Goal: Task Accomplishment & Management: Manage account settings

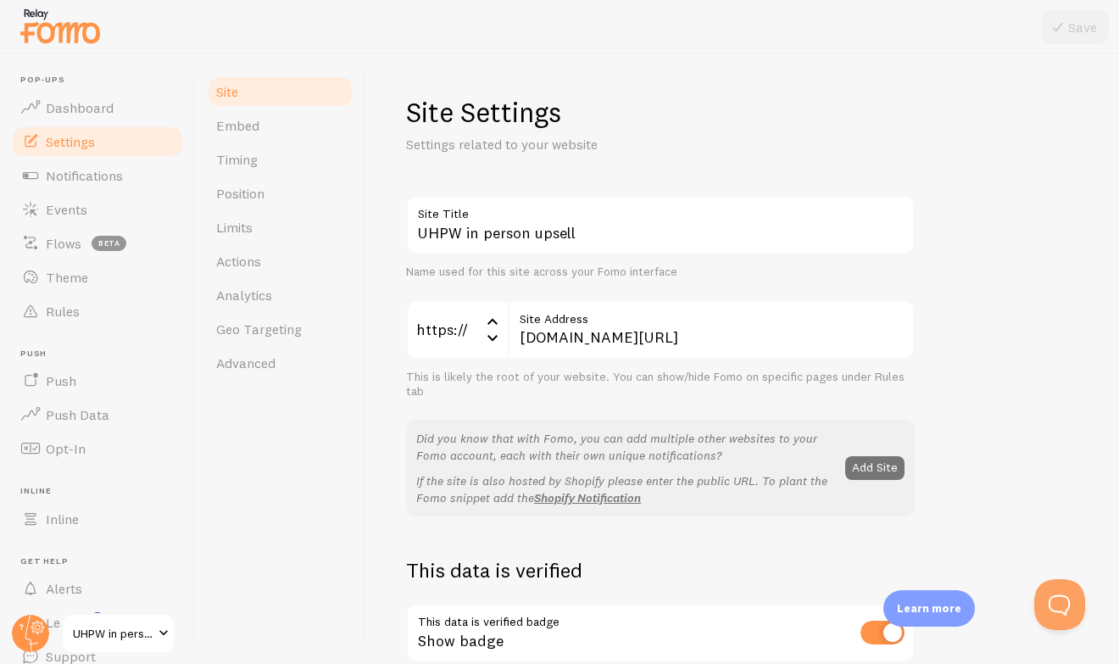
scroll to position [439, 0]
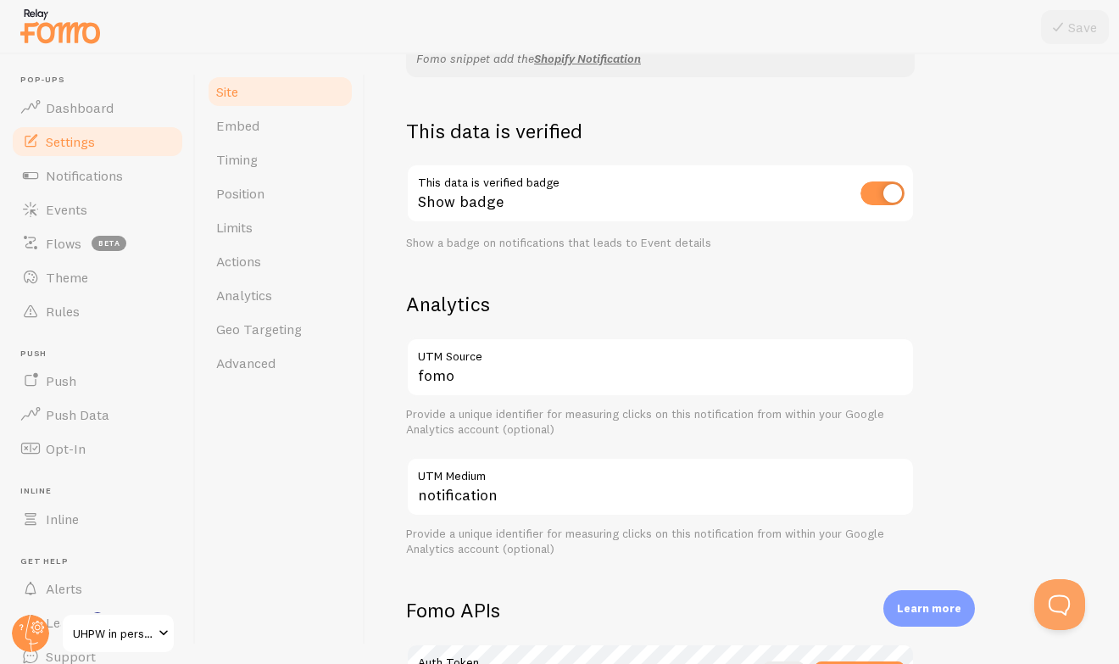
click at [1063, 606] on button "Open Beacon popover" at bounding box center [1060, 604] width 51 height 51
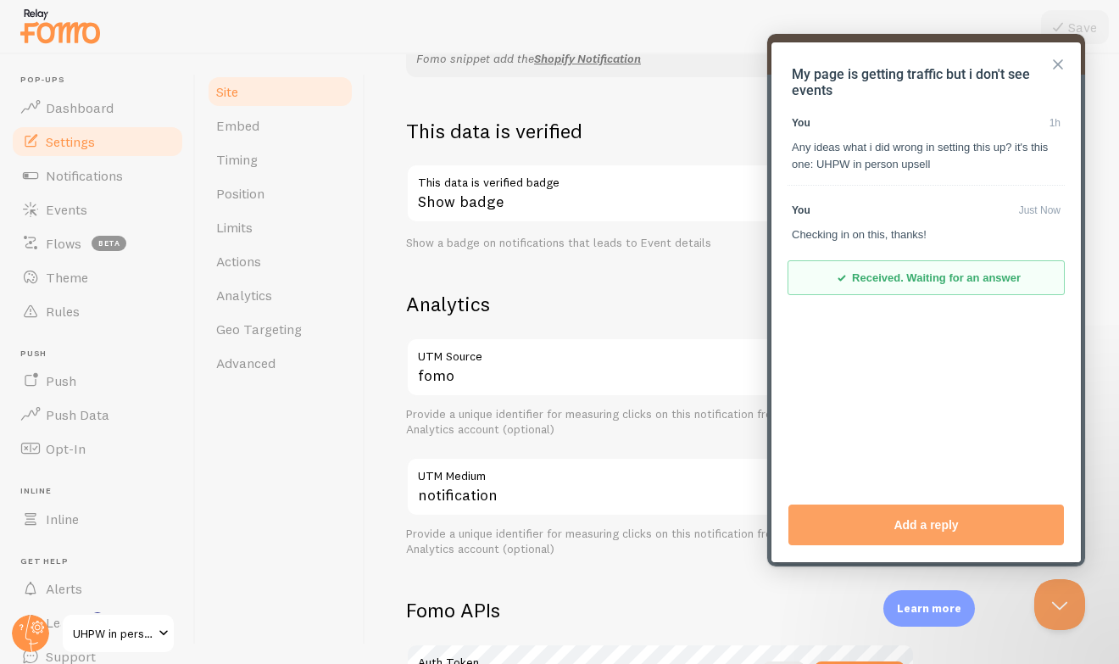
click at [1064, 63] on button "Close" at bounding box center [1058, 64] width 27 height 27
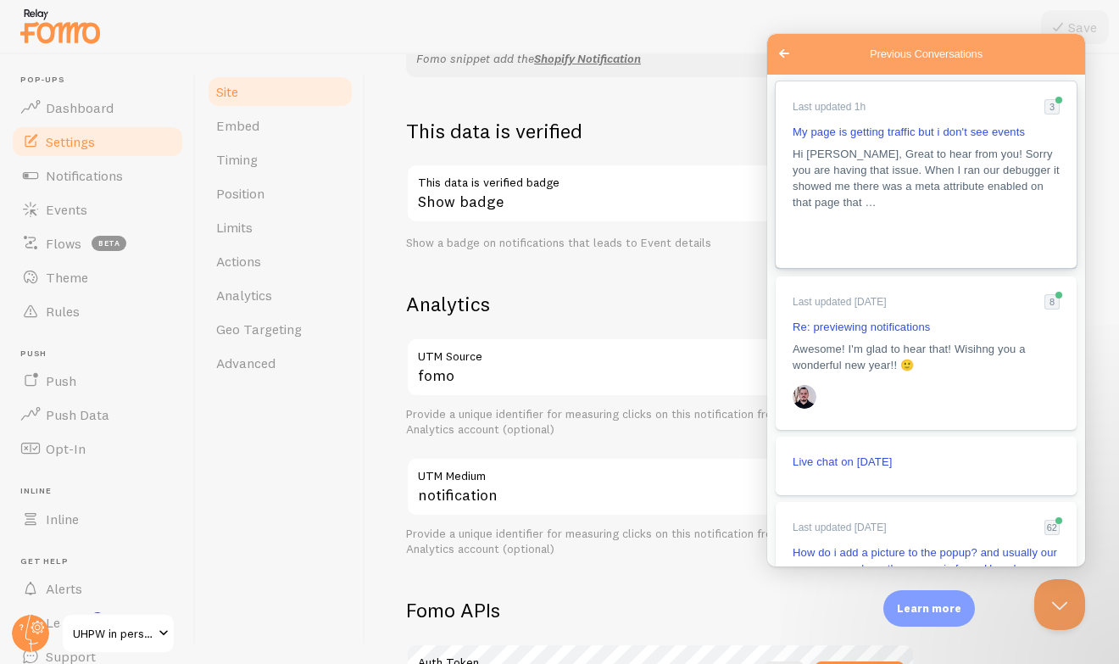
click at [845, 165] on span "Hi [PERSON_NAME], Great to hear from you! Sorry you are having that issue. When…" at bounding box center [926, 178] width 267 height 61
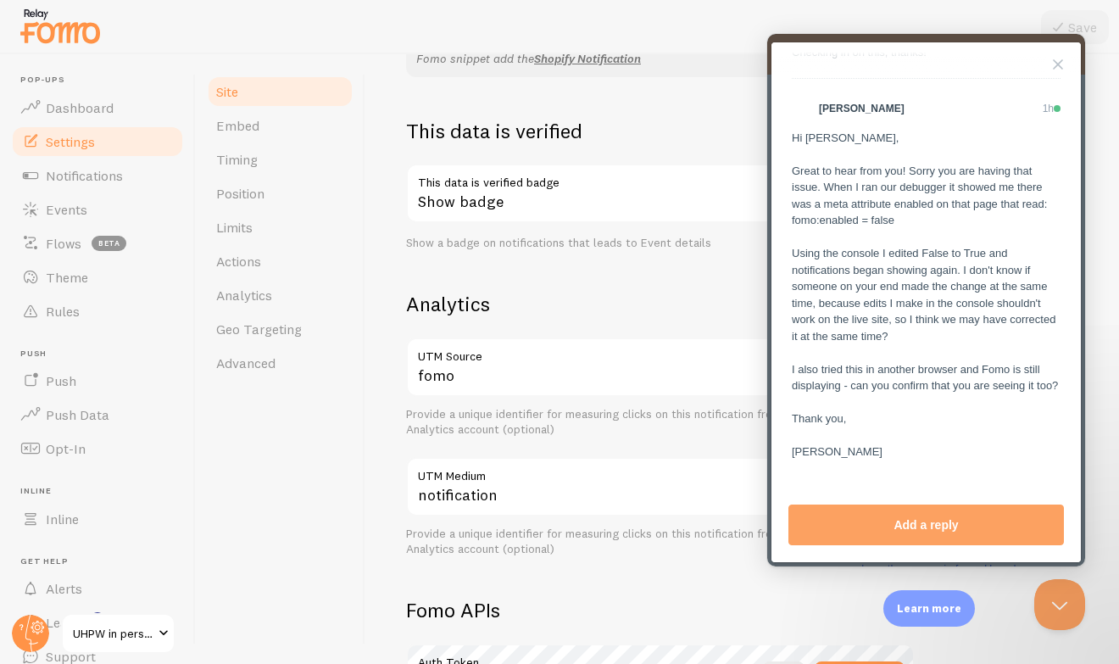
scroll to position [198, 0]
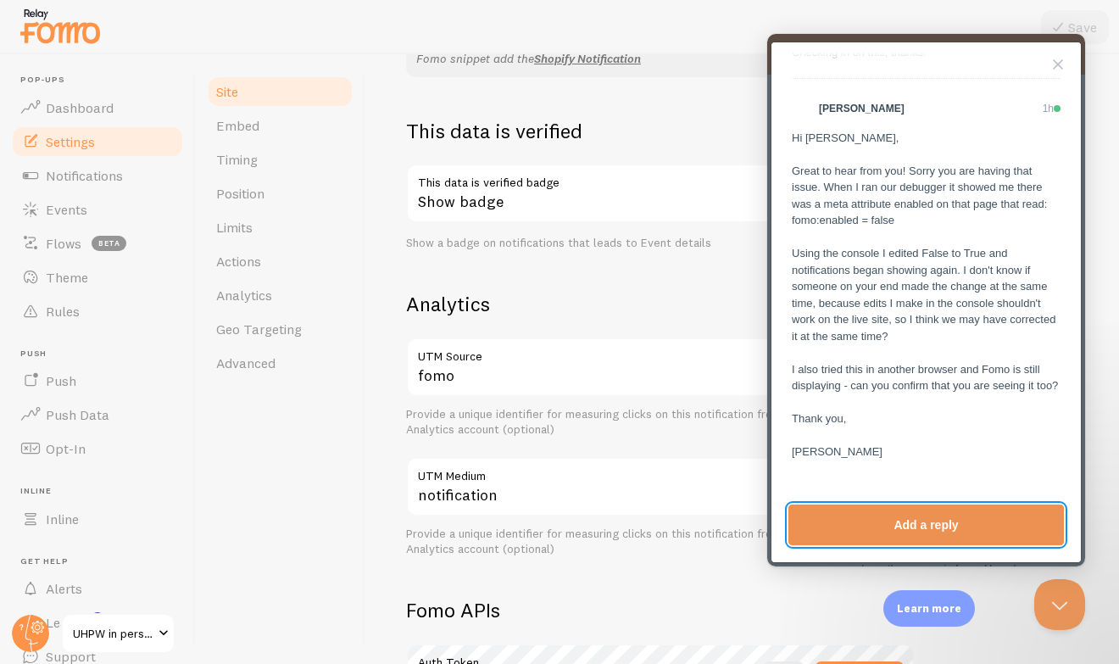
click at [869, 530] on button "Add a reply" at bounding box center [927, 525] width 276 height 41
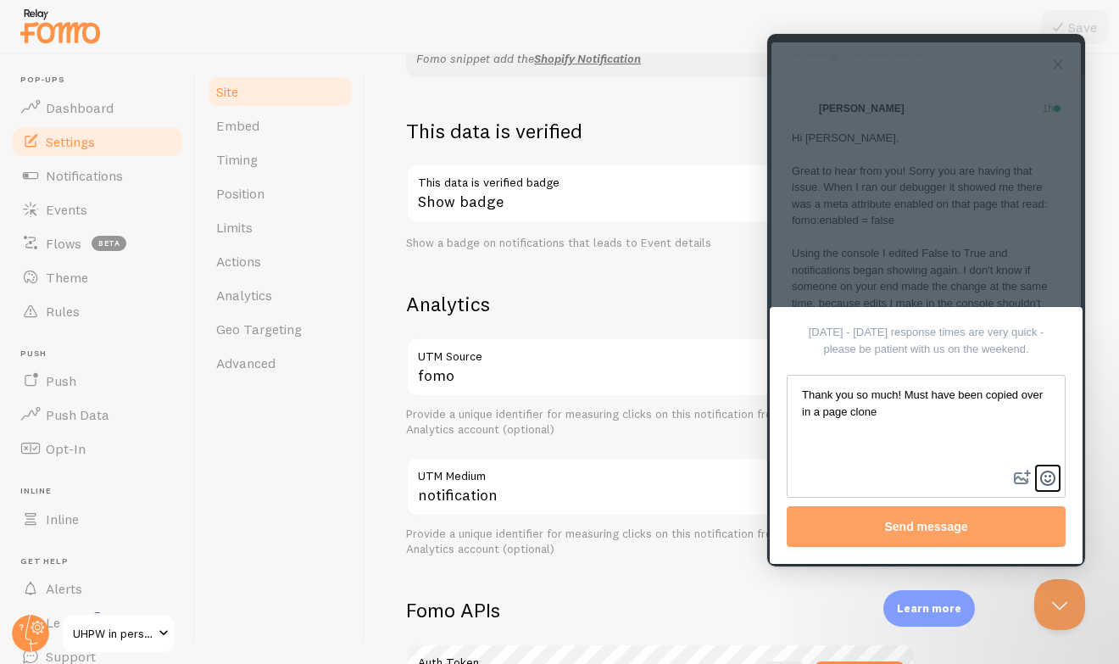
click at [1054, 476] on button "emoji" at bounding box center [1047, 478] width 25 height 27
click at [979, 440] on span "🙁" at bounding box center [986, 436] width 14 height 13
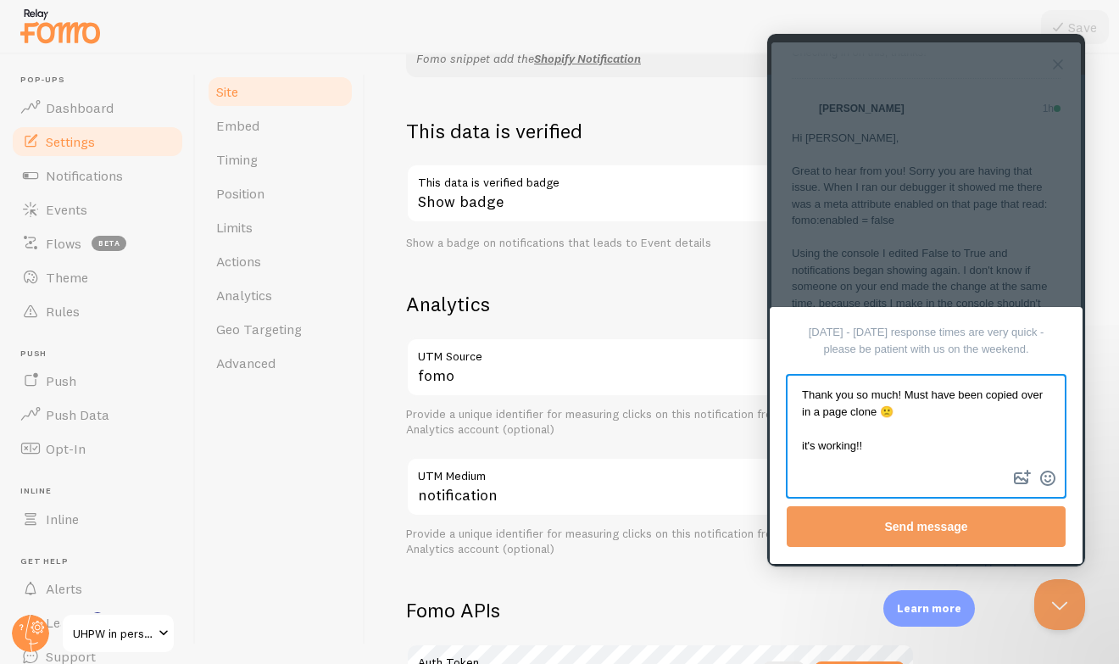
type textarea "Thank you so much! Must have been copied over in a page clone 🙁 it's working!!"
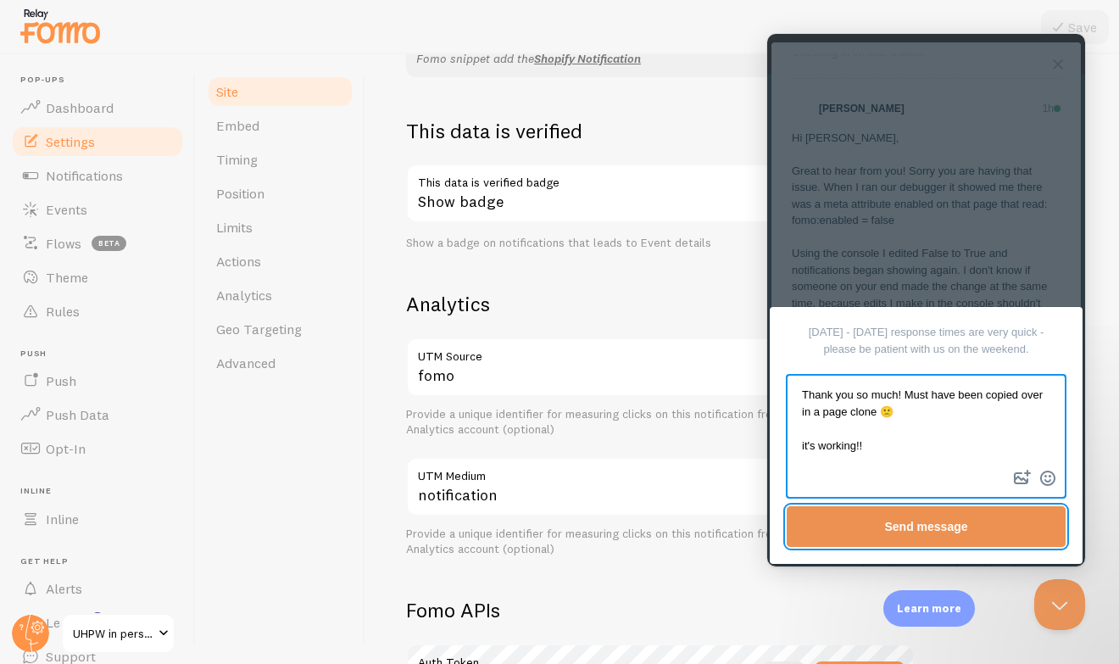
click at [979, 516] on button "Send message" at bounding box center [926, 526] width 279 height 41
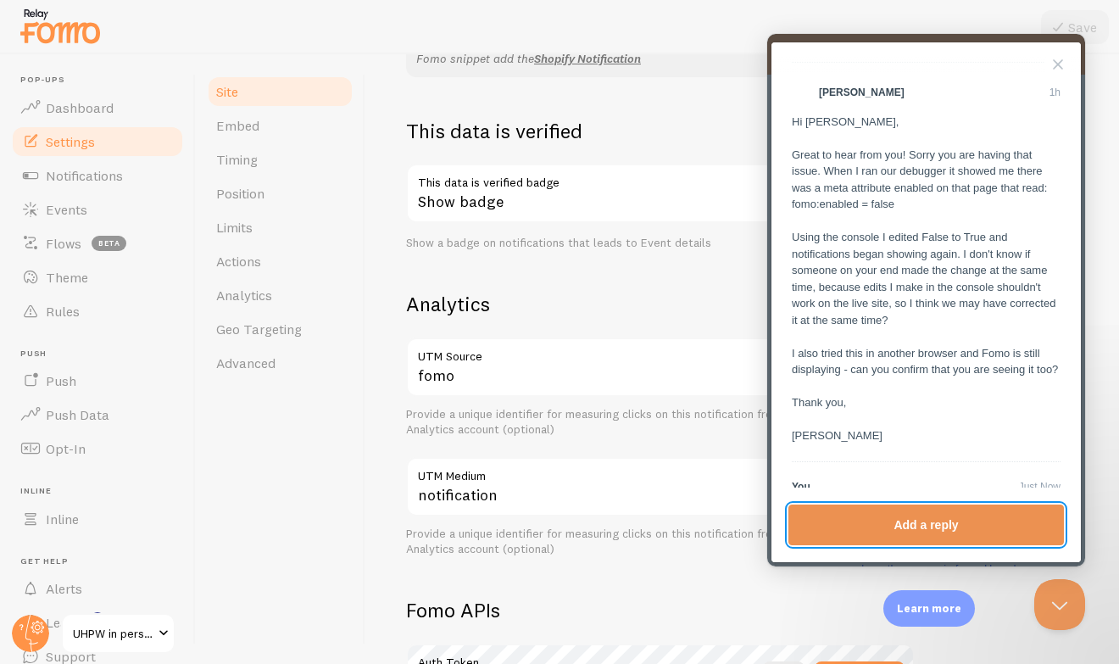
scroll to position [323, 0]
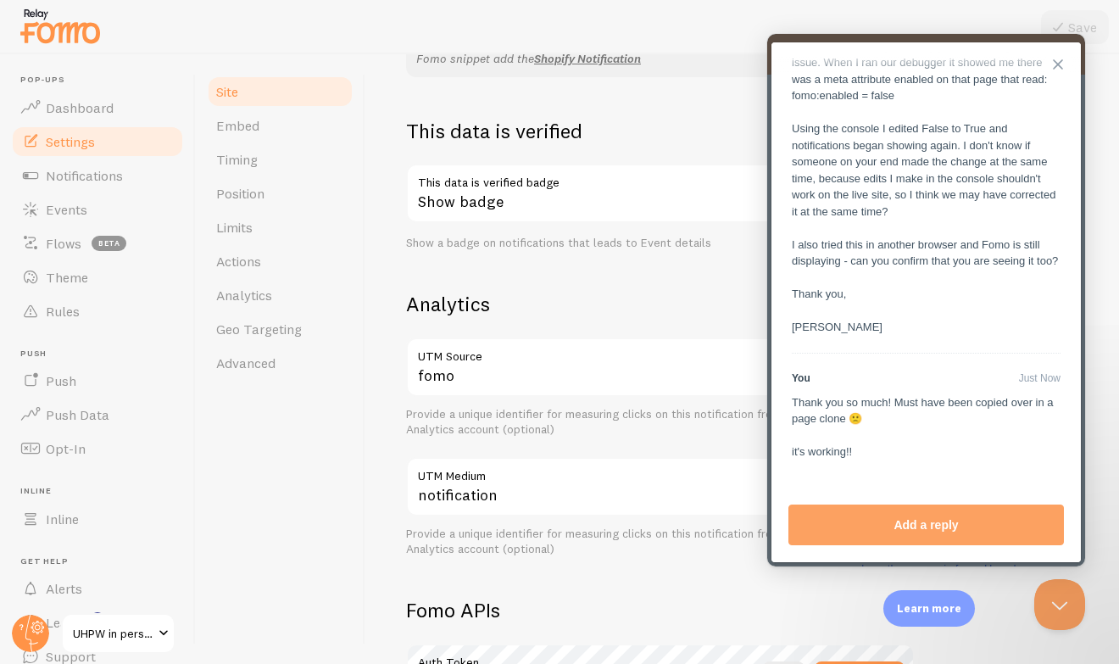
click at [1063, 68] on button "Close" at bounding box center [1058, 64] width 27 height 27
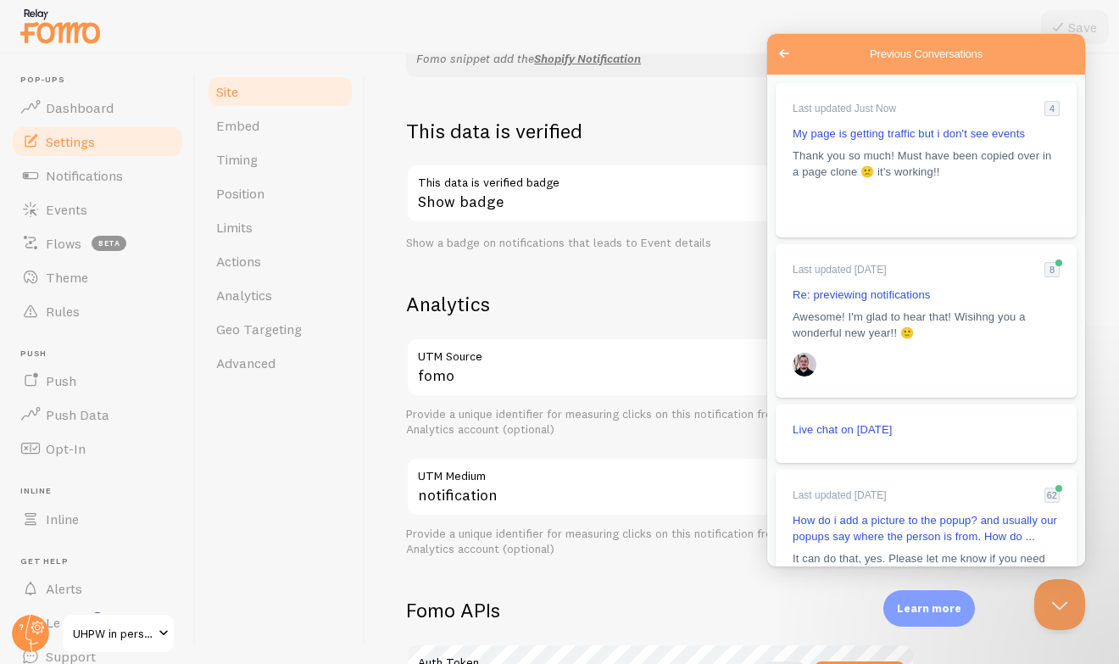
click at [778, 48] on span "Go back" at bounding box center [784, 53] width 20 height 20
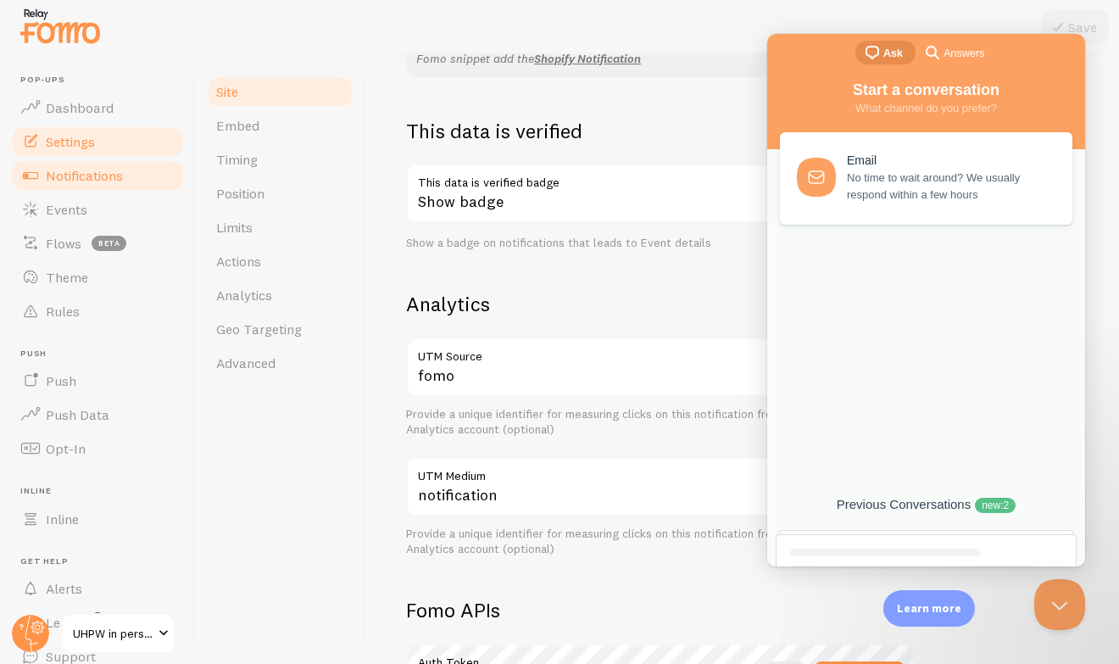
click at [114, 169] on span "Notifications" at bounding box center [84, 175] width 77 height 17
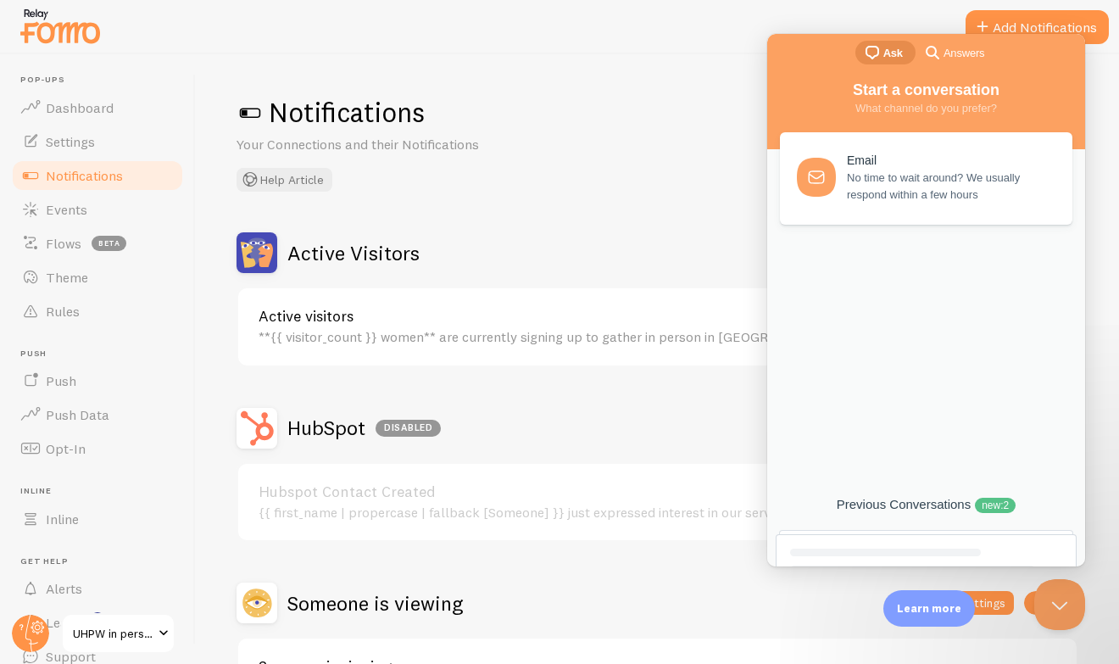
click at [539, 455] on div "HubSpot Disabled Settings Hubspot Contact Created {{ first_name | propercase | …" at bounding box center [658, 475] width 842 height 135
click at [1053, 604] on button "Close Beacon popover" at bounding box center [1056, 601] width 51 height 51
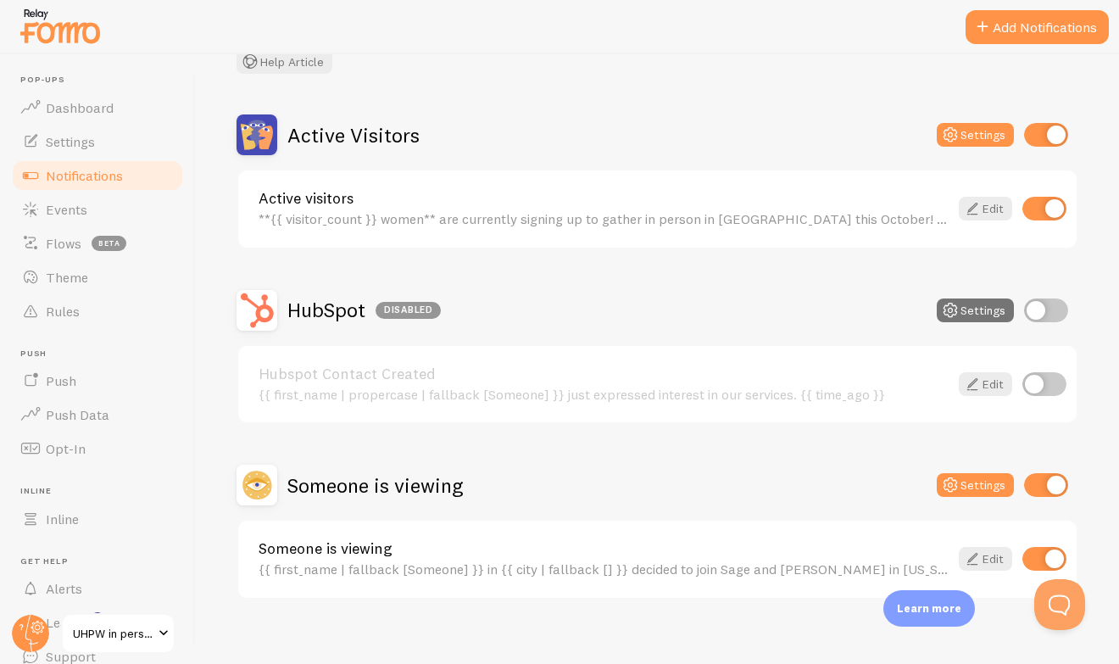
scroll to position [123, 0]
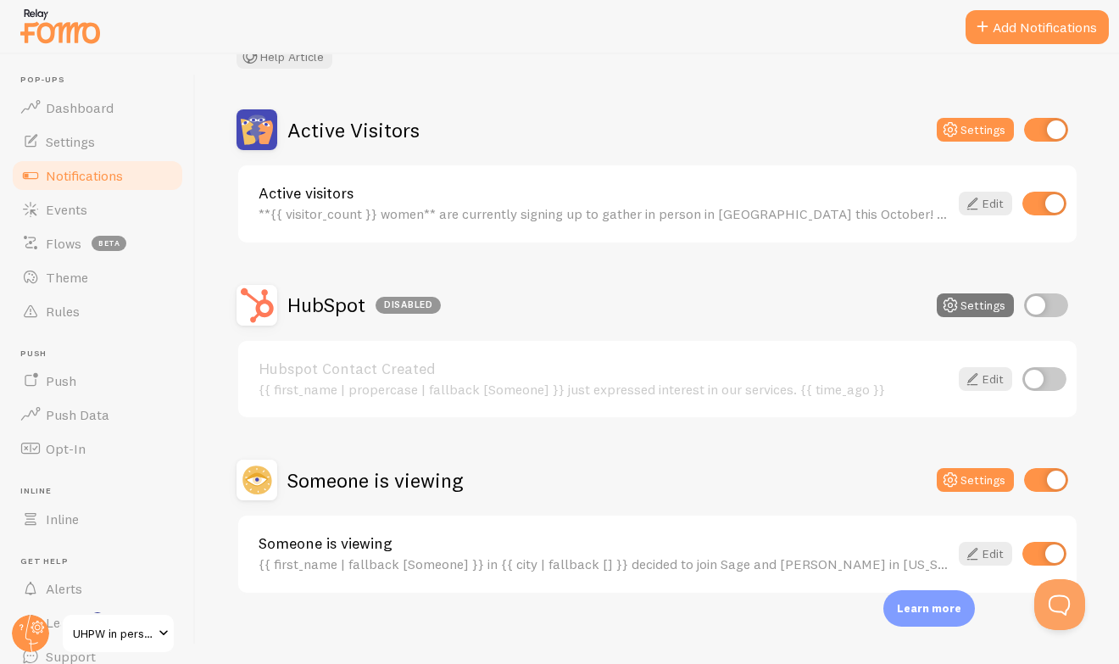
click at [978, 302] on button "Settings" at bounding box center [975, 305] width 77 height 24
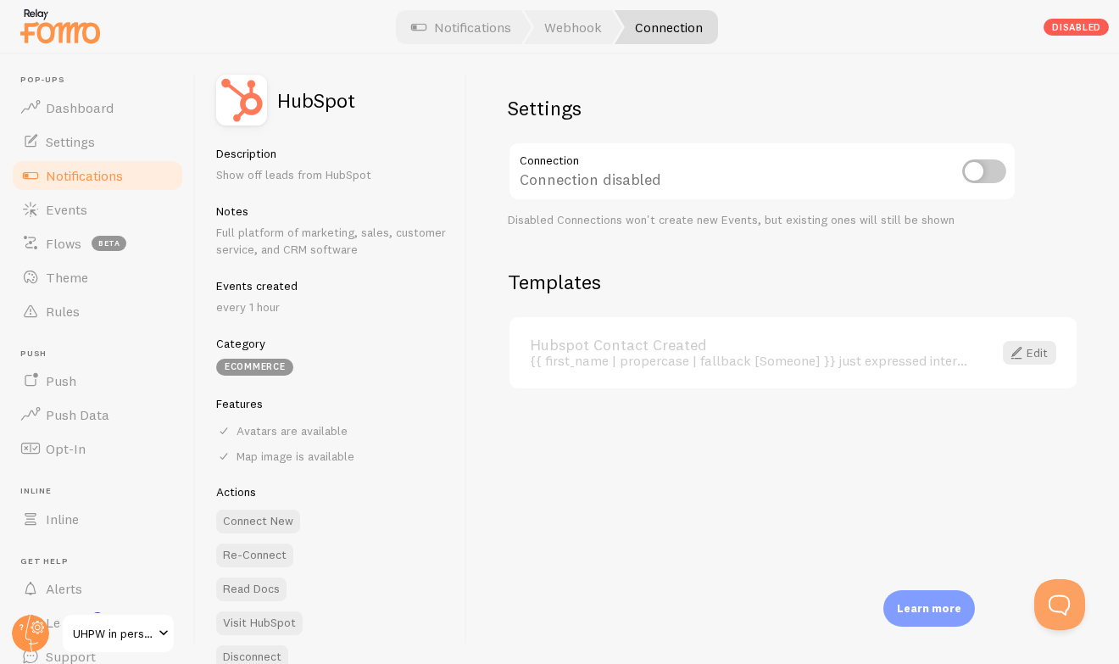
click at [650, 31] on link "Connection" at bounding box center [666, 27] width 103 height 34
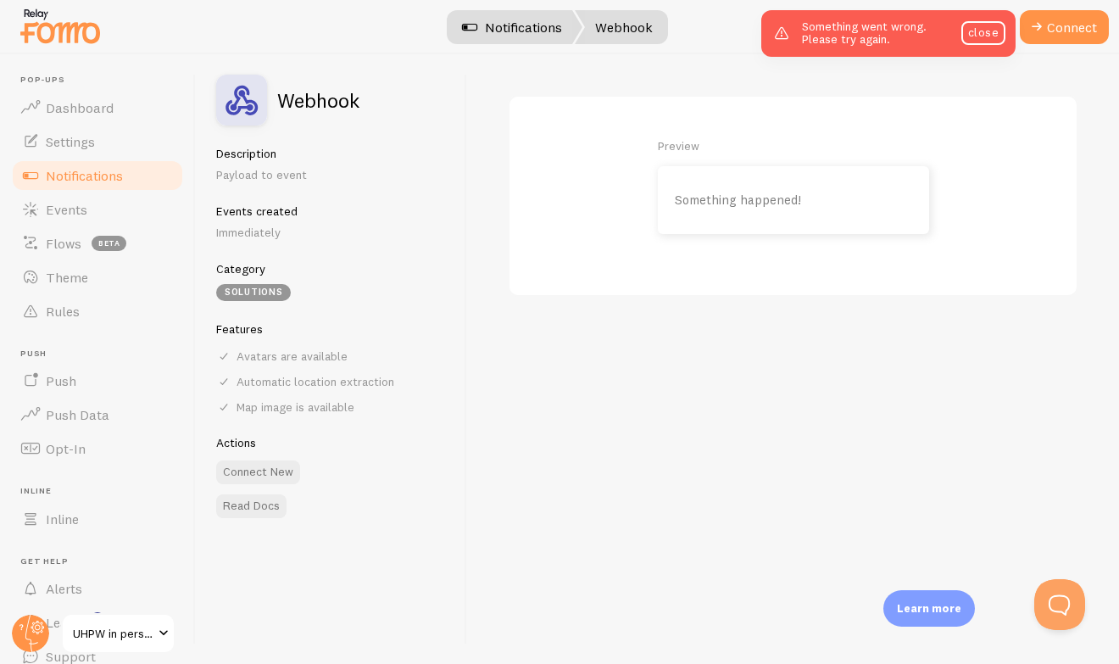
click at [524, 28] on link "Notifications" at bounding box center [512, 27] width 141 height 34
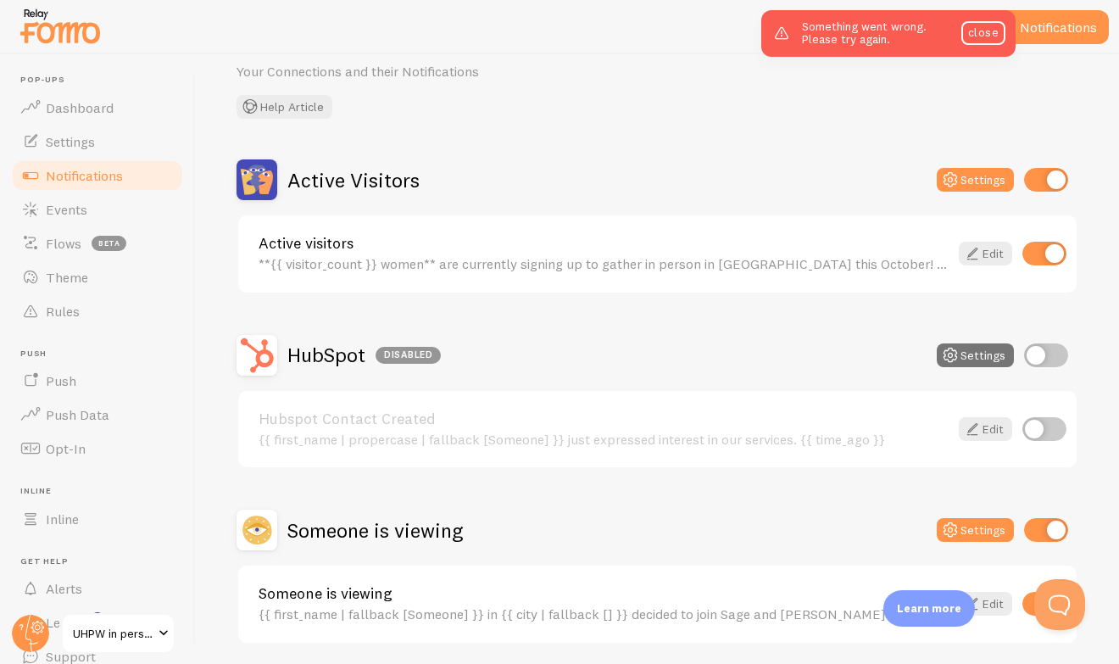
scroll to position [134, 0]
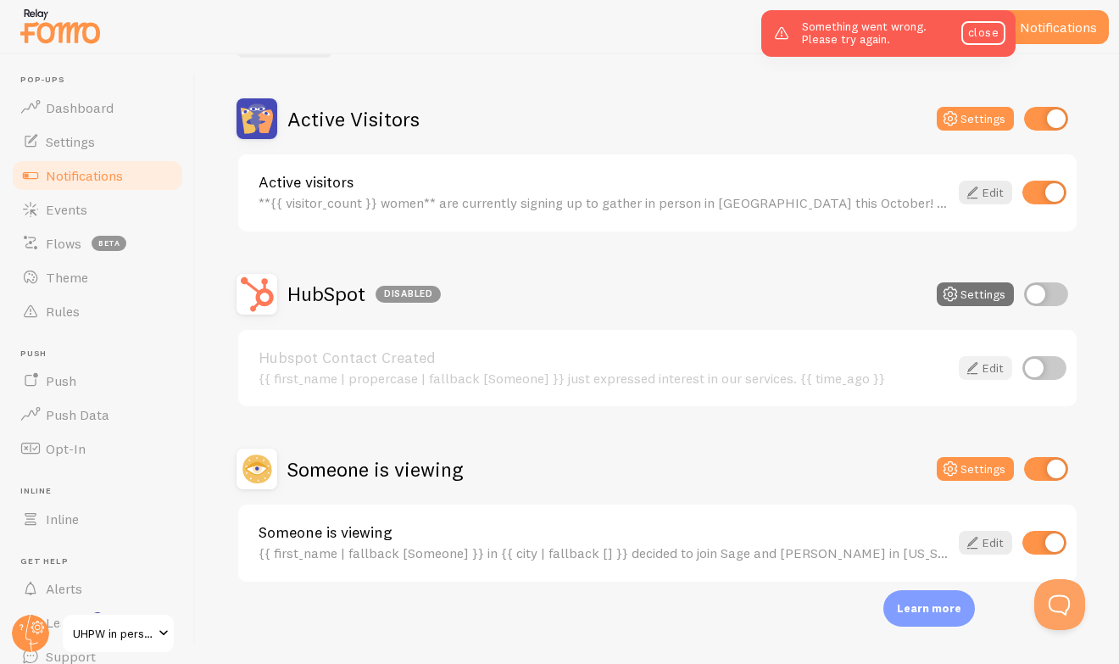
click at [986, 370] on link "Edit" at bounding box center [985, 368] width 53 height 24
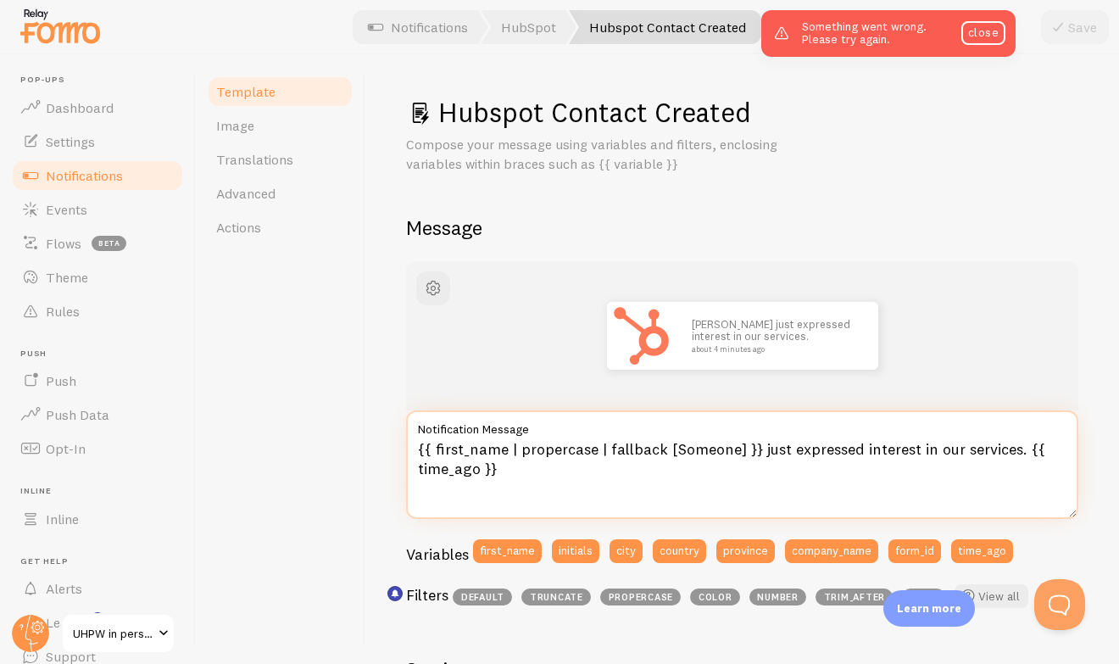
drag, startPoint x: 787, startPoint y: 448, endPoint x: 1013, endPoint y: 454, distance: 226.5
click at [1013, 454] on textarea "{{ first_name | propercase | fallback [Someone] }} just expressed interest in o…" at bounding box center [742, 464] width 673 height 109
click at [1025, 449] on textarea "{{ first_name | propercase | fallback [Someone] }} just decided to go to [US_ST…" at bounding box center [742, 464] width 673 height 109
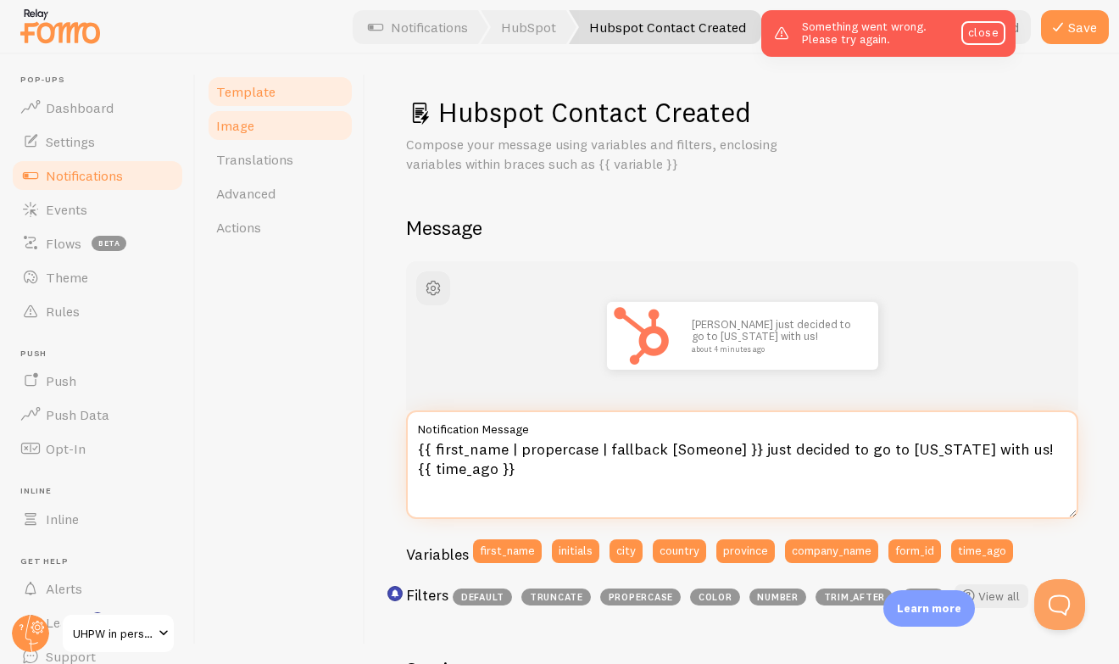
type textarea "{{ first_name | propercase | fallback [Someone] }} just decided to go to [US_ST…"
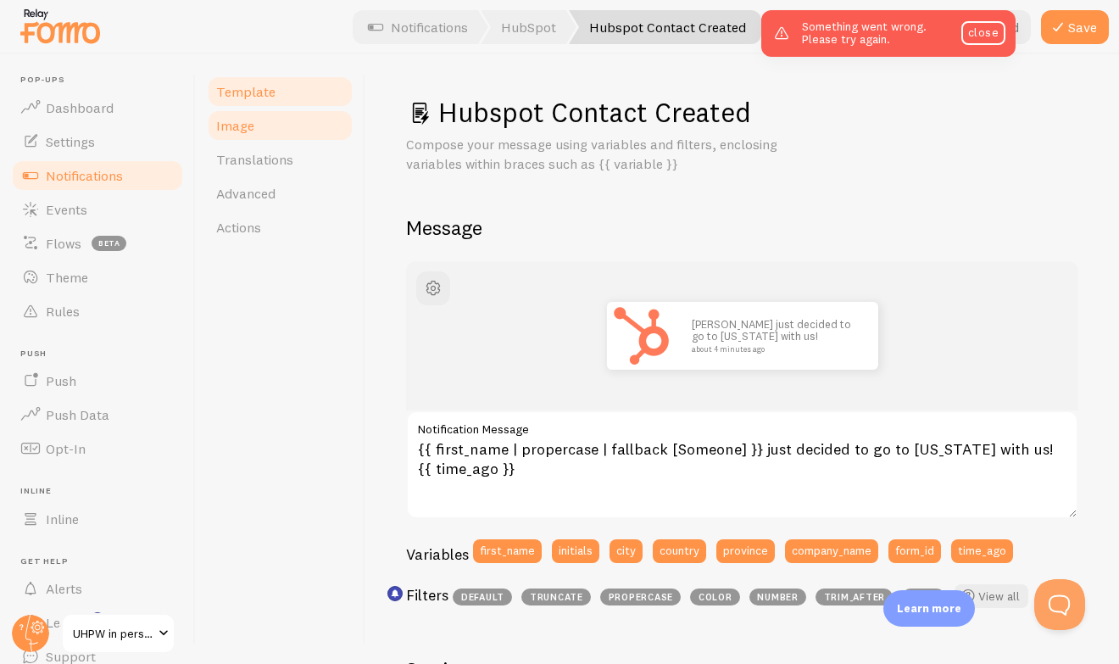
click at [293, 117] on link "Image" at bounding box center [280, 126] width 148 height 34
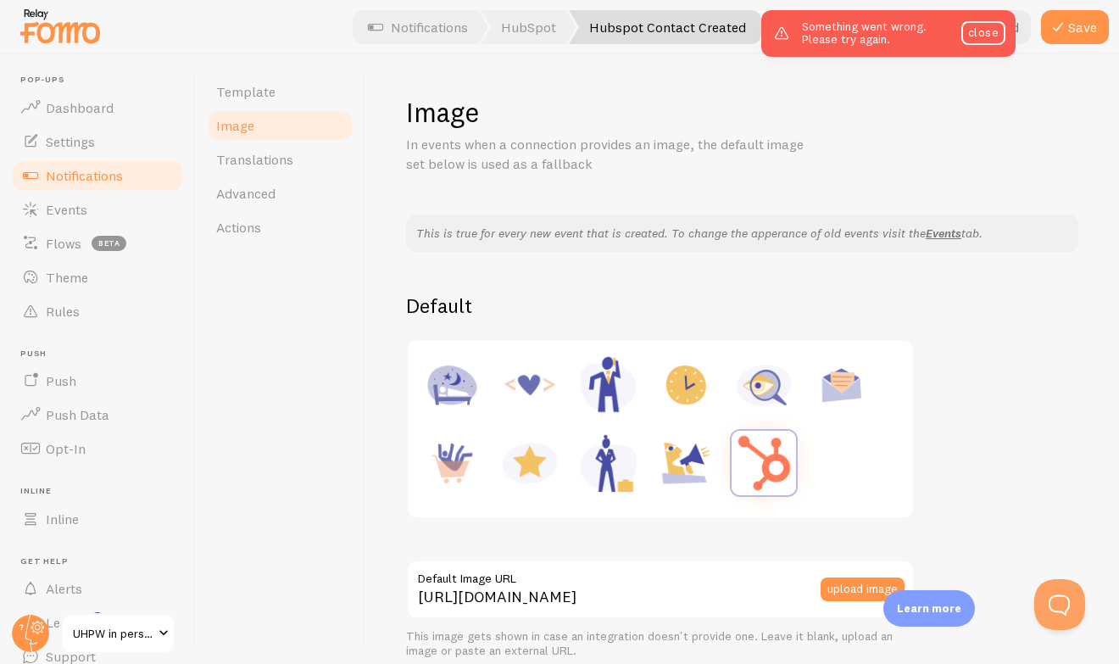
click at [89, 170] on span "Notifications" at bounding box center [84, 175] width 77 height 17
click at [287, 97] on link "Template" at bounding box center [280, 92] width 148 height 34
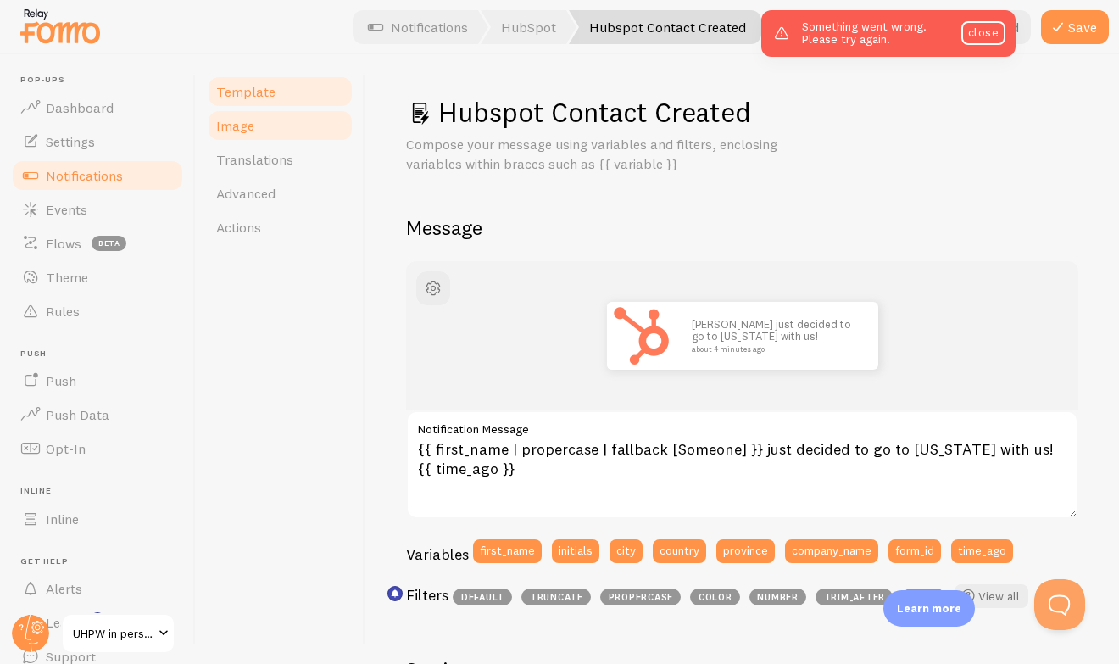
click at [269, 119] on link "Image" at bounding box center [280, 126] width 148 height 34
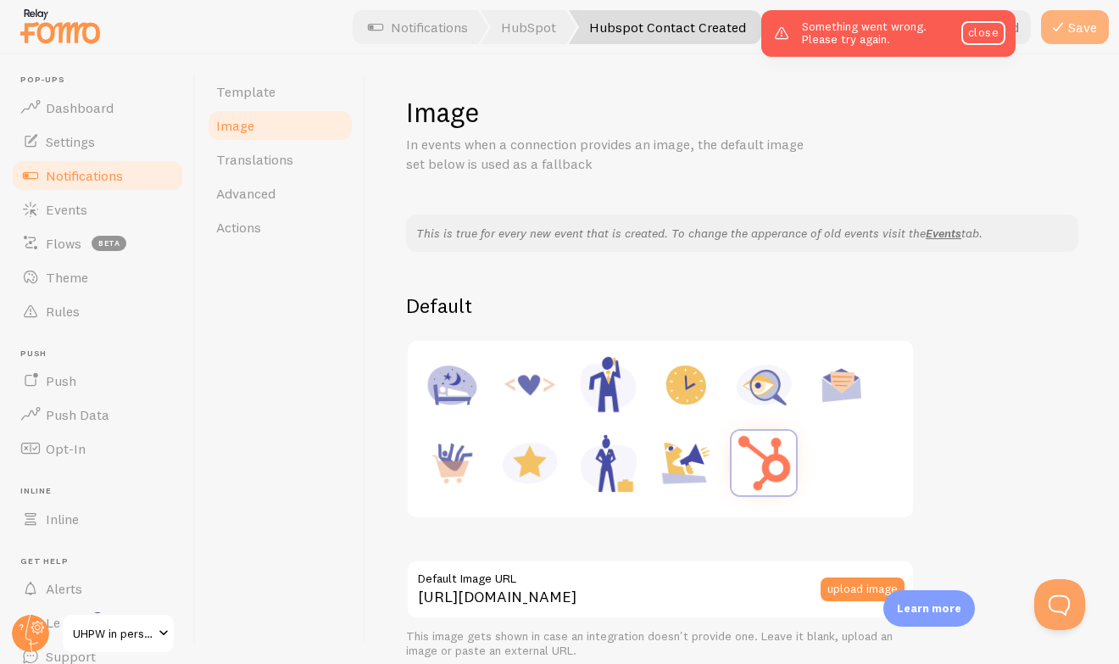
click at [1084, 25] on button "Save" at bounding box center [1075, 27] width 68 height 34
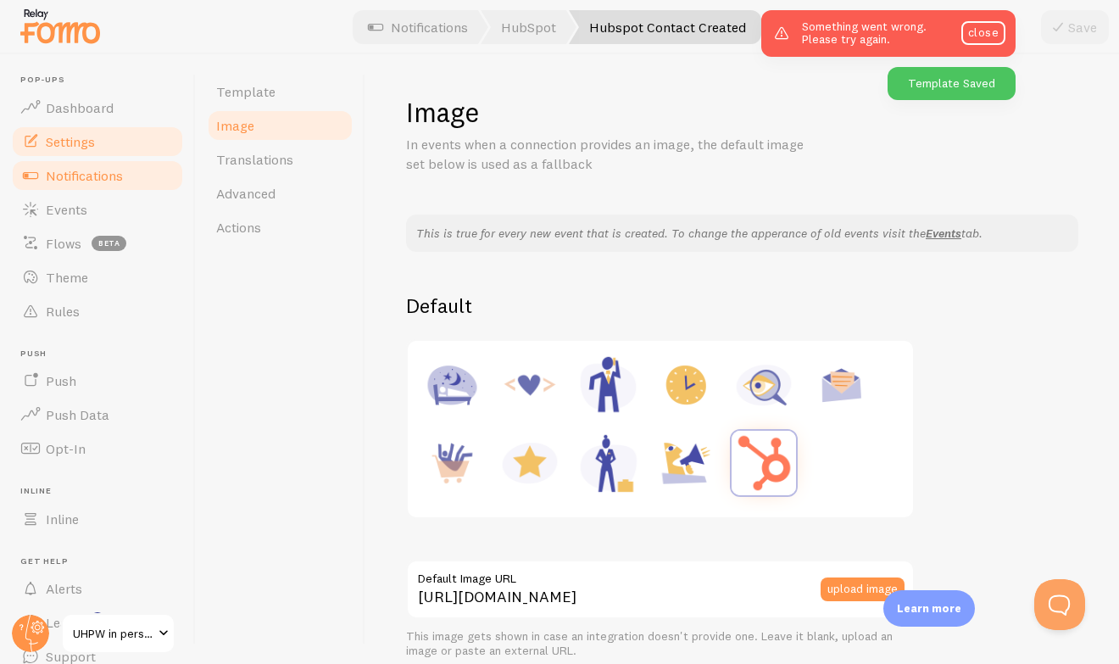
click at [113, 148] on link "Settings" at bounding box center [97, 142] width 175 height 34
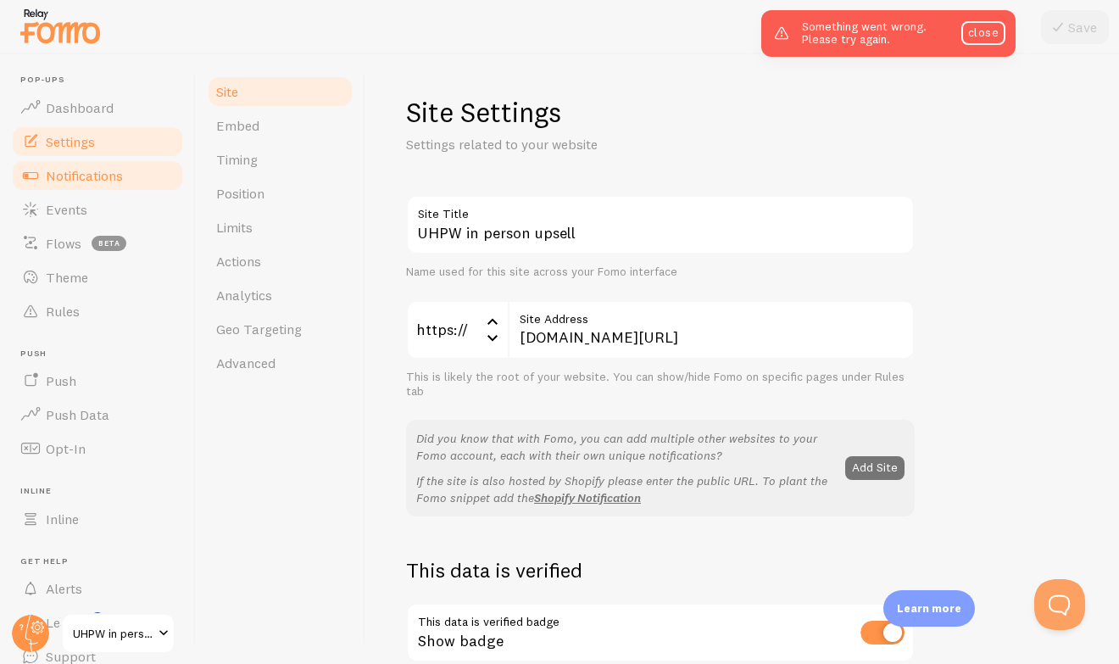
click at [103, 181] on span "Notifications" at bounding box center [84, 175] width 77 height 17
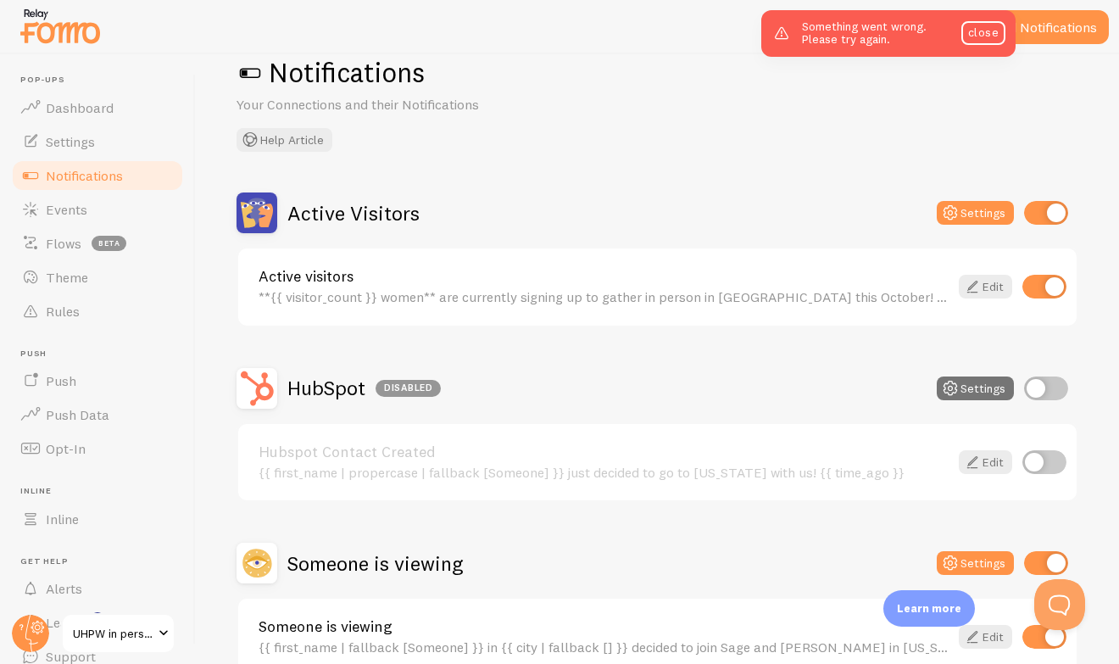
scroll to position [42, 0]
click at [983, 287] on link "Edit" at bounding box center [985, 285] width 53 height 24
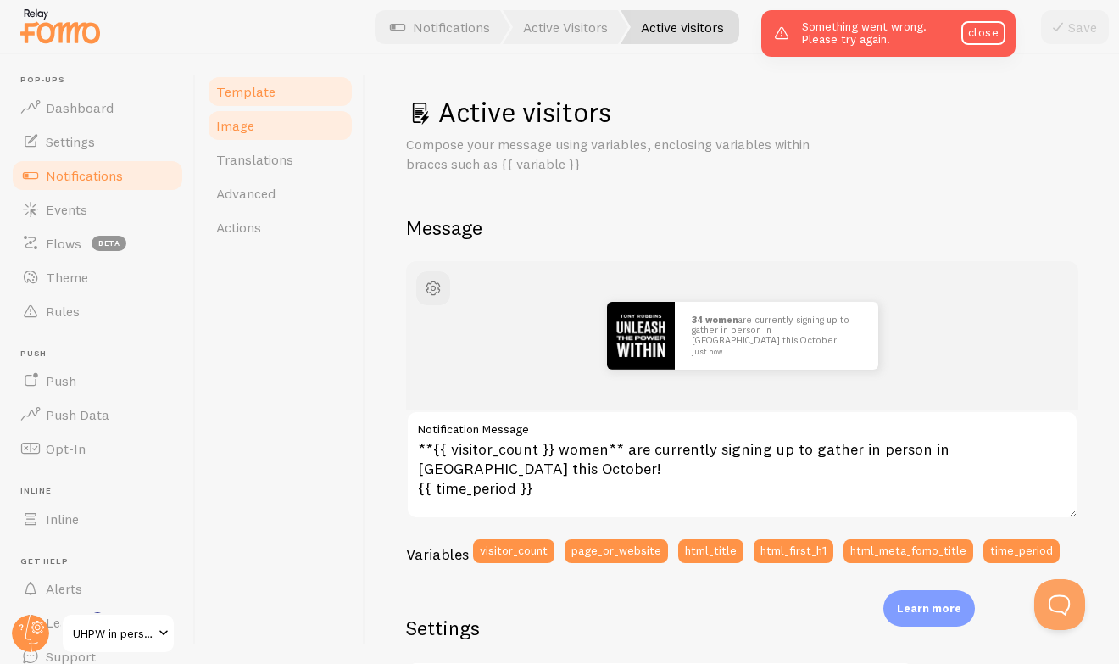
click at [298, 128] on link "Image" at bounding box center [280, 126] width 148 height 34
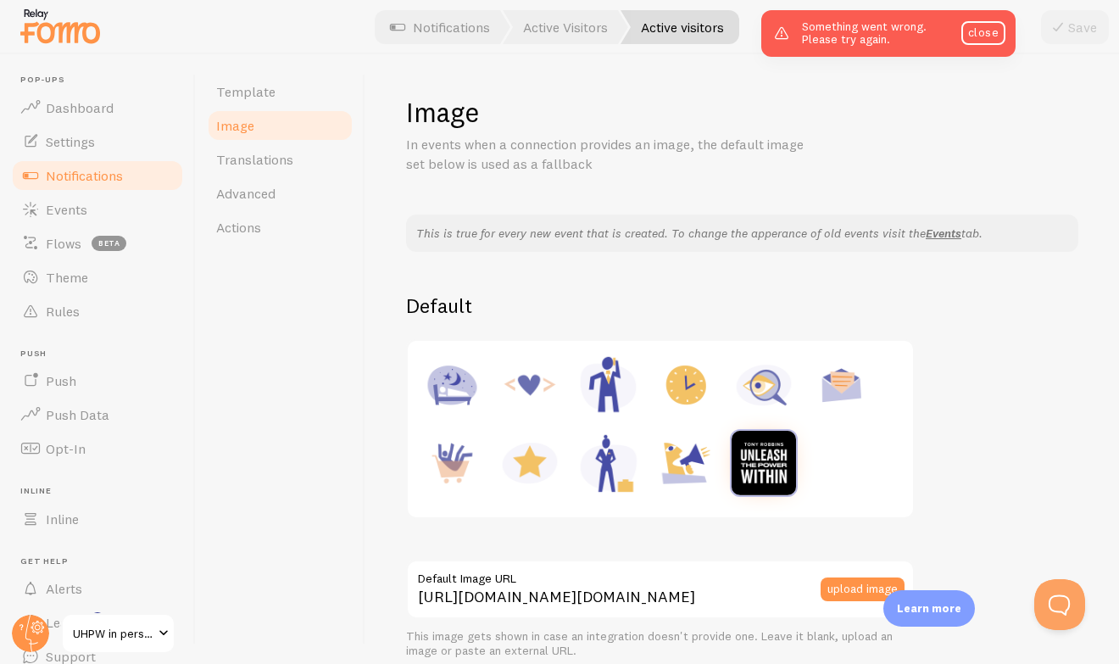
click at [740, 472] on img at bounding box center [764, 463] width 64 height 64
click at [620, 587] on label "Default Image URL" at bounding box center [660, 574] width 509 height 29
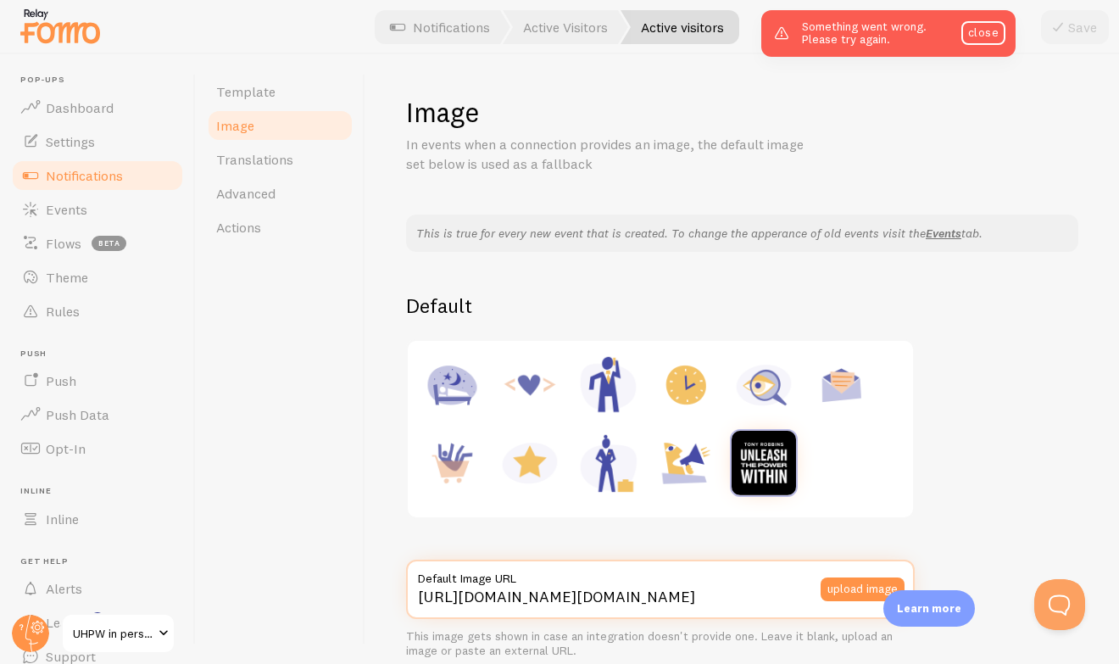
click at [620, 587] on input "[URL][DOMAIN_NAME][DOMAIN_NAME]" at bounding box center [660, 589] width 509 height 59
click at [617, 593] on input "[URL][DOMAIN_NAME][DOMAIN_NAME]" at bounding box center [660, 589] width 509 height 59
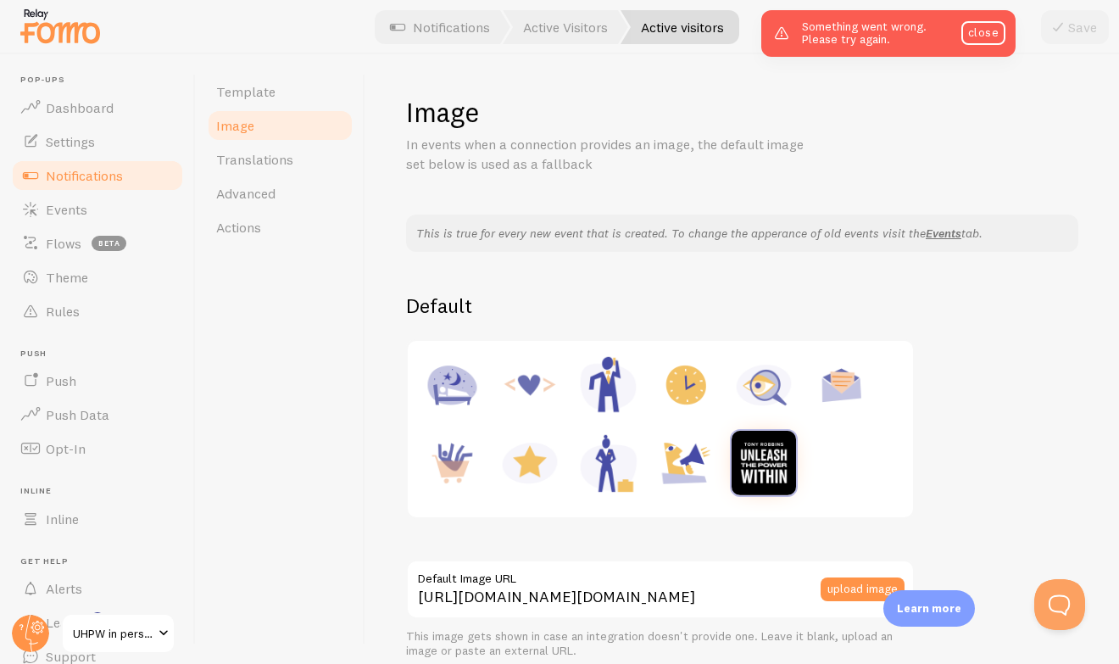
click at [102, 176] on span "Notifications" at bounding box center [84, 175] width 77 height 17
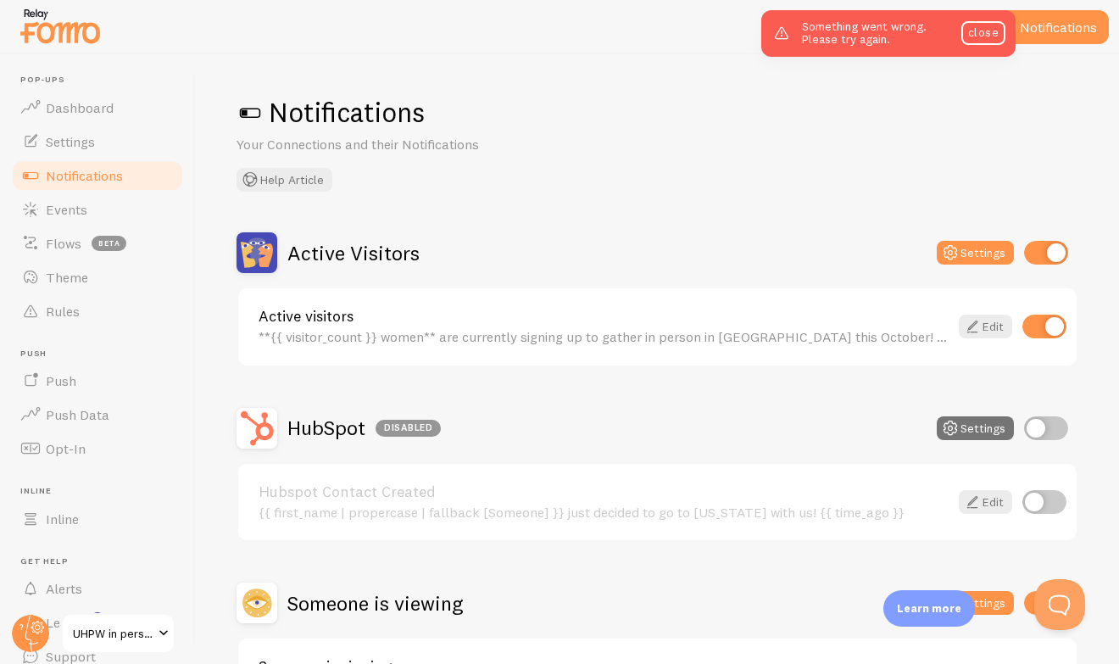
click at [1052, 423] on input "checkbox" at bounding box center [1046, 428] width 44 height 24
checkbox input "true"
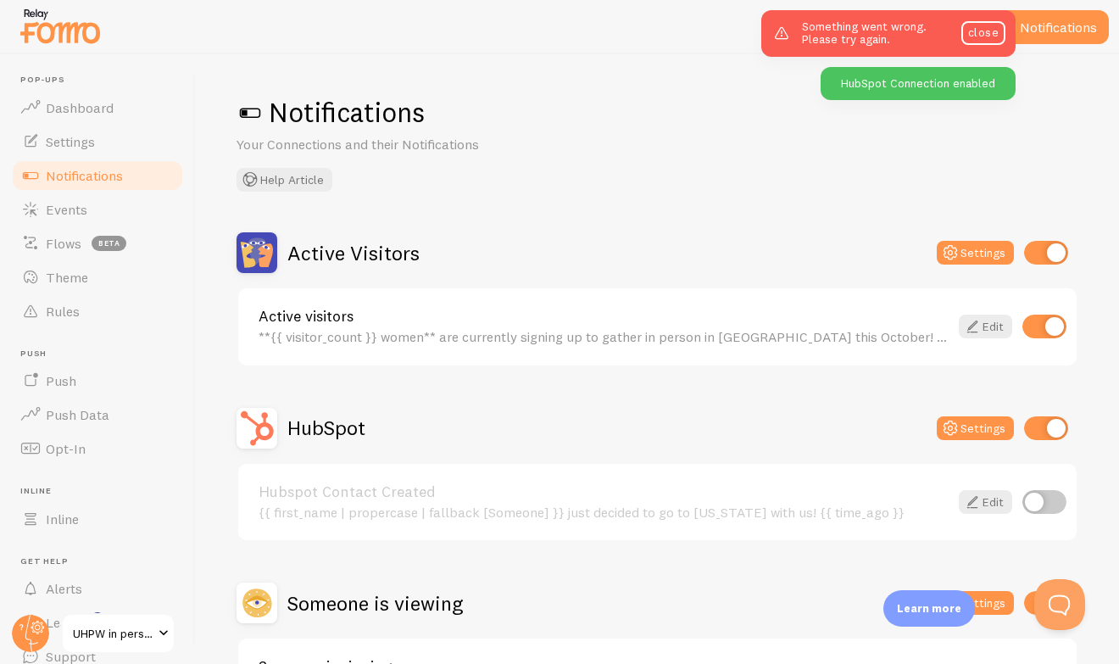
click at [1046, 500] on input "checkbox" at bounding box center [1045, 502] width 44 height 24
checkbox input "true"
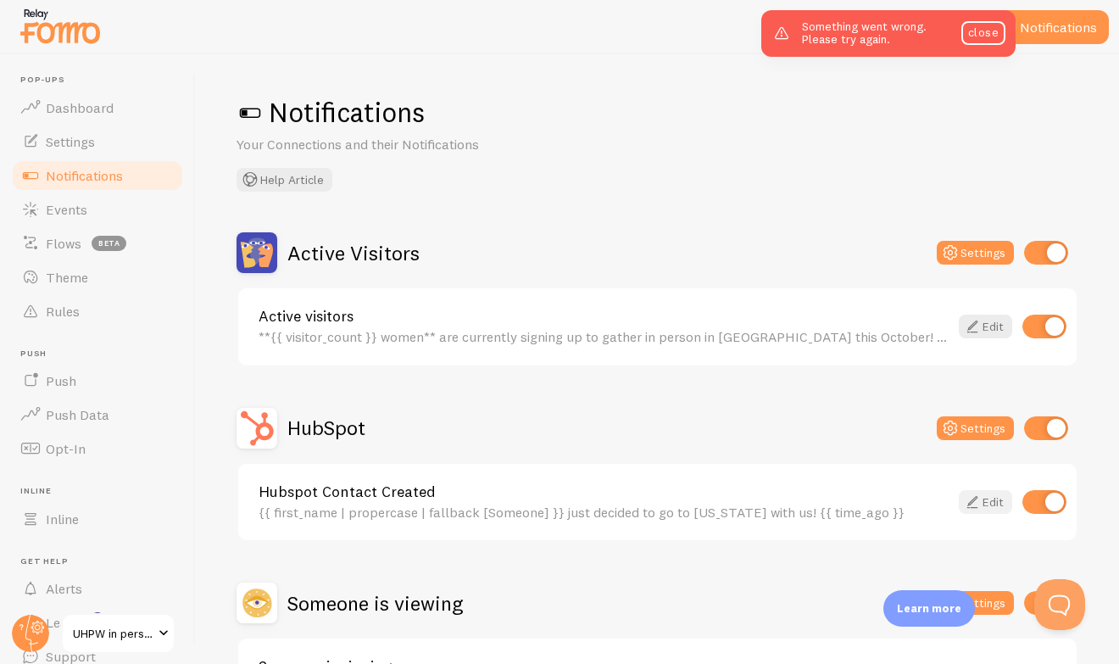
click at [980, 502] on icon at bounding box center [973, 502] width 20 height 20
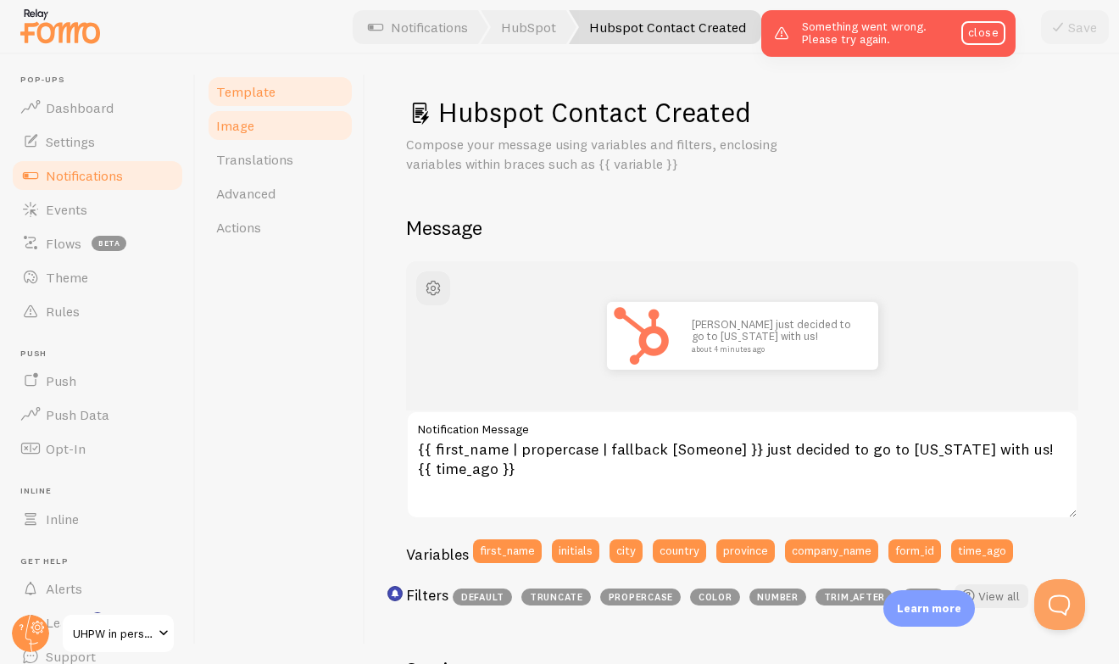
click at [290, 117] on link "Image" at bounding box center [280, 126] width 148 height 34
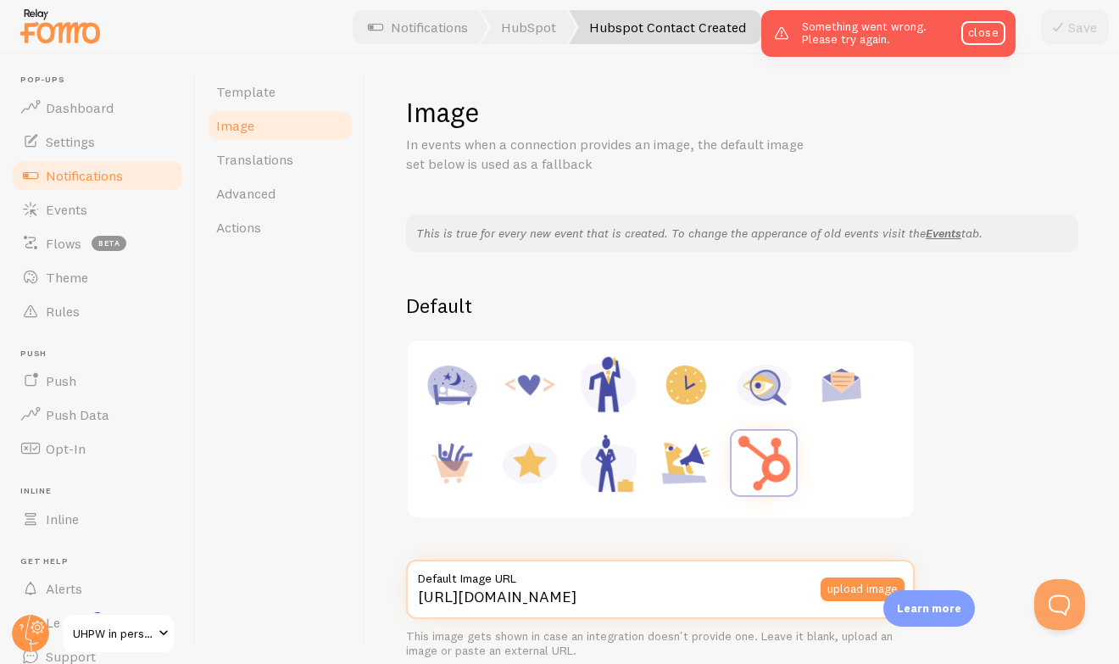
click at [565, 605] on input "[URL][DOMAIN_NAME]" at bounding box center [660, 589] width 509 height 59
paste input "[DOMAIN_NAME][URL][DOMAIN_NAME]"
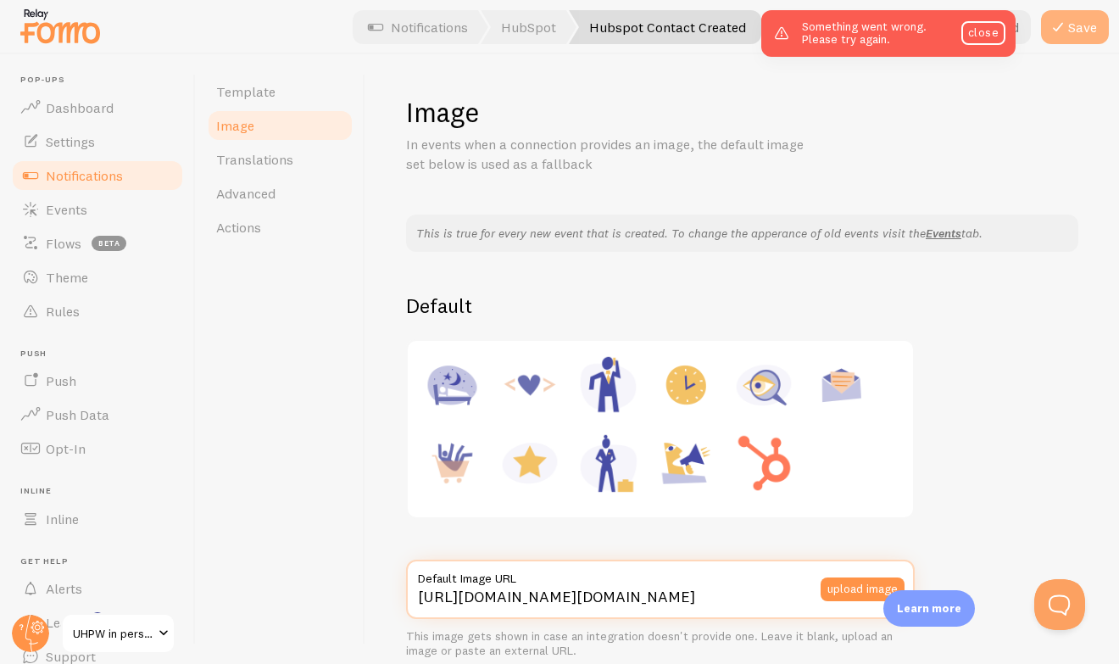
type input "[URL][DOMAIN_NAME][DOMAIN_NAME]"
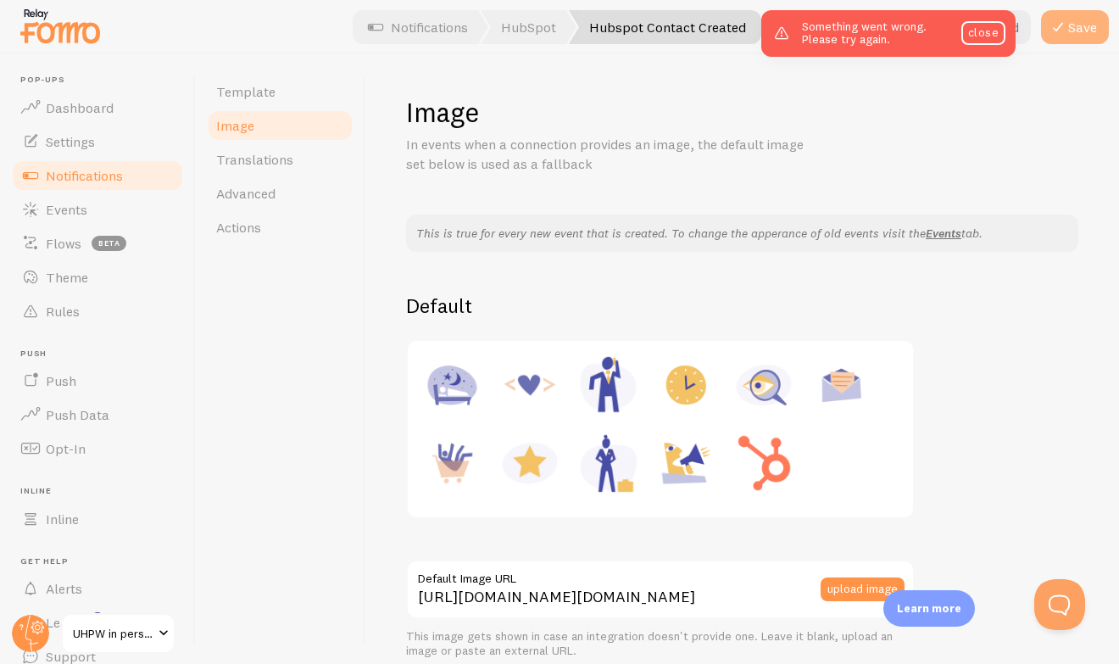
scroll to position [0, 0]
click at [1074, 19] on button "Save" at bounding box center [1075, 27] width 68 height 34
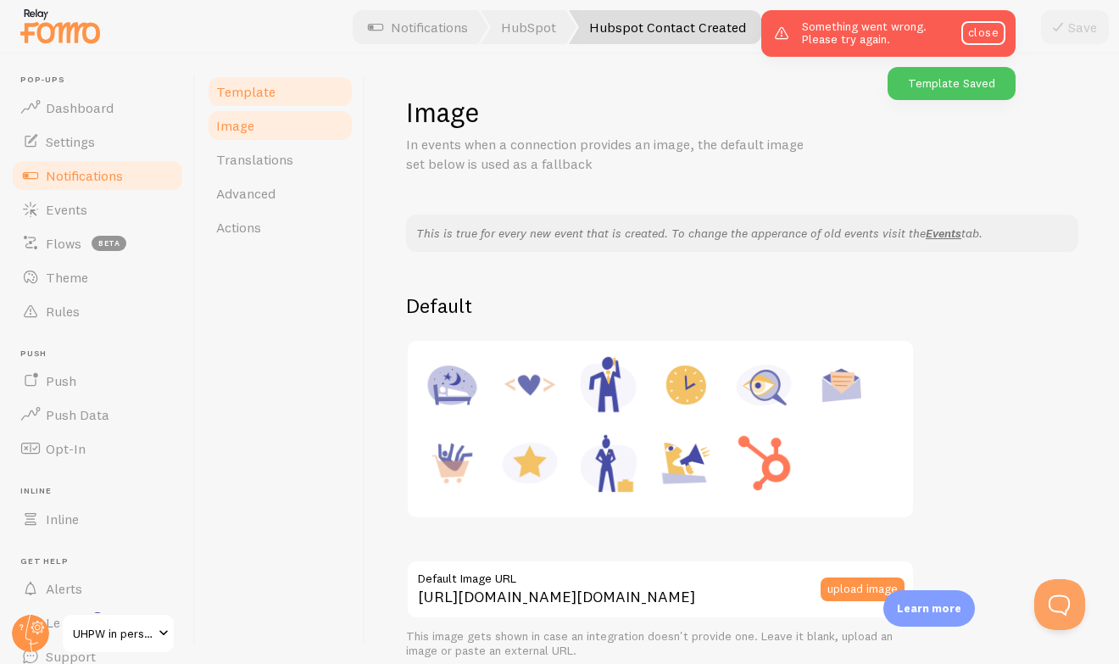
click at [263, 99] on span "Template" at bounding box center [245, 91] width 59 height 17
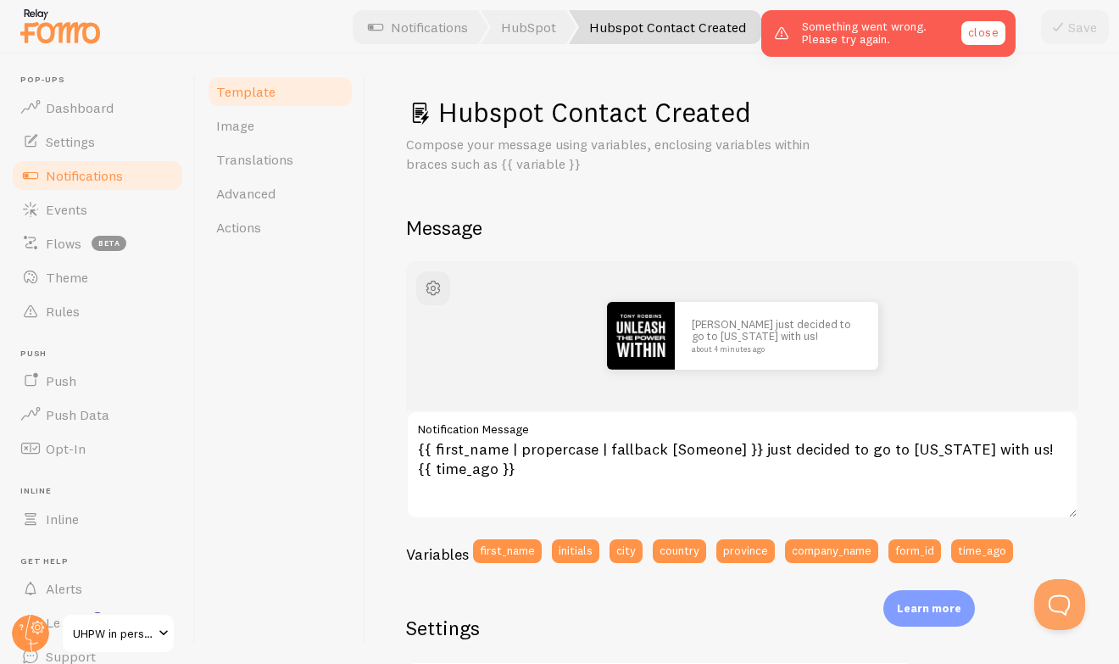
click at [990, 30] on link "close" at bounding box center [984, 33] width 44 height 24
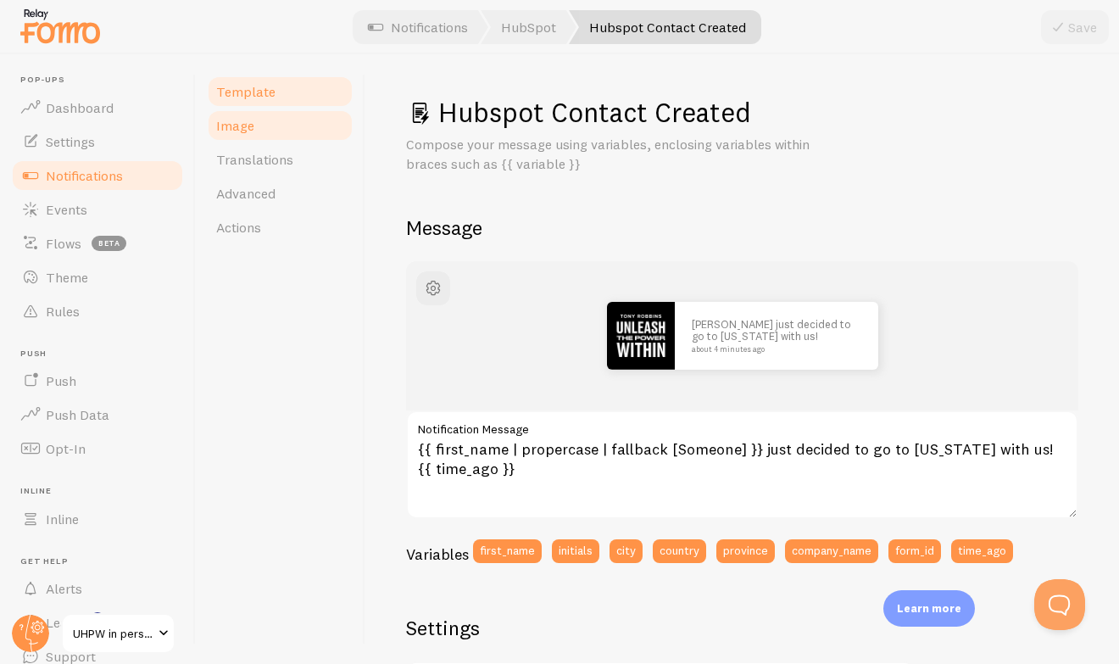
click at [269, 126] on link "Image" at bounding box center [280, 126] width 148 height 34
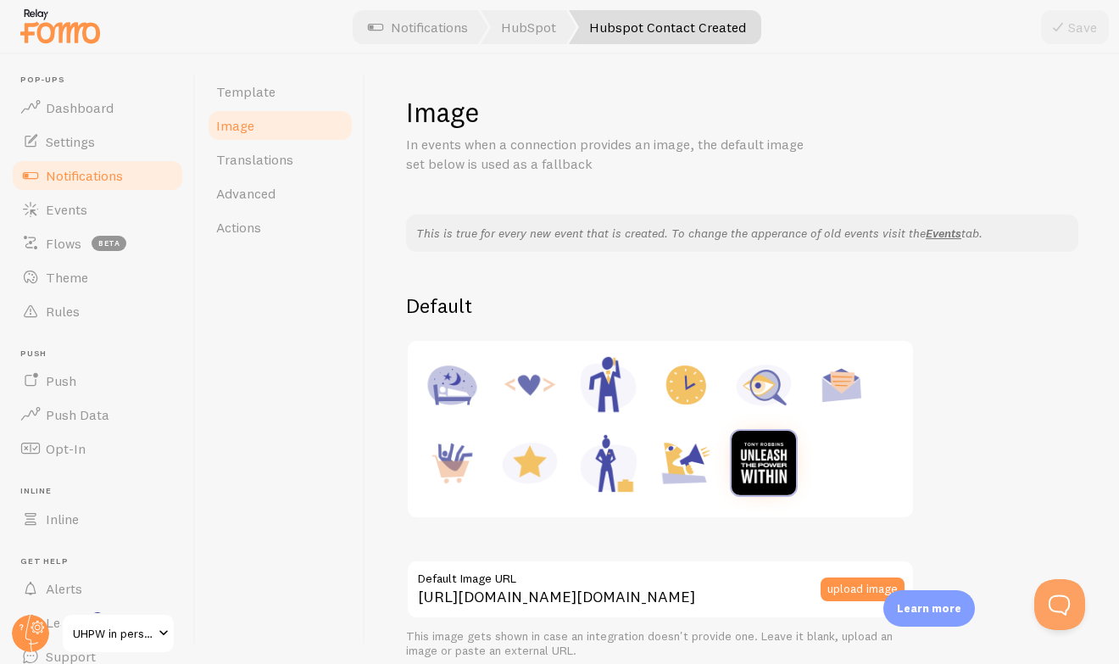
click at [752, 459] on img at bounding box center [764, 463] width 64 height 64
click at [92, 130] on link "Settings" at bounding box center [97, 142] width 175 height 34
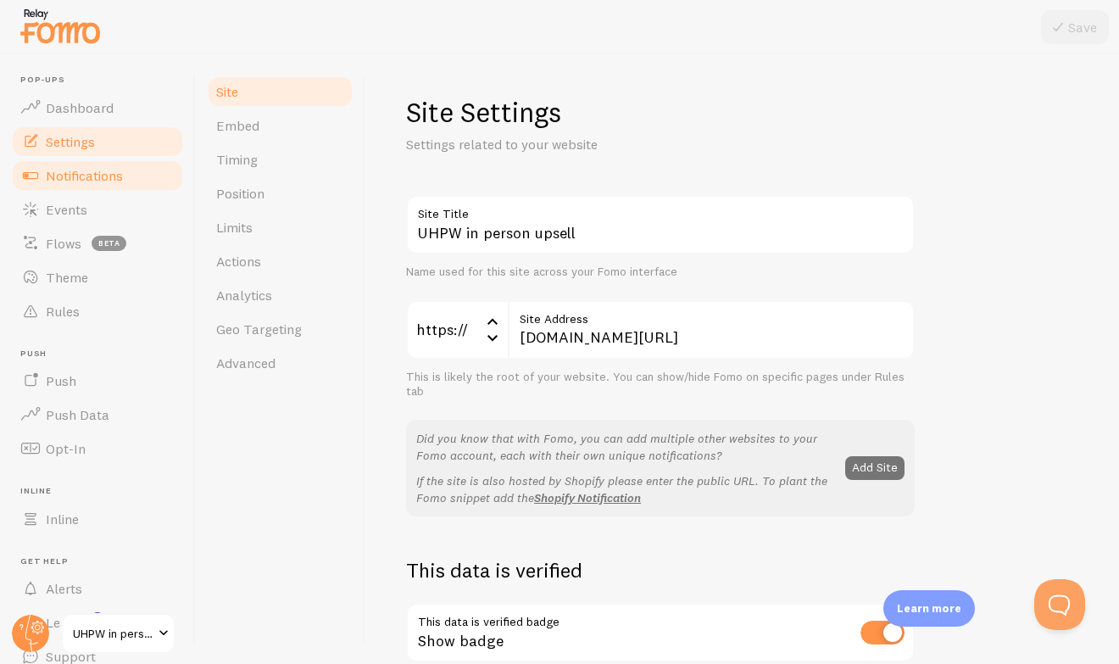
click at [81, 177] on span "Notifications" at bounding box center [84, 175] width 77 height 17
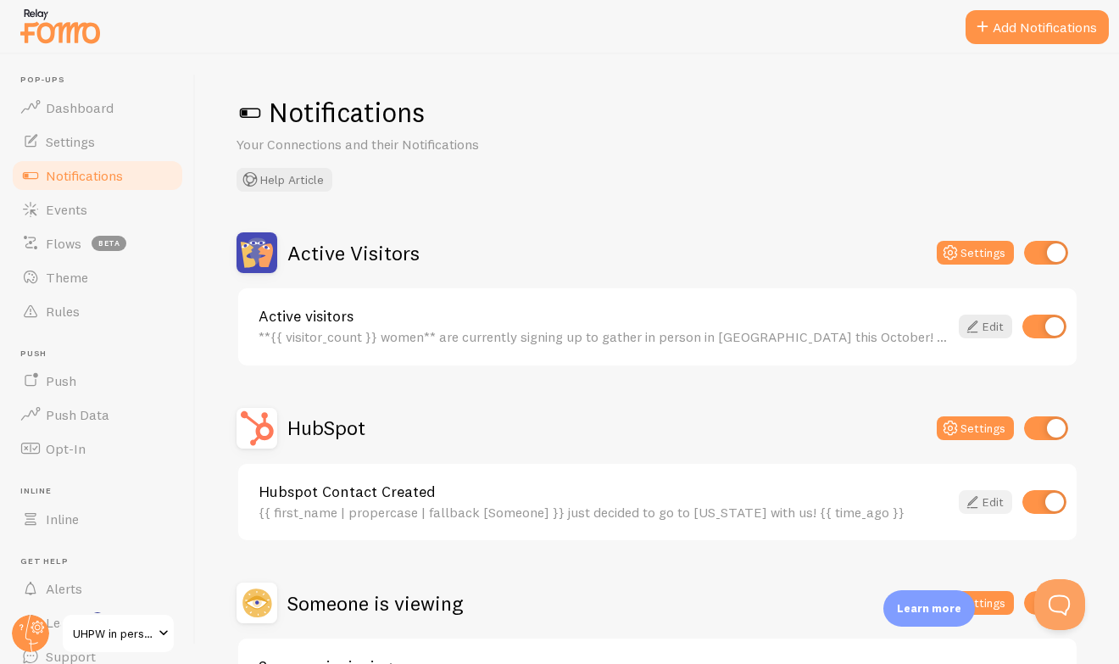
click at [984, 505] on link "Edit" at bounding box center [985, 502] width 53 height 24
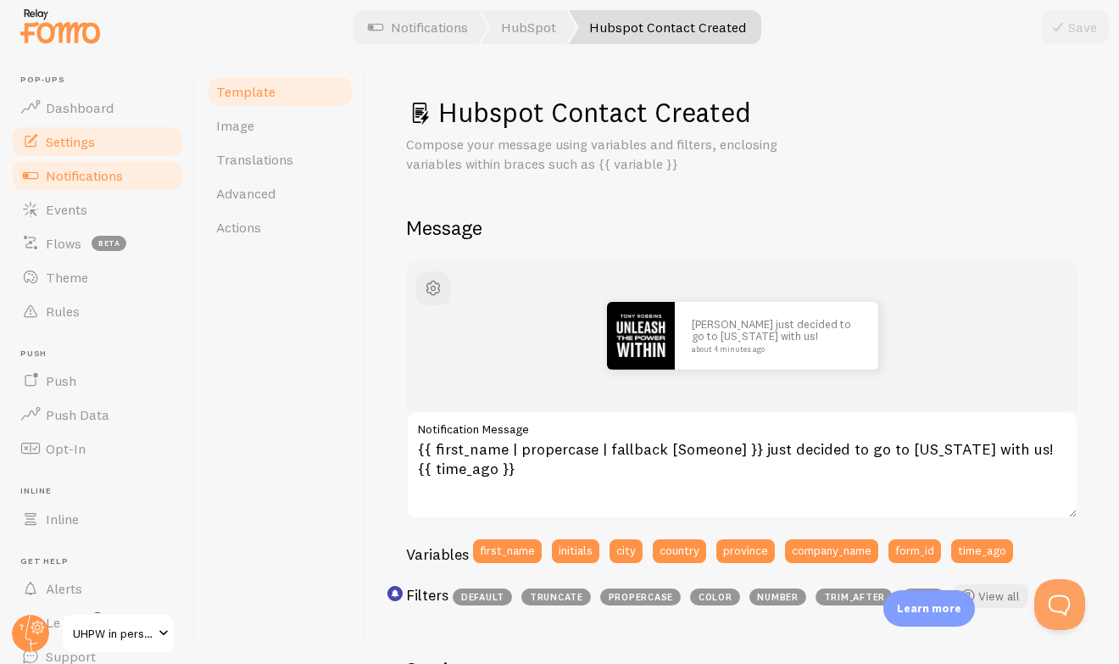
click at [137, 149] on link "Settings" at bounding box center [97, 142] width 175 height 34
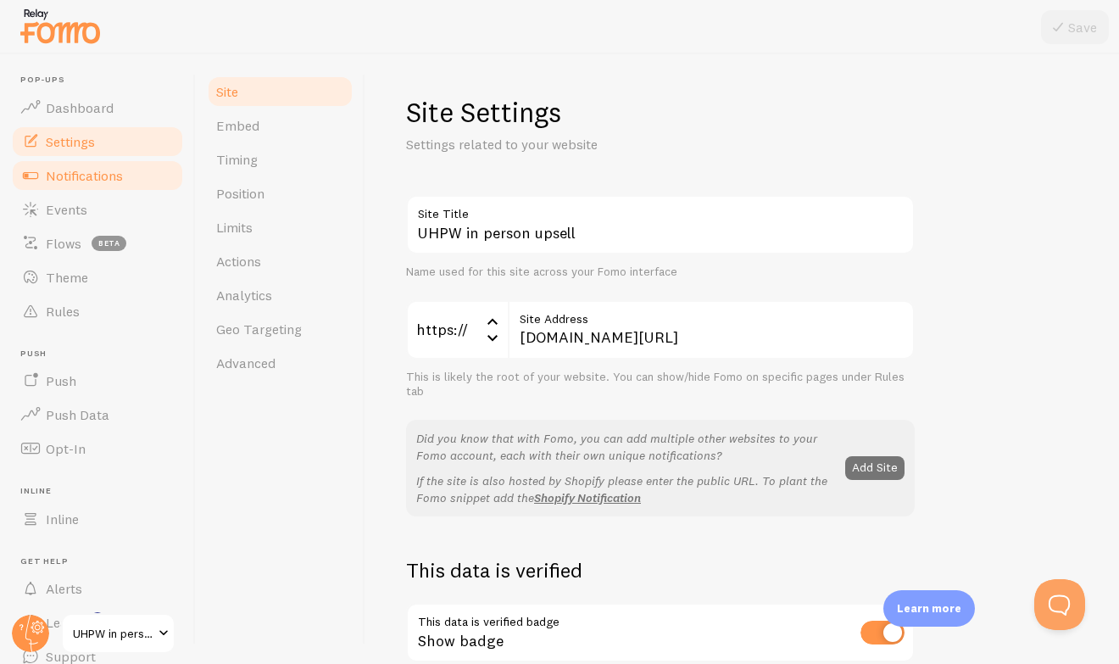
click at [114, 170] on span "Notifications" at bounding box center [84, 175] width 77 height 17
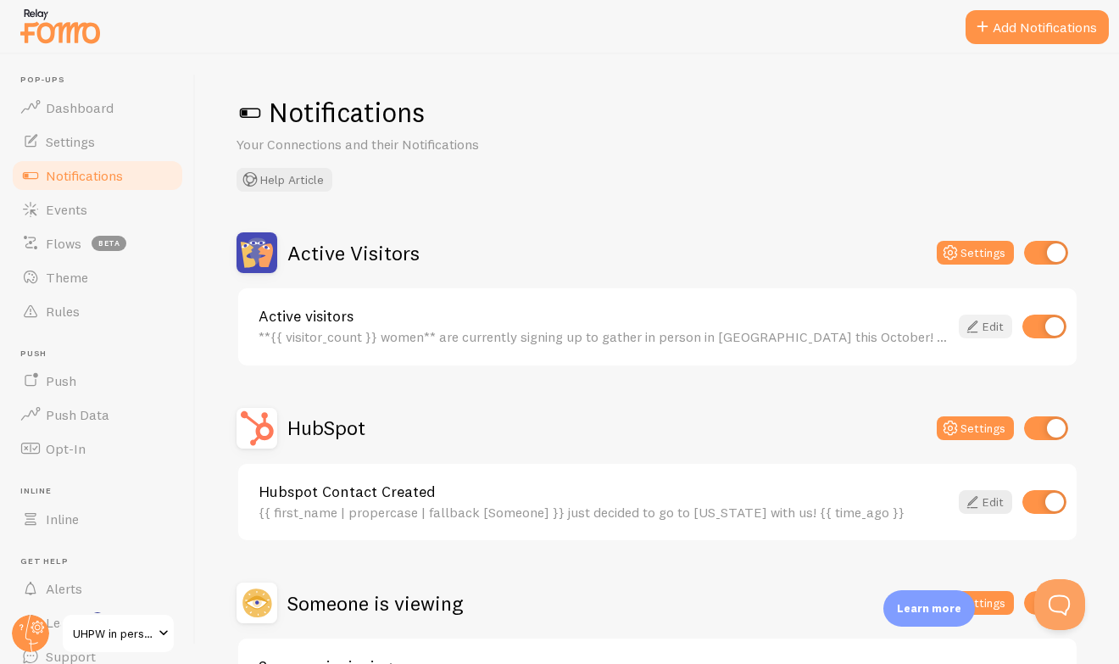
click at [985, 321] on link "Edit" at bounding box center [985, 327] width 53 height 24
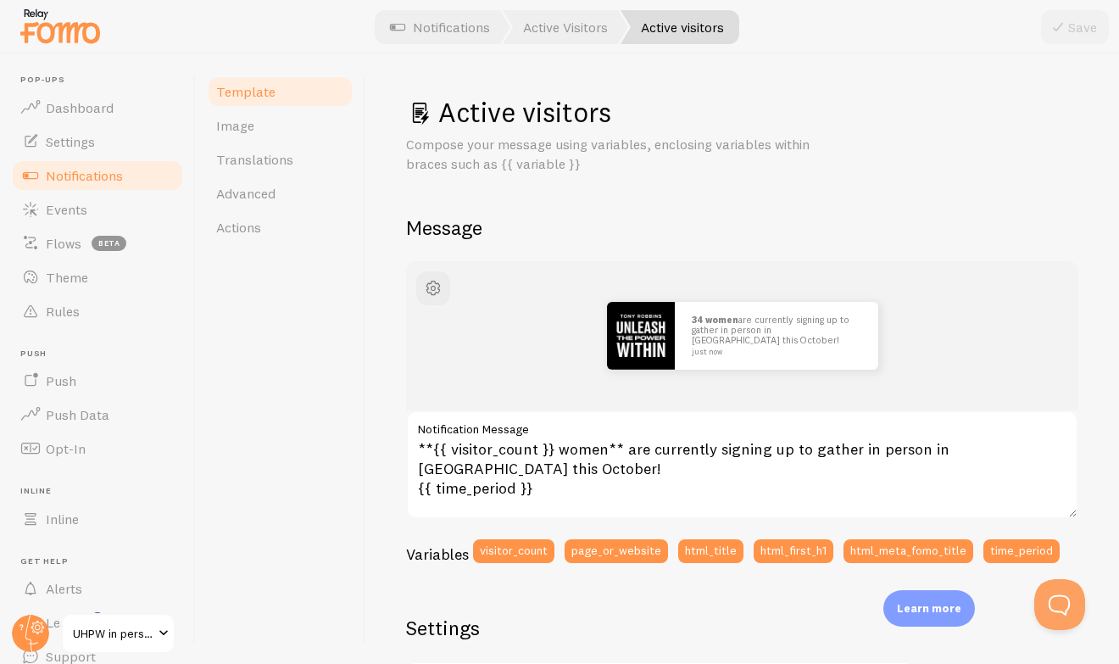
click at [107, 175] on span "Notifications" at bounding box center [84, 175] width 77 height 17
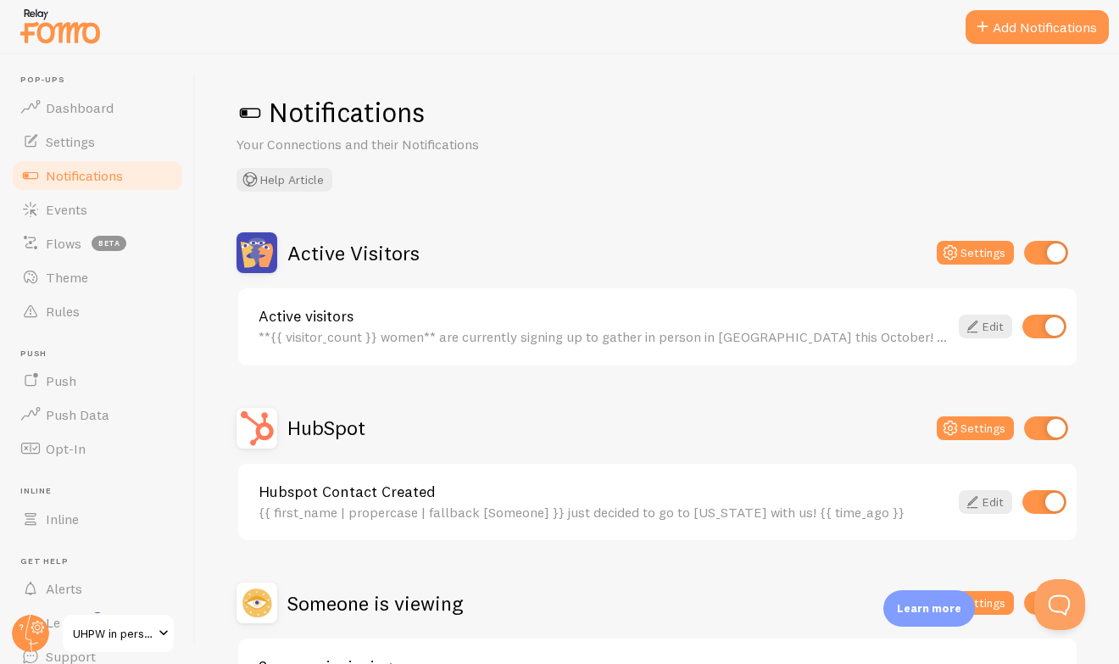
scroll to position [134, 0]
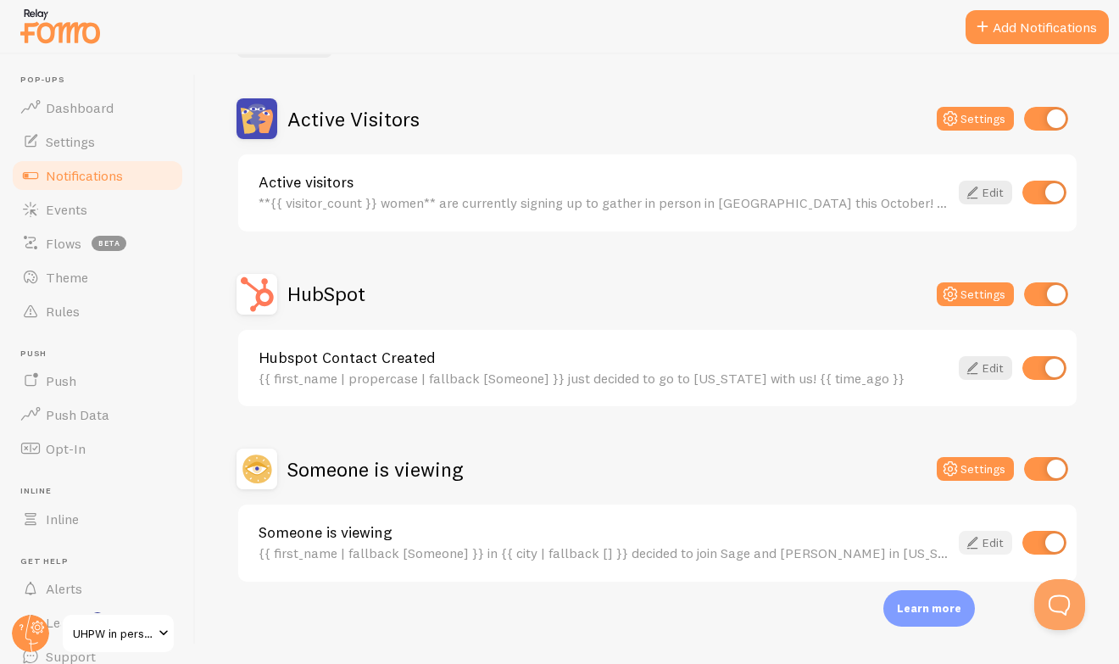
click at [975, 541] on icon at bounding box center [973, 543] width 20 height 20
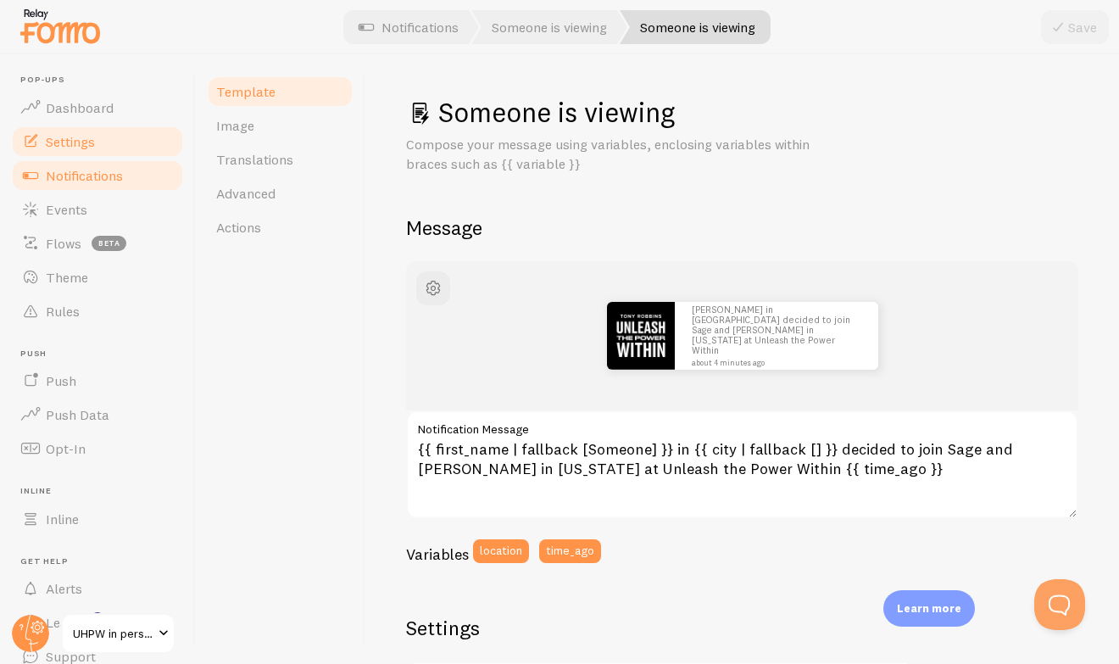
click at [68, 131] on link "Settings" at bounding box center [97, 142] width 175 height 34
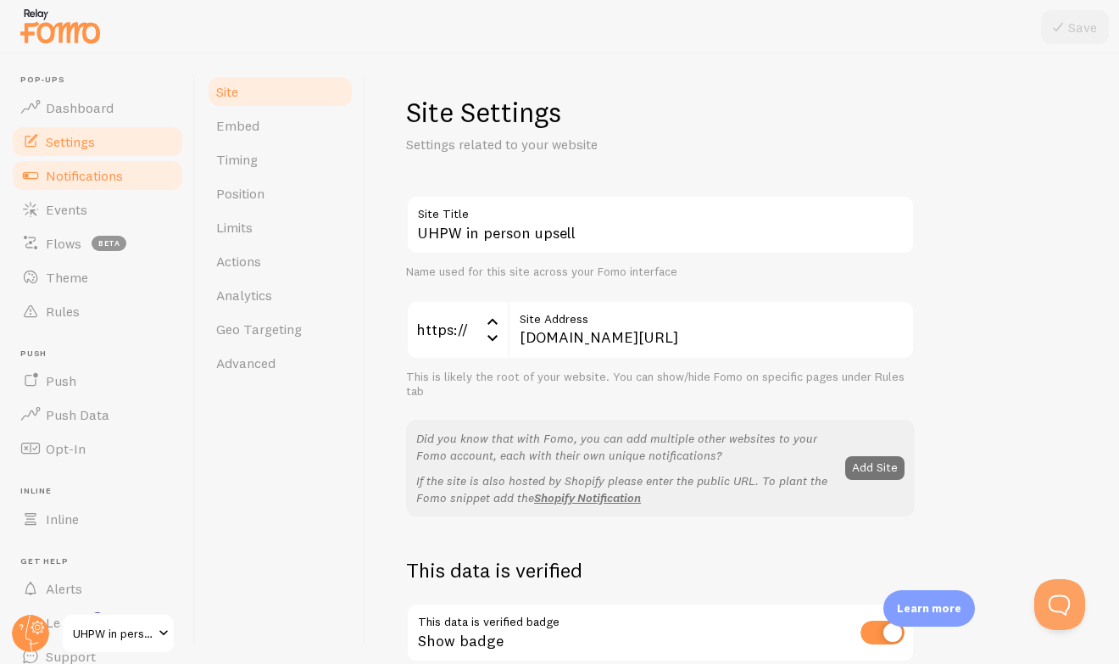
click at [95, 175] on span "Notifications" at bounding box center [84, 175] width 77 height 17
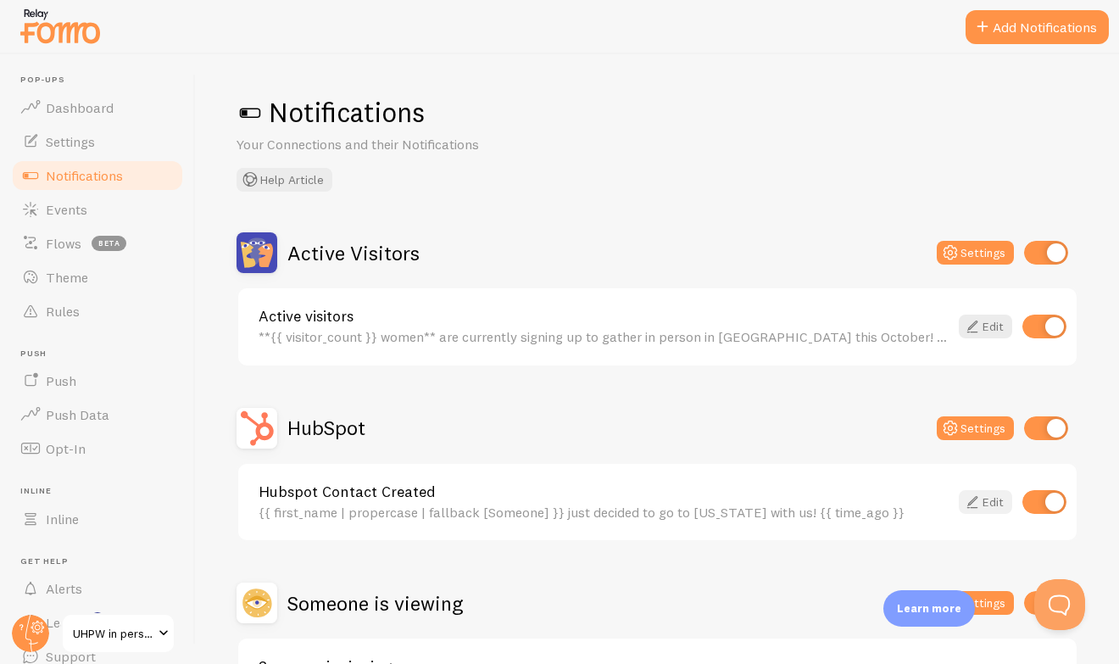
click at [977, 490] on link "Edit" at bounding box center [985, 502] width 53 height 24
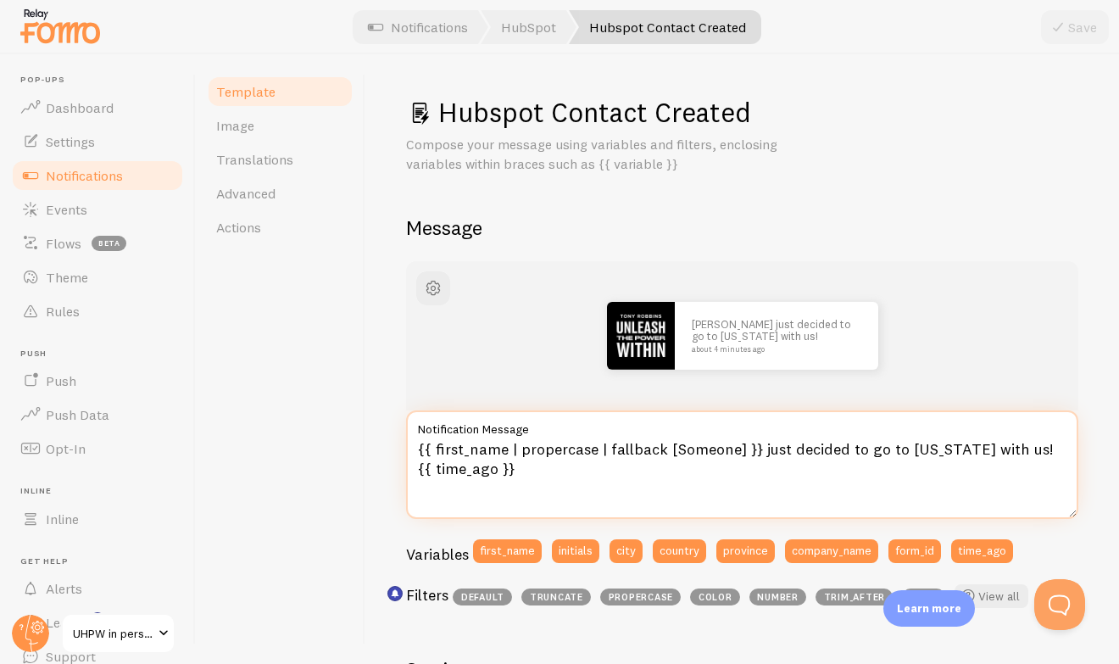
drag, startPoint x: 894, startPoint y: 451, endPoint x: 861, endPoint y: 451, distance: 33.1
click at [861, 451] on textarea "{{ first_name | propercase | fallback [Someone] }} just decided to go to [US_ST…" at bounding box center [742, 464] width 673 height 109
drag, startPoint x: 1044, startPoint y: 455, endPoint x: 992, endPoint y: 454, distance: 51.7
click at [992, 454] on textarea "{{ first_name | propercase | fallback [Someone] }} just decided to join us in […" at bounding box center [742, 464] width 673 height 109
drag, startPoint x: 904, startPoint y: 449, endPoint x: 893, endPoint y: 450, distance: 11.1
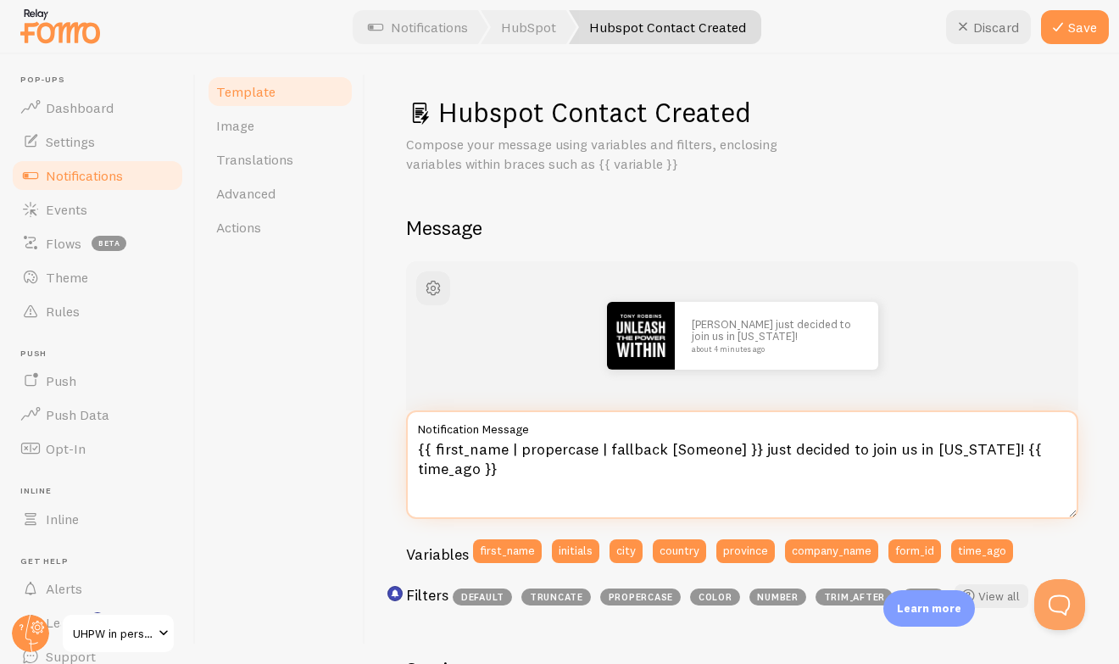
click at [893, 450] on textarea "{{ first_name | propercase | fallback [Someone] }} just decided to join us in […" at bounding box center [742, 464] width 673 height 109
type textarea "{{ first_name | propercase | fallback [Someone] }} just decided to join us in […"
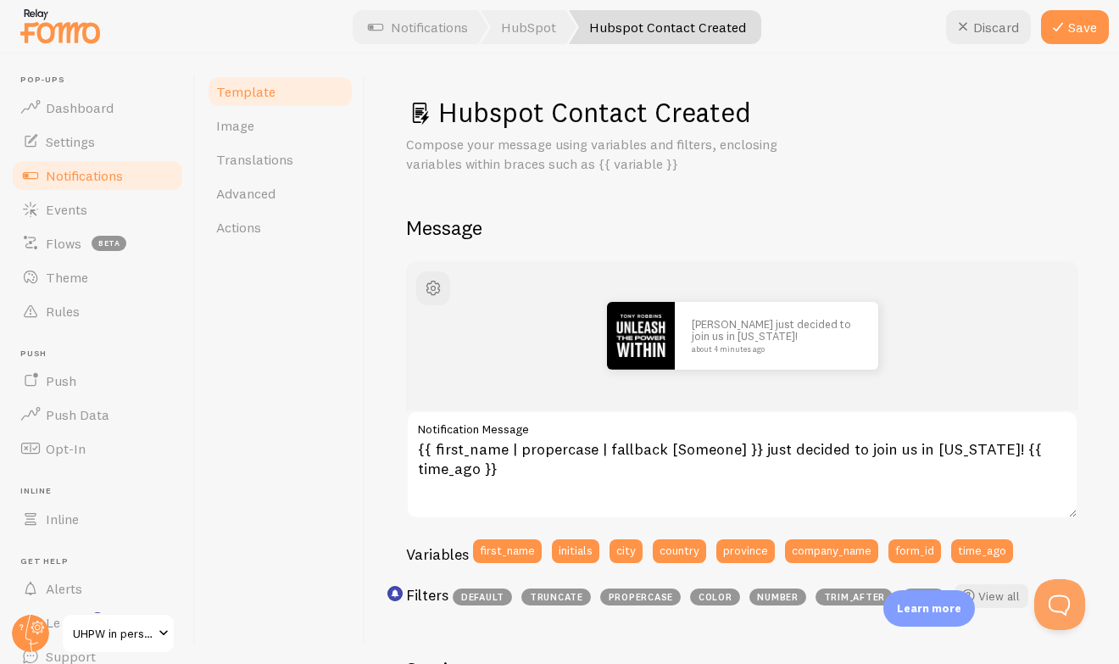
click at [960, 296] on div "[PERSON_NAME] just decided to join us in [US_STATE]! about 4 minutes ago" at bounding box center [742, 335] width 673 height 149
click at [1068, 17] on icon at bounding box center [1058, 27] width 20 height 20
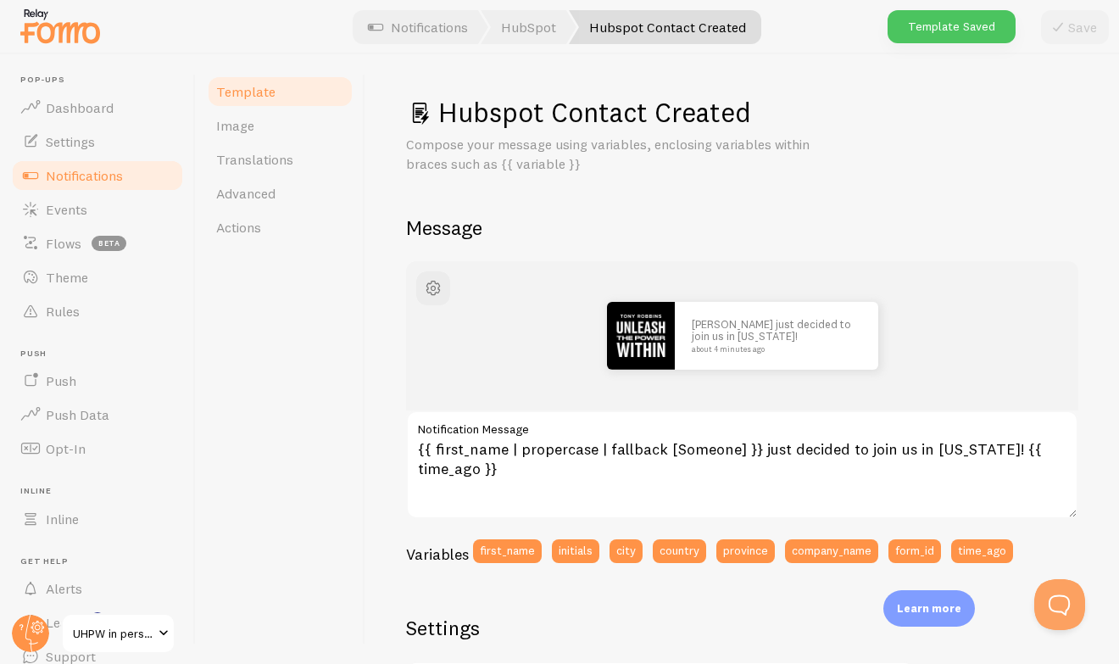
click at [87, 173] on span "Notifications" at bounding box center [84, 175] width 77 height 17
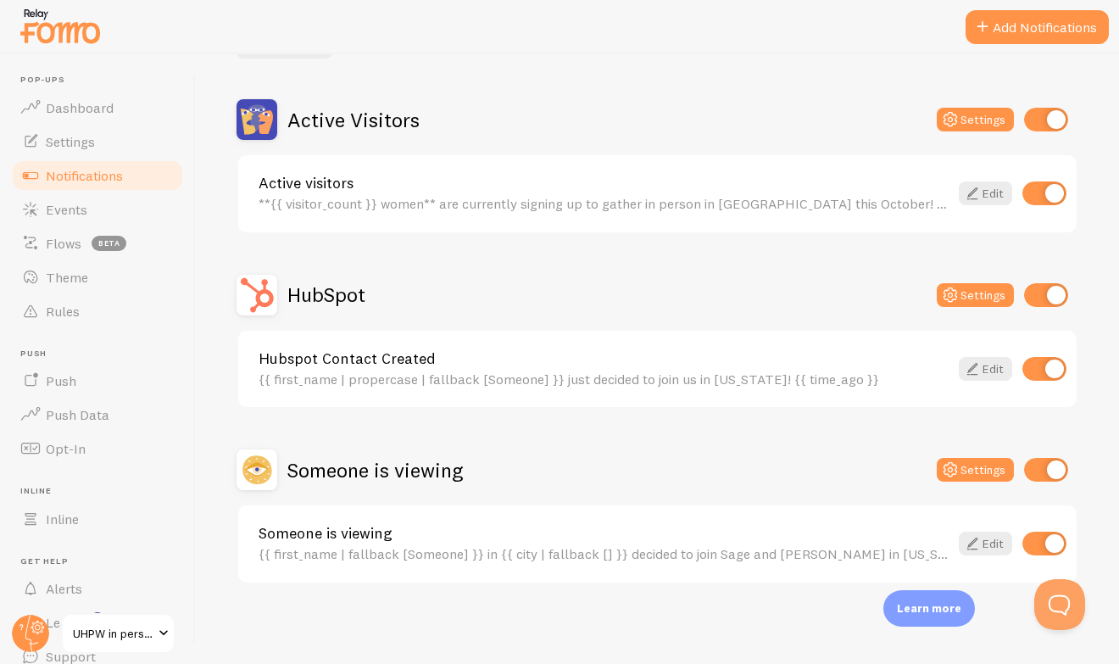
scroll to position [134, 0]
click at [70, 203] on span "Events" at bounding box center [67, 209] width 42 height 17
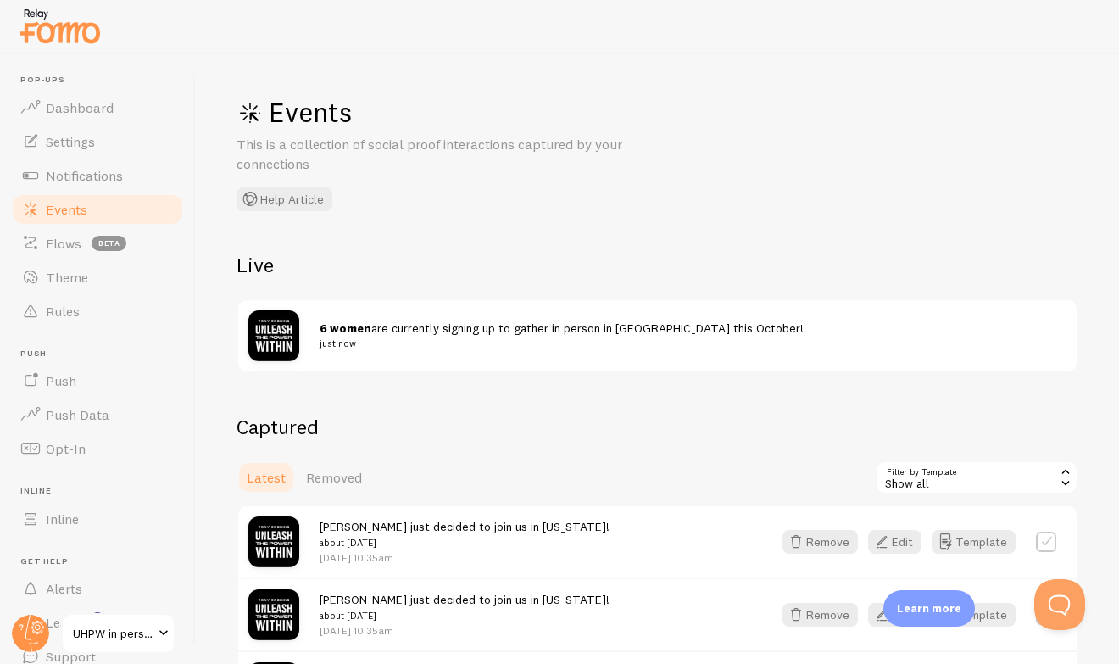
click at [1029, 491] on div "Show all" at bounding box center [977, 477] width 204 height 34
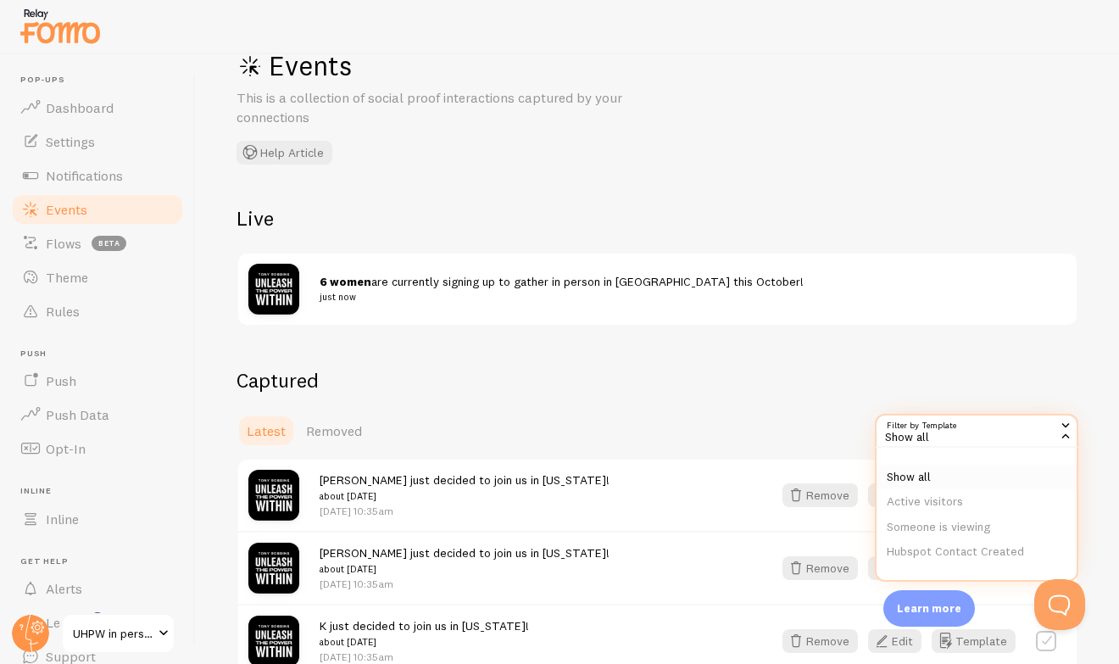
scroll to position [55, 0]
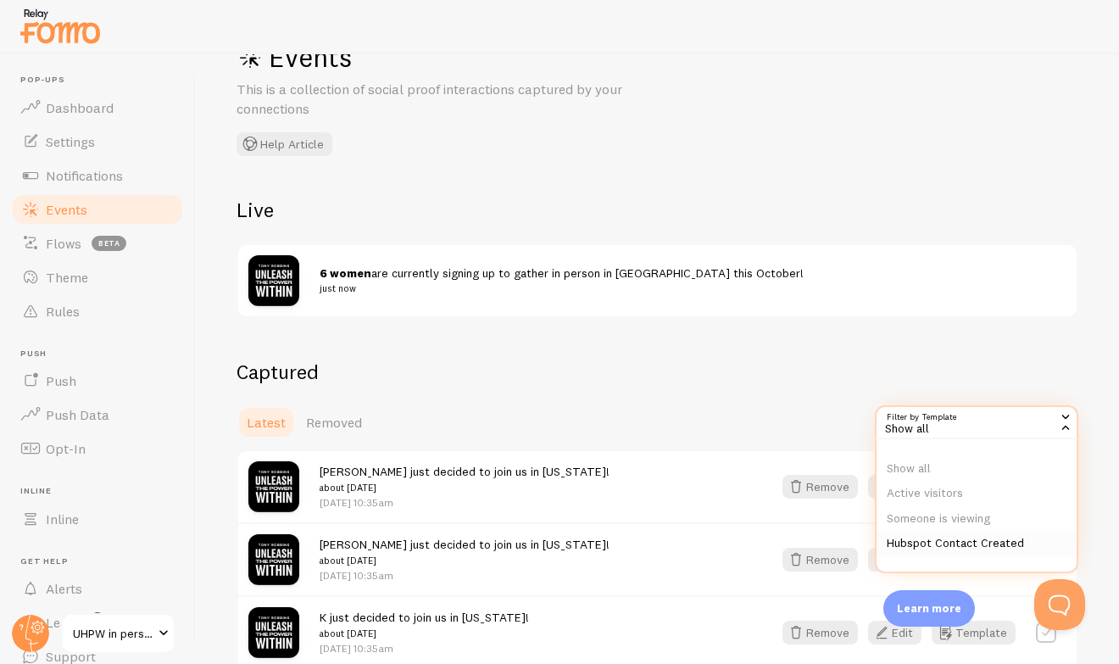
click at [971, 547] on li "Hubspot Contact Created" at bounding box center [977, 543] width 200 height 25
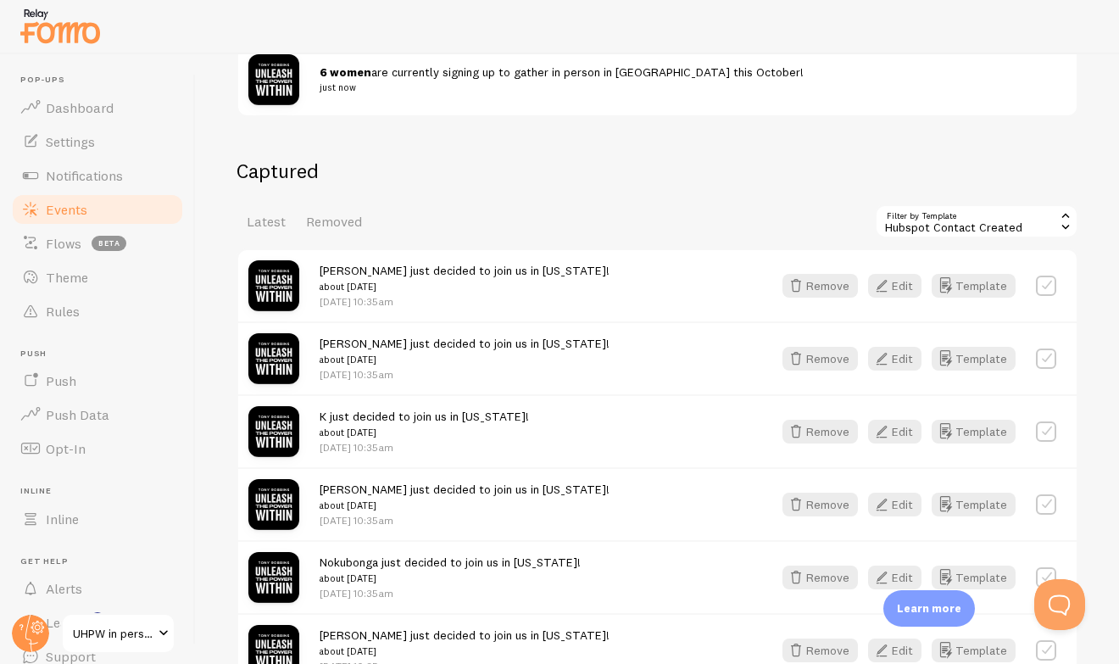
scroll to position [236, 0]
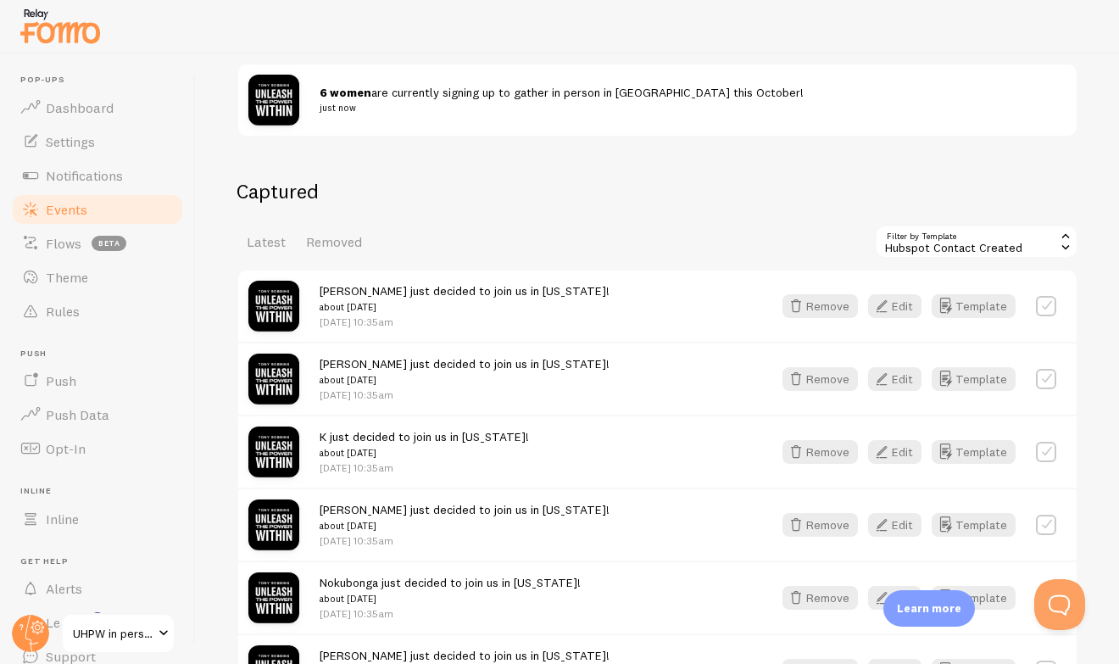
click at [969, 243] on div "Hubspot Contact Created" at bounding box center [977, 242] width 204 height 34
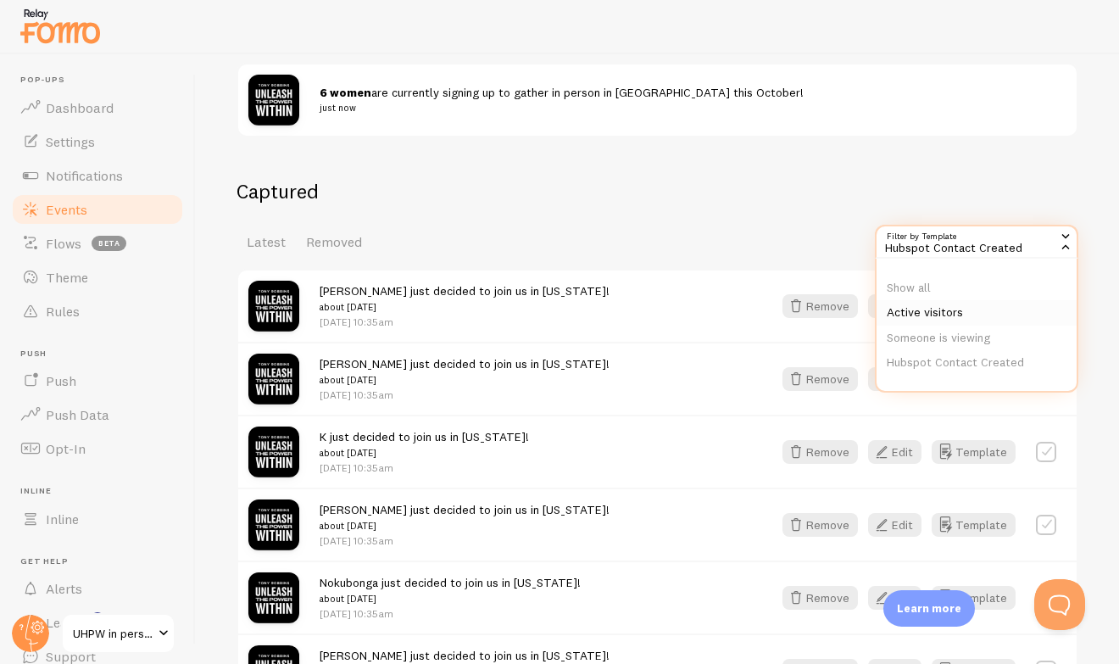
click at [937, 307] on li "Active visitors" at bounding box center [977, 312] width 200 height 25
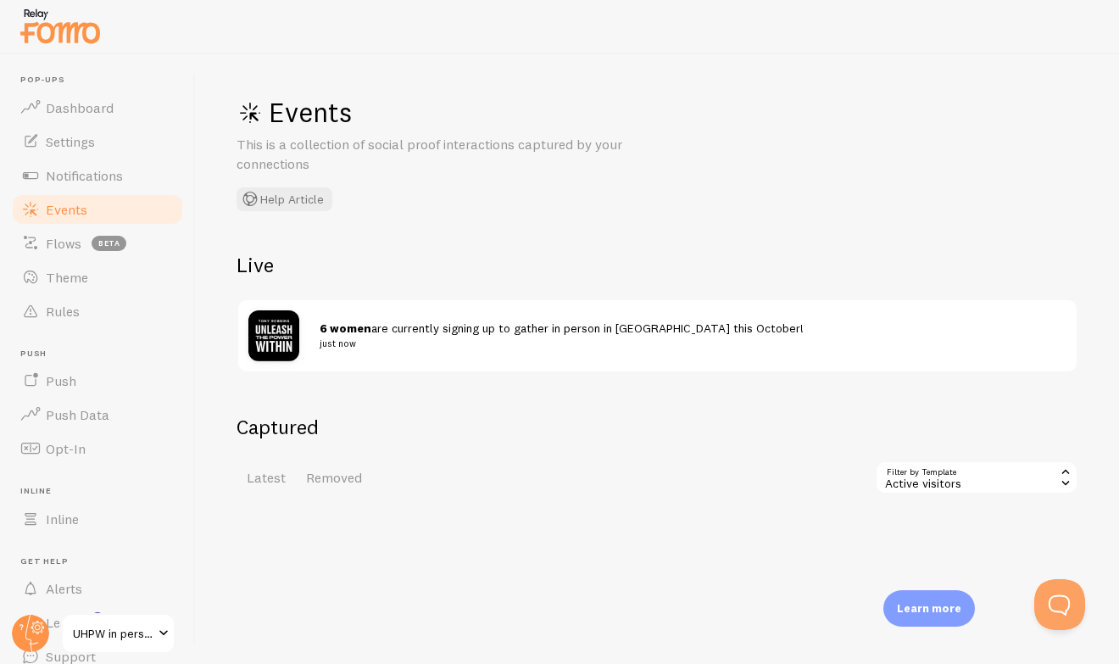
click at [1035, 477] on div "Active visitors" at bounding box center [977, 477] width 204 height 34
click at [961, 571] on li "Someone is viewing" at bounding box center [977, 573] width 200 height 25
click at [265, 481] on span "Latest" at bounding box center [266, 477] width 39 height 17
click at [91, 173] on span "Notifications" at bounding box center [84, 175] width 77 height 17
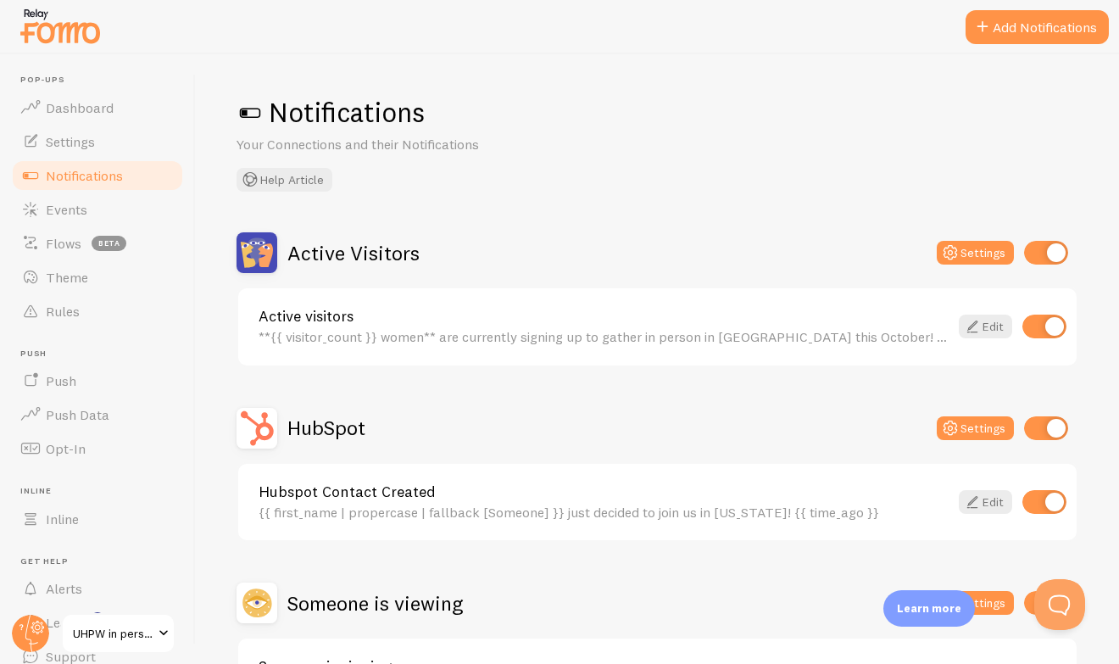
scroll to position [134, 0]
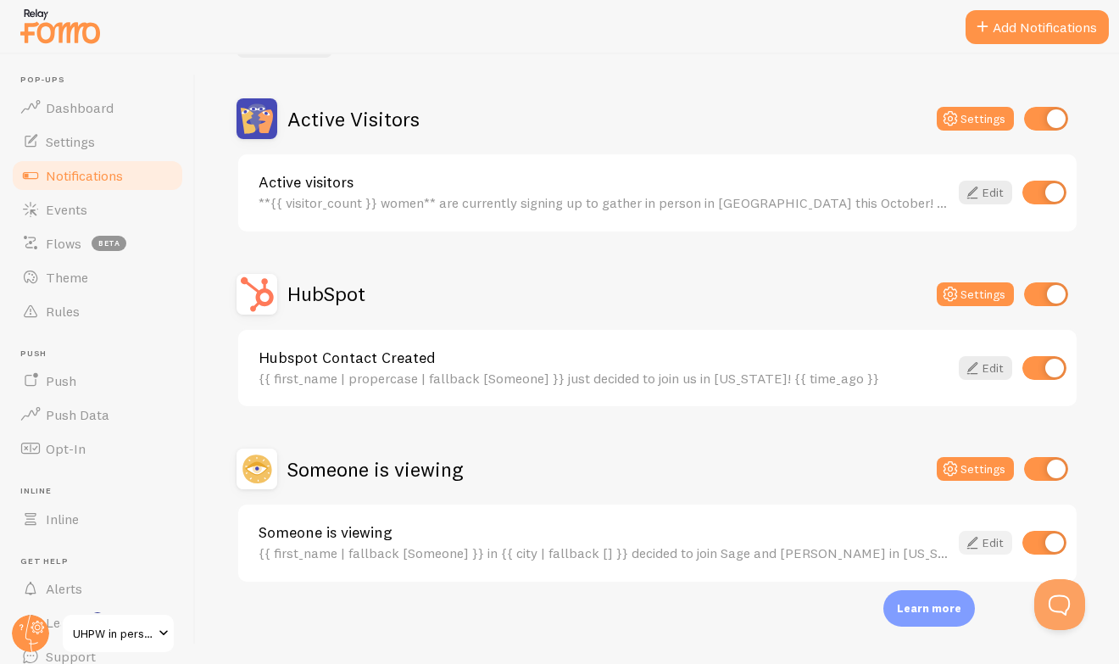
click at [985, 546] on link "Edit" at bounding box center [985, 543] width 53 height 24
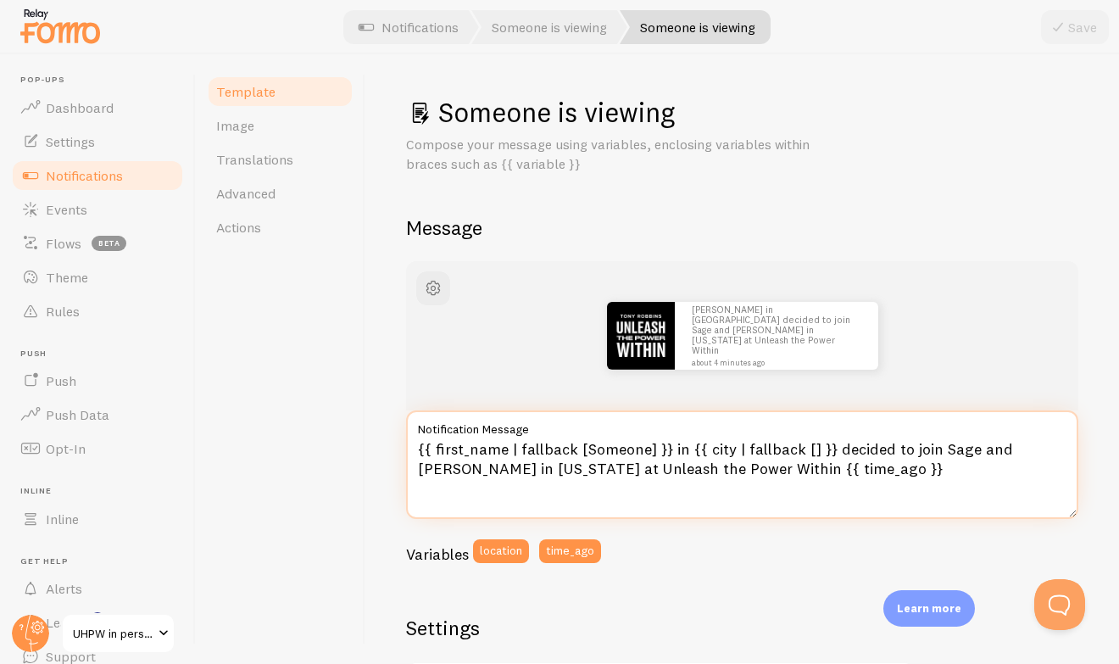
drag, startPoint x: 804, startPoint y: 477, endPoint x: 669, endPoint y: 449, distance: 137.7
click at [669, 449] on textarea "{{ first_name | fallback [Someone] }} in {{ city | fallback [] }} decided to jo…" at bounding box center [742, 464] width 673 height 109
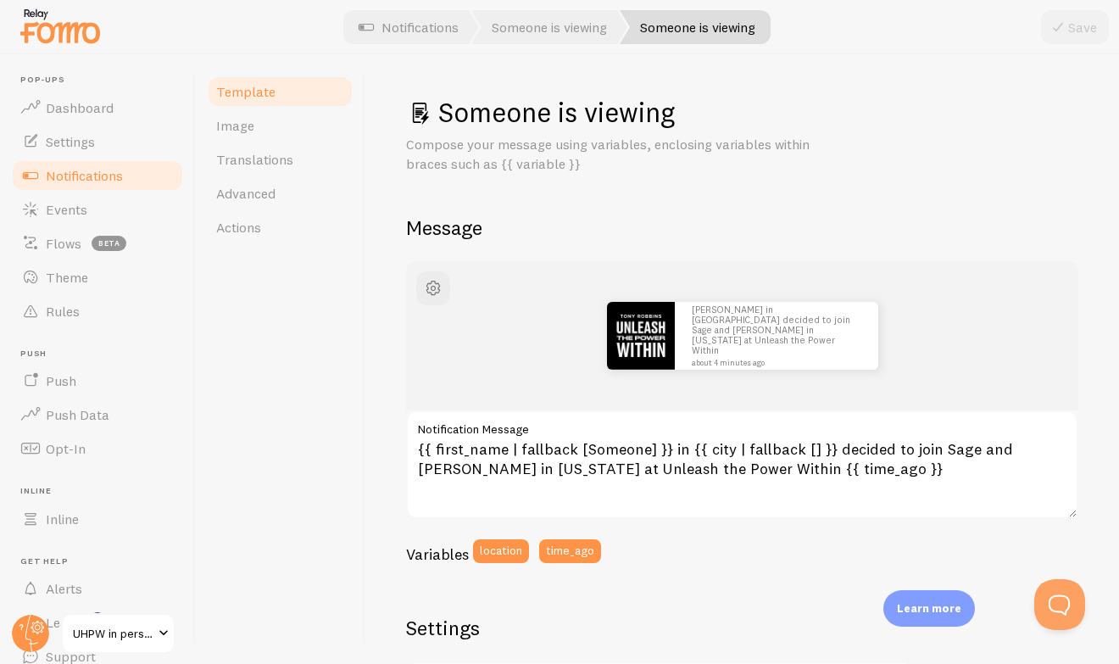
click at [103, 181] on span "Notifications" at bounding box center [84, 175] width 77 height 17
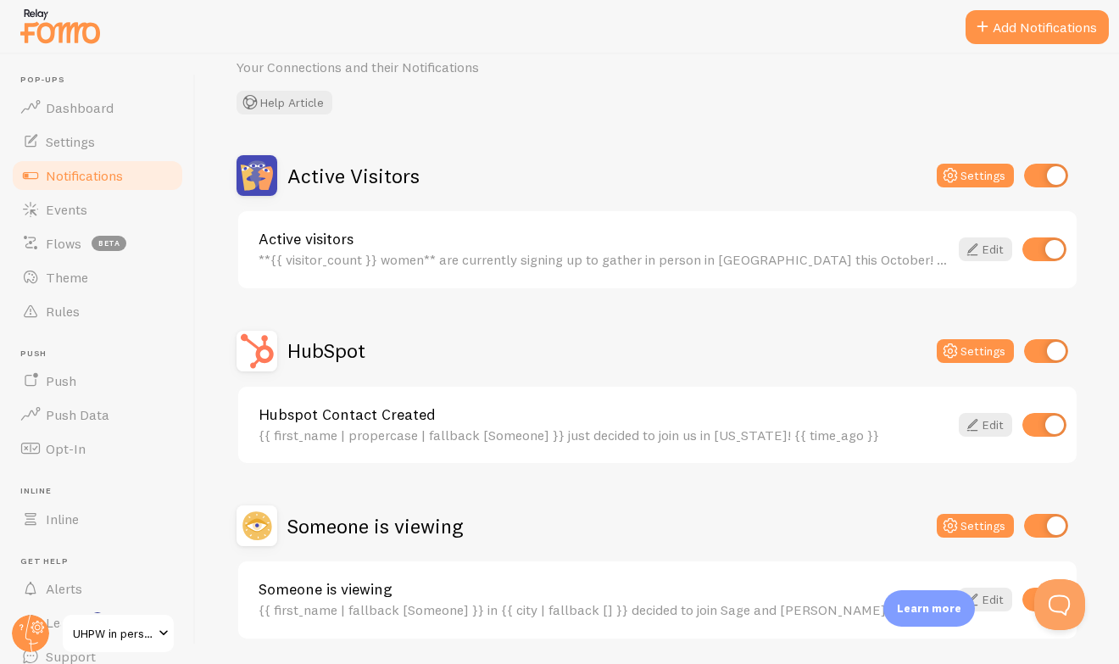
scroll to position [134, 0]
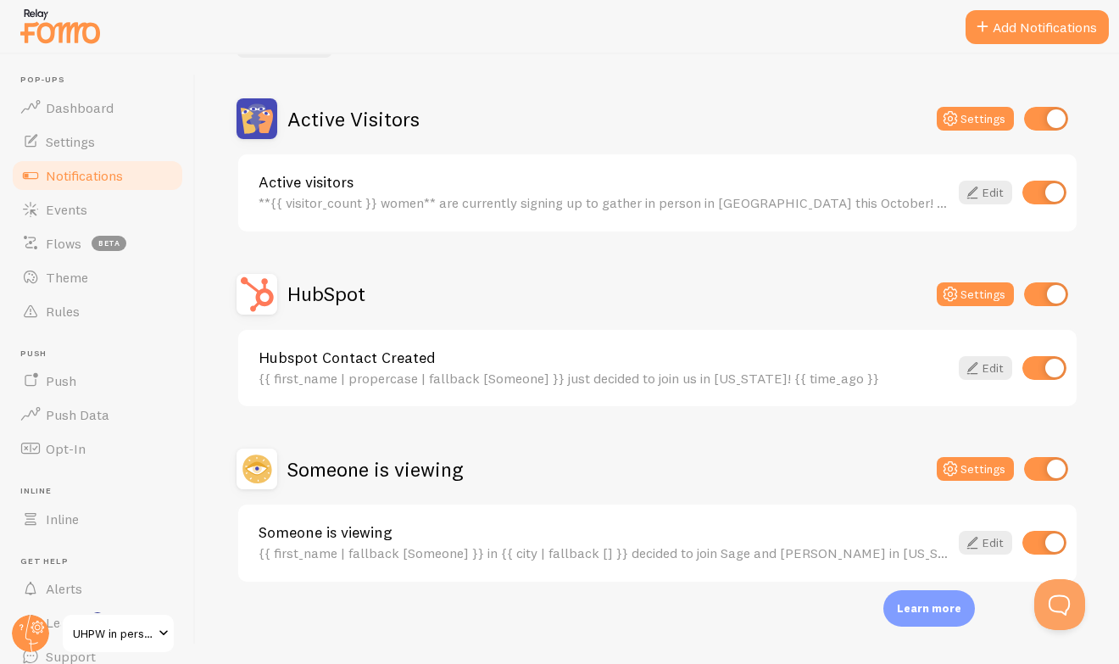
click at [1057, 474] on input "checkbox" at bounding box center [1046, 469] width 44 height 24
checkbox input "false"
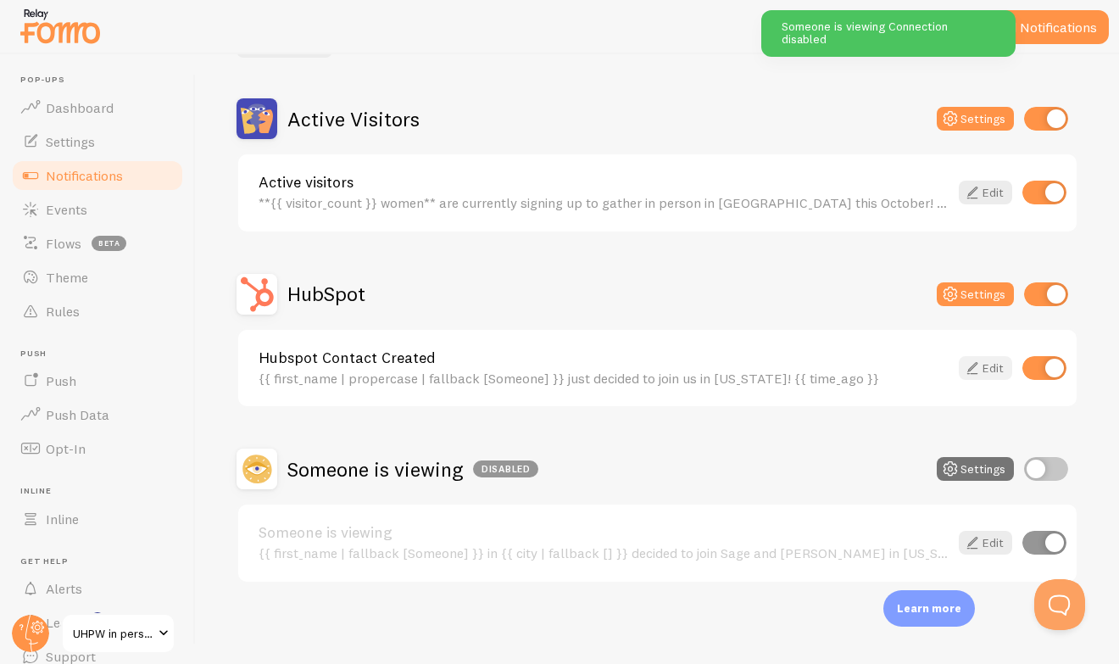
click at [974, 368] on icon at bounding box center [973, 368] width 20 height 20
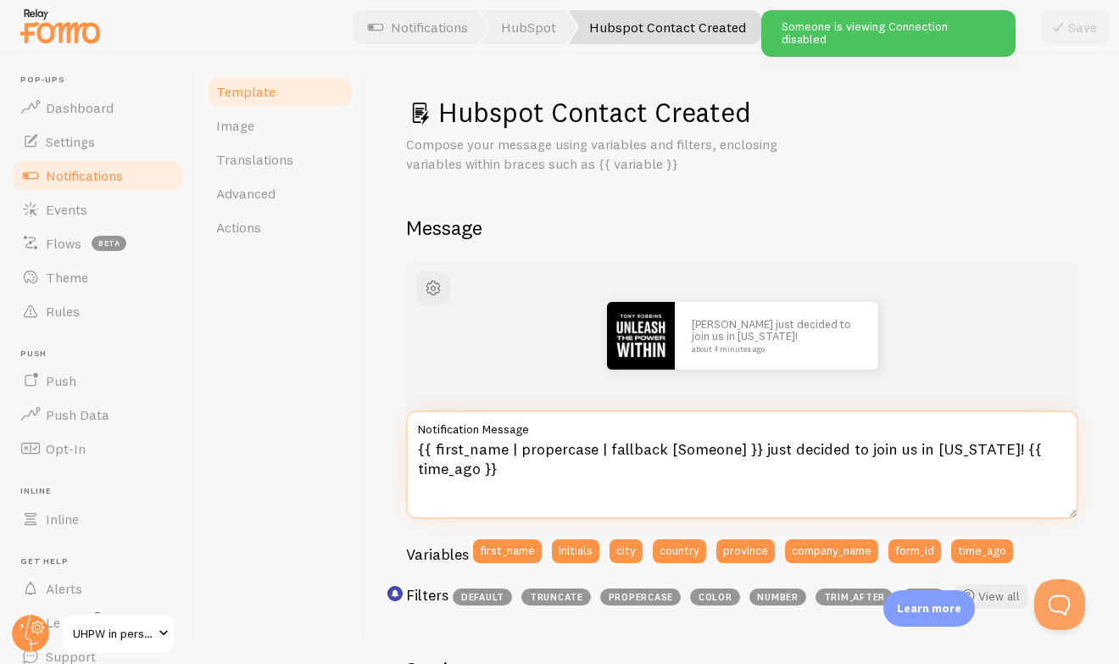
drag, startPoint x: 757, startPoint y: 449, endPoint x: 767, endPoint y: 467, distance: 21.3
click at [767, 467] on textarea "{{ first_name | propercase | fallback [Someone] }} just decided to join us in […" at bounding box center [742, 464] width 673 height 109
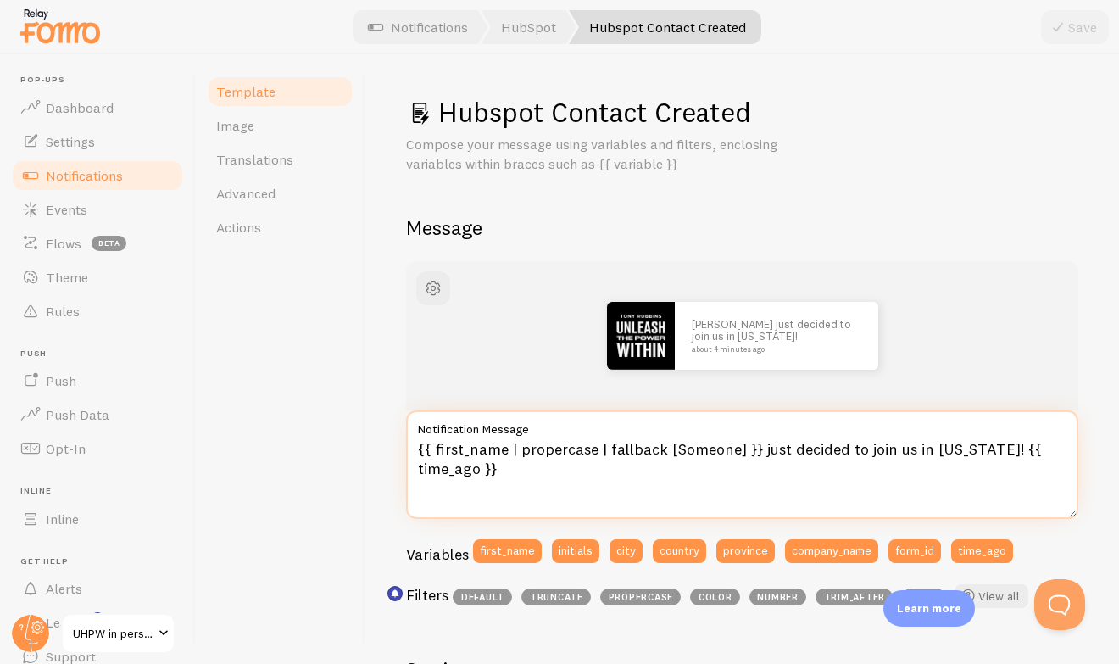
drag, startPoint x: 755, startPoint y: 449, endPoint x: 768, endPoint y: 489, distance: 42.9
click at [768, 489] on textarea "{{ first_name | propercase | fallback [Someone] }} just decided to join us in […" at bounding box center [742, 464] width 673 height 109
paste textarea "in {{ city | fallback [] }} decided to join Sage and [PERSON_NAME] in [US_STATE…"
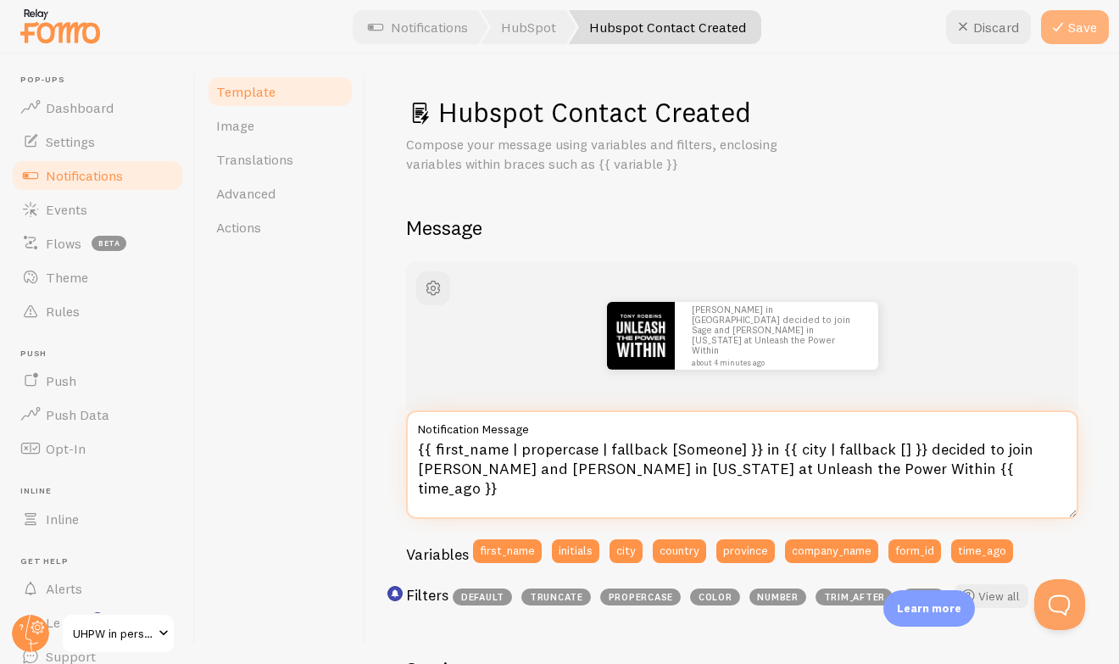
type textarea "{{ first_name | propercase | fallback [Someone] }} in {{ city | fallback [] }} …"
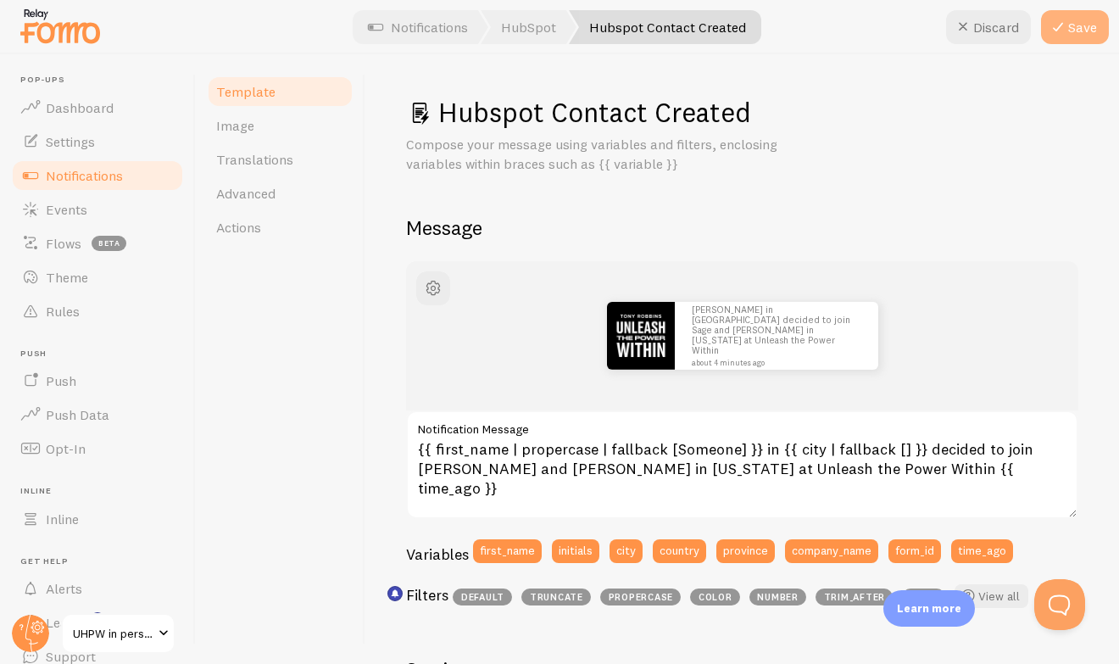
click at [1072, 31] on button "Save" at bounding box center [1075, 27] width 68 height 34
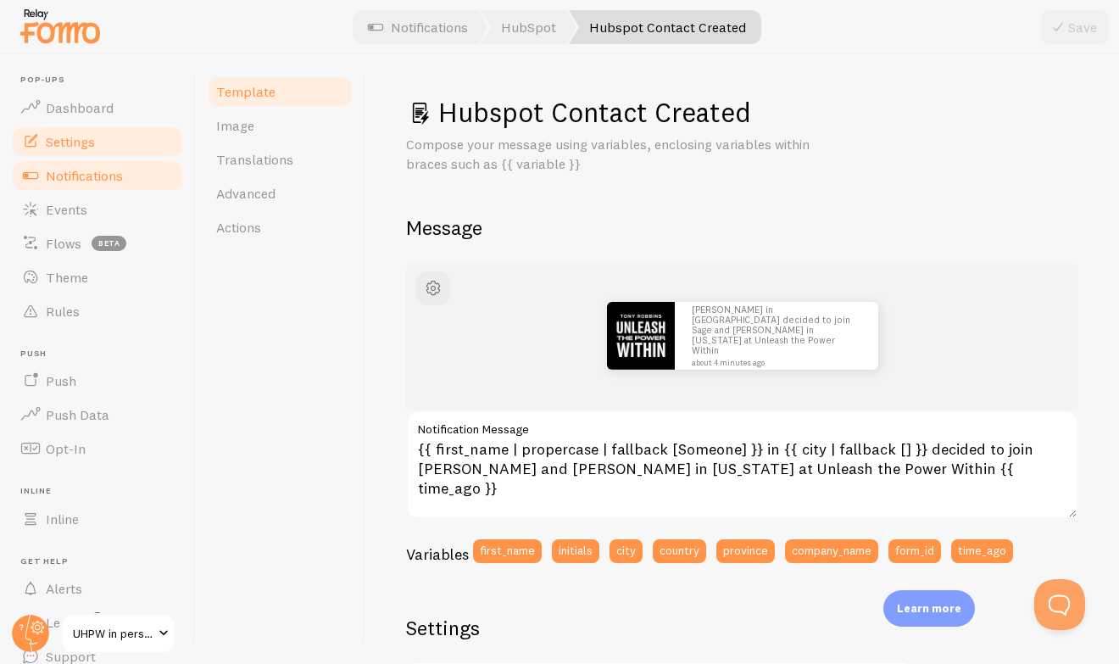
click at [84, 147] on span "Settings" at bounding box center [70, 141] width 49 height 17
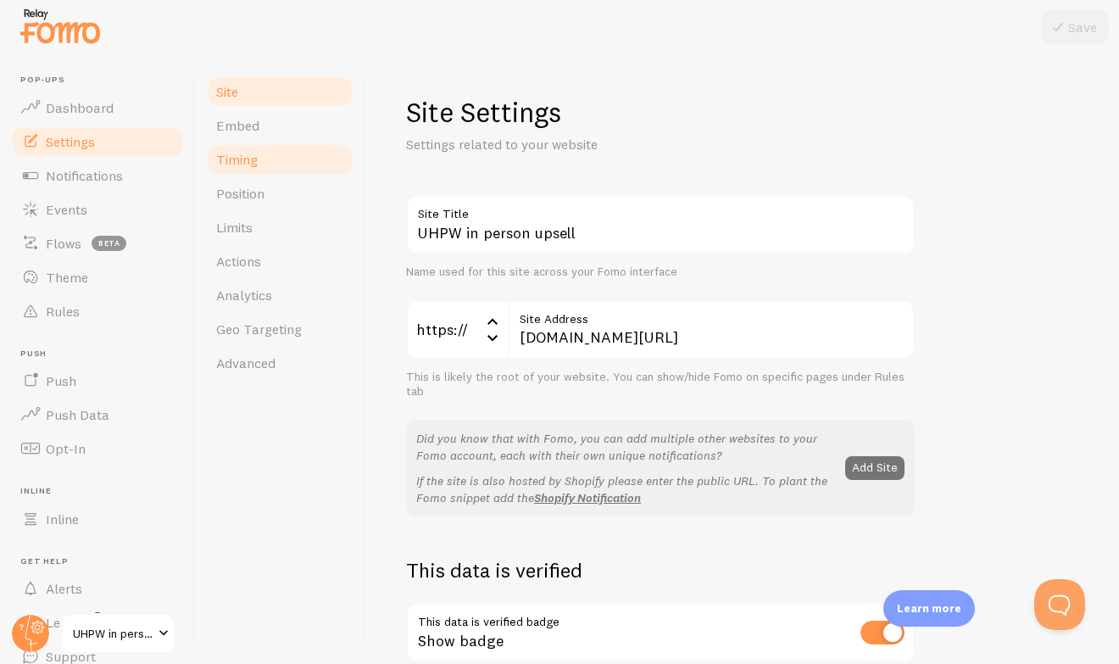
click at [296, 170] on link "Timing" at bounding box center [280, 159] width 148 height 34
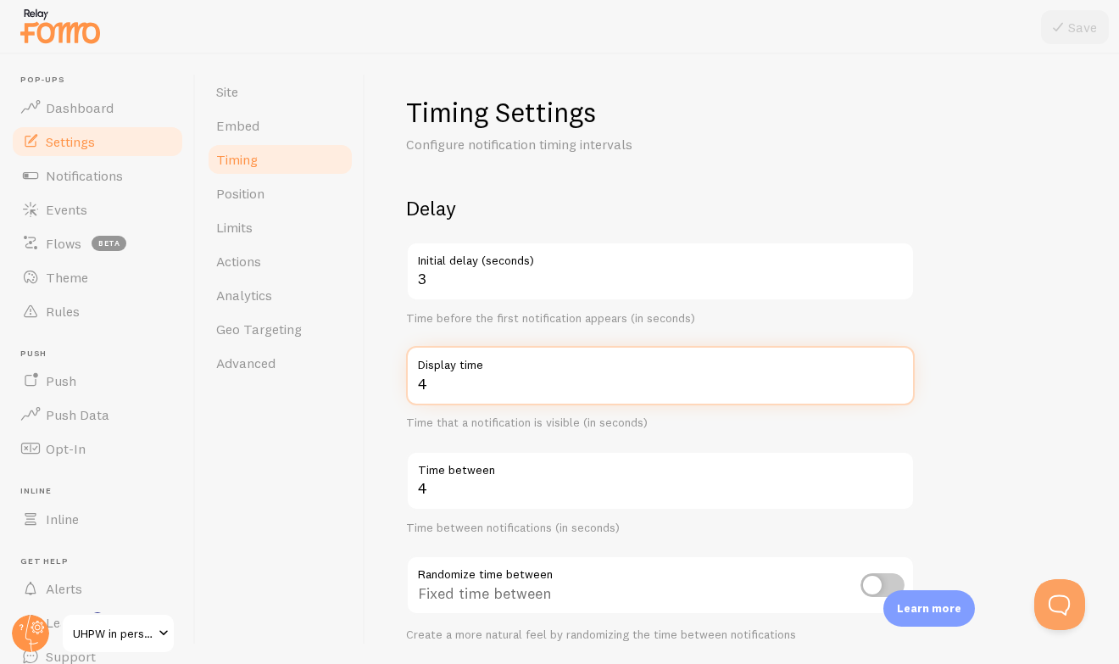
click at [445, 384] on input "4" at bounding box center [660, 375] width 509 height 59
click at [418, 381] on input "4" at bounding box center [660, 375] width 509 height 59
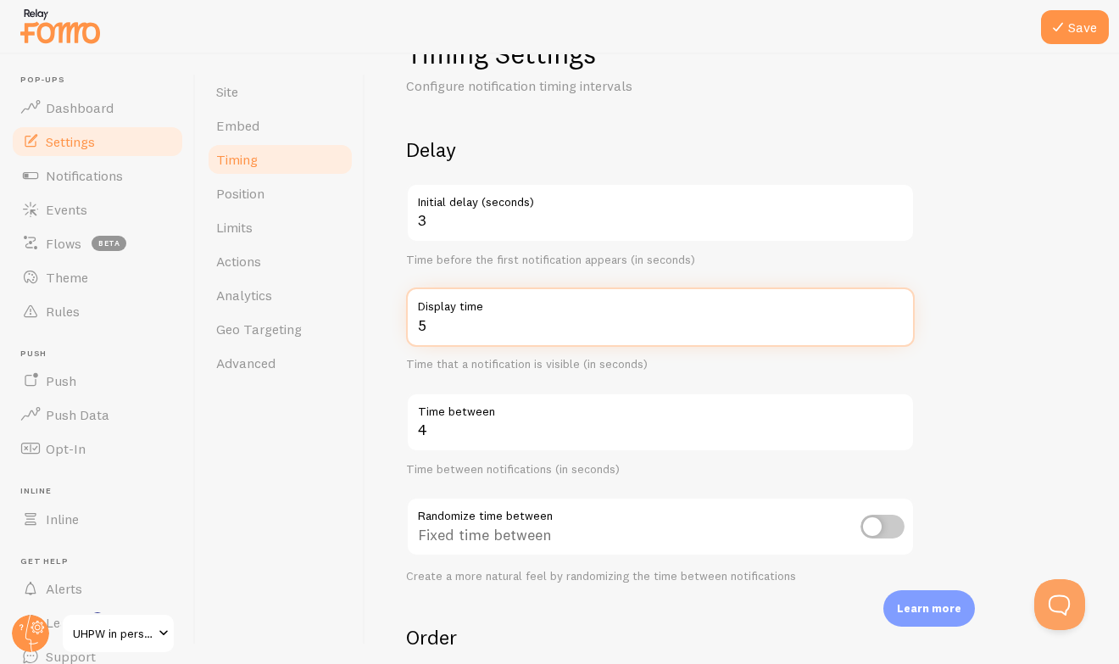
scroll to position [58, 0]
type input "5"
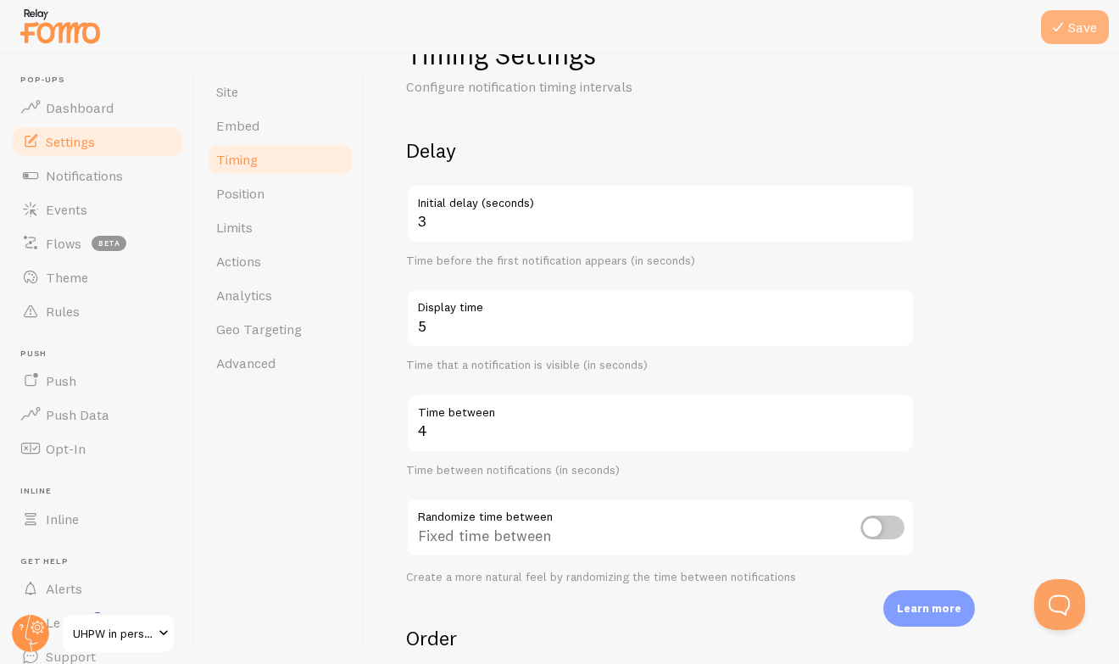
click at [1078, 22] on button "Save" at bounding box center [1075, 27] width 68 height 34
click at [108, 165] on link "Notifications" at bounding box center [97, 176] width 175 height 34
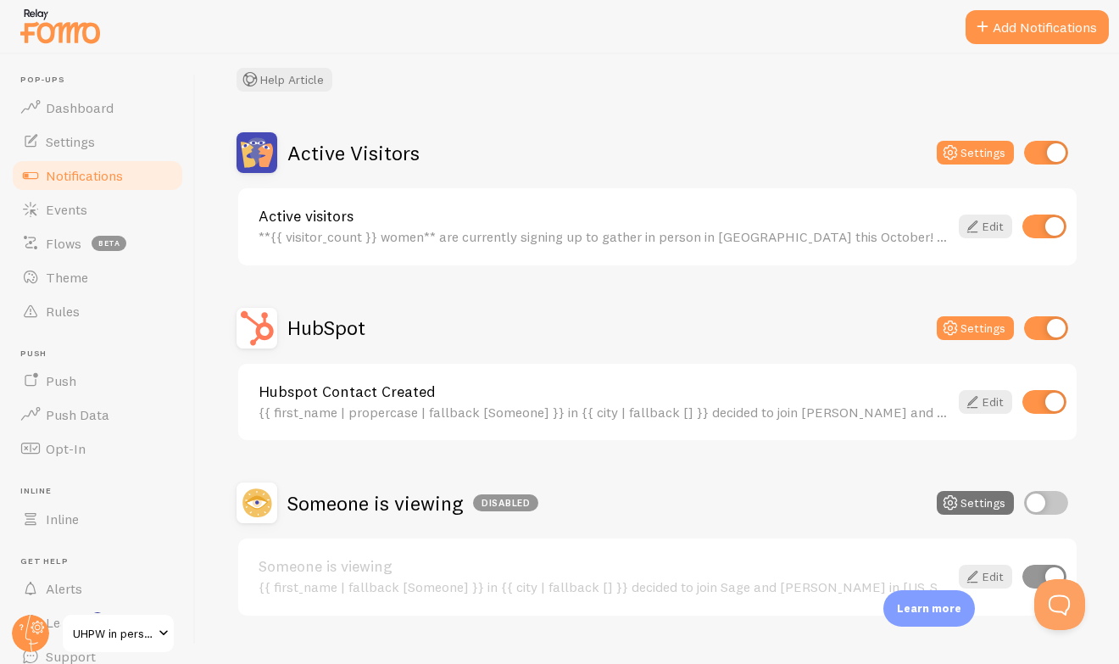
scroll to position [134, 0]
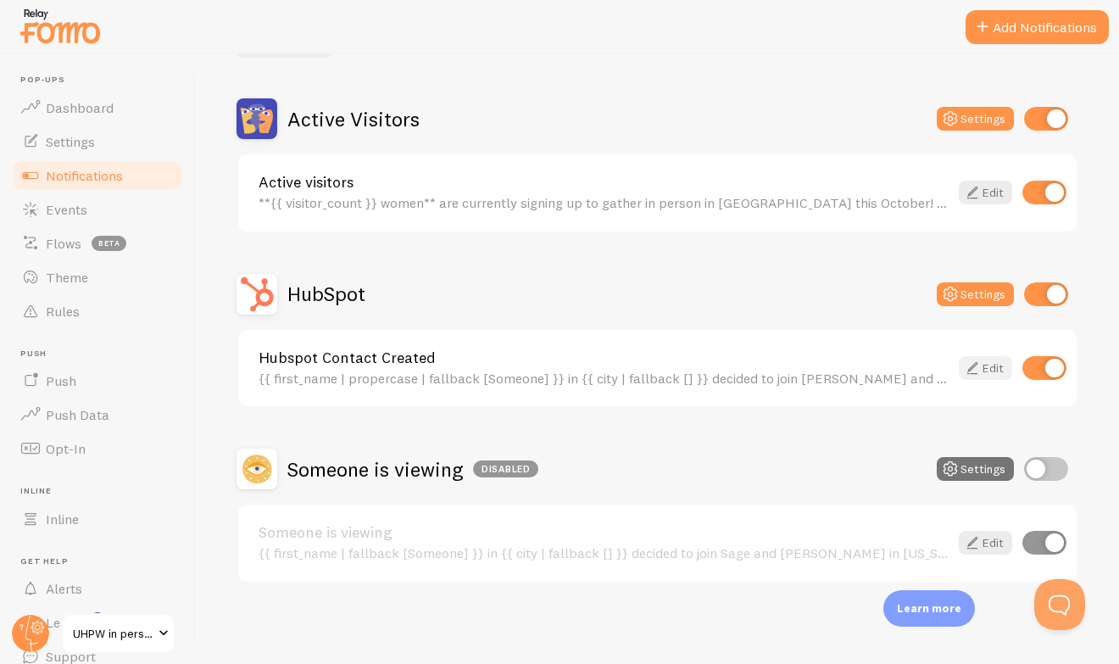
click at [968, 369] on icon at bounding box center [973, 368] width 20 height 20
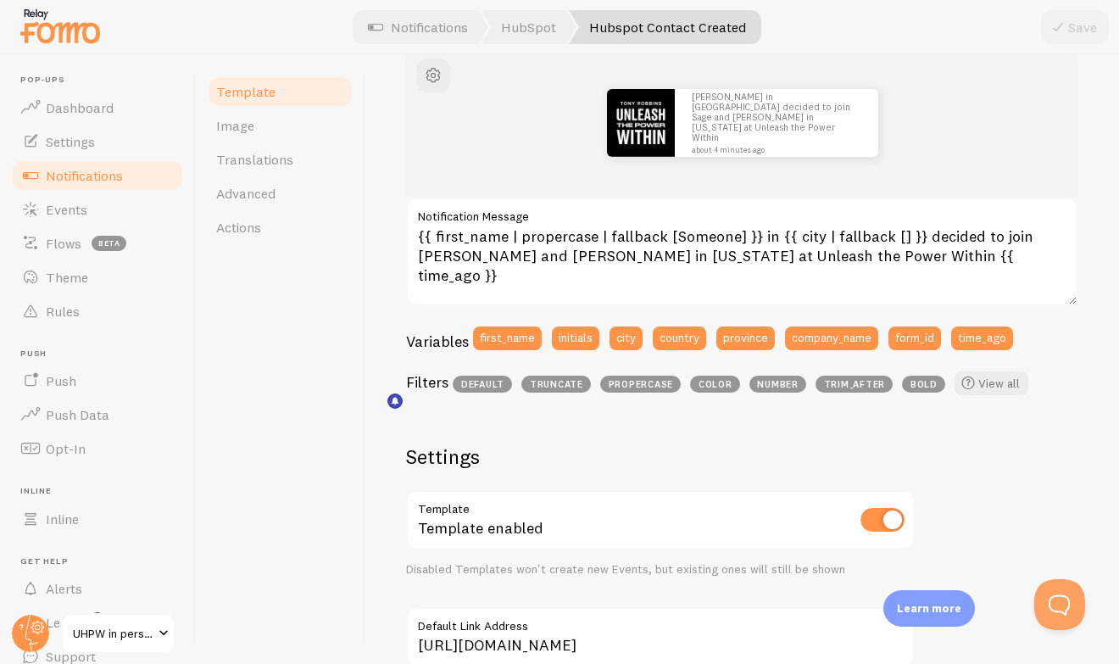
scroll to position [221, 0]
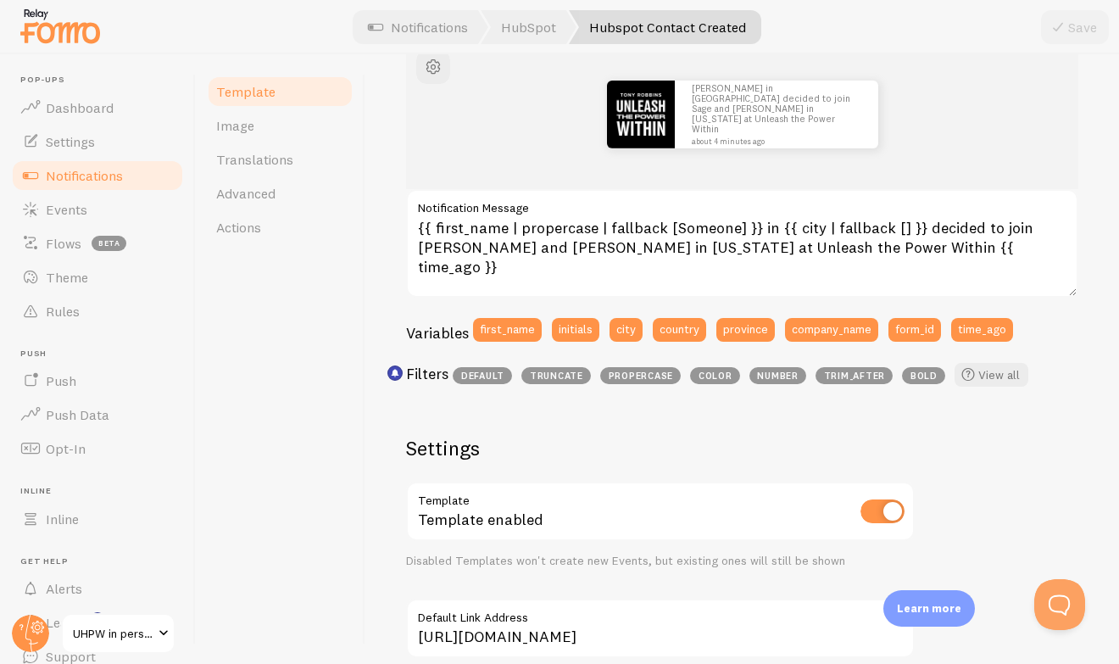
drag, startPoint x: 629, startPoint y: 332, endPoint x: 770, endPoint y: 231, distance: 173.7
click at [770, 231] on div "[PERSON_NAME] in [GEOGRAPHIC_DATA] decided to join Sage and [PERSON_NAME] in [U…" at bounding box center [742, 217] width 673 height 355
click at [633, 326] on button "city" at bounding box center [626, 330] width 33 height 24
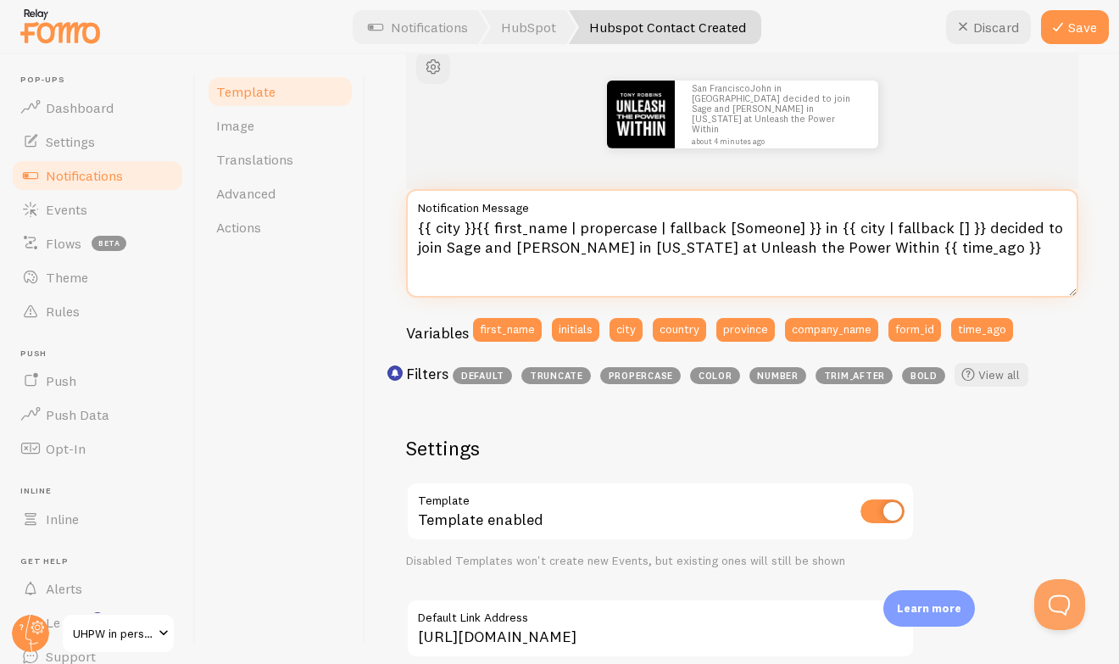
drag, startPoint x: 475, startPoint y: 229, endPoint x: 416, endPoint y: 229, distance: 59.4
click at [416, 229] on textarea "{{ city }}{{ first_name | propercase | fallback [Someone] }} in {{ city | fallb…" at bounding box center [742, 243] width 673 height 109
drag, startPoint x: 968, startPoint y: 224, endPoint x: 832, endPoint y: 222, distance: 135.7
click at [832, 222] on textarea "{{ city }}{{ first_name | propercase | fallback [Someone] }} in {{ city | fallb…" at bounding box center [742, 243] width 673 height 109
paste textarea
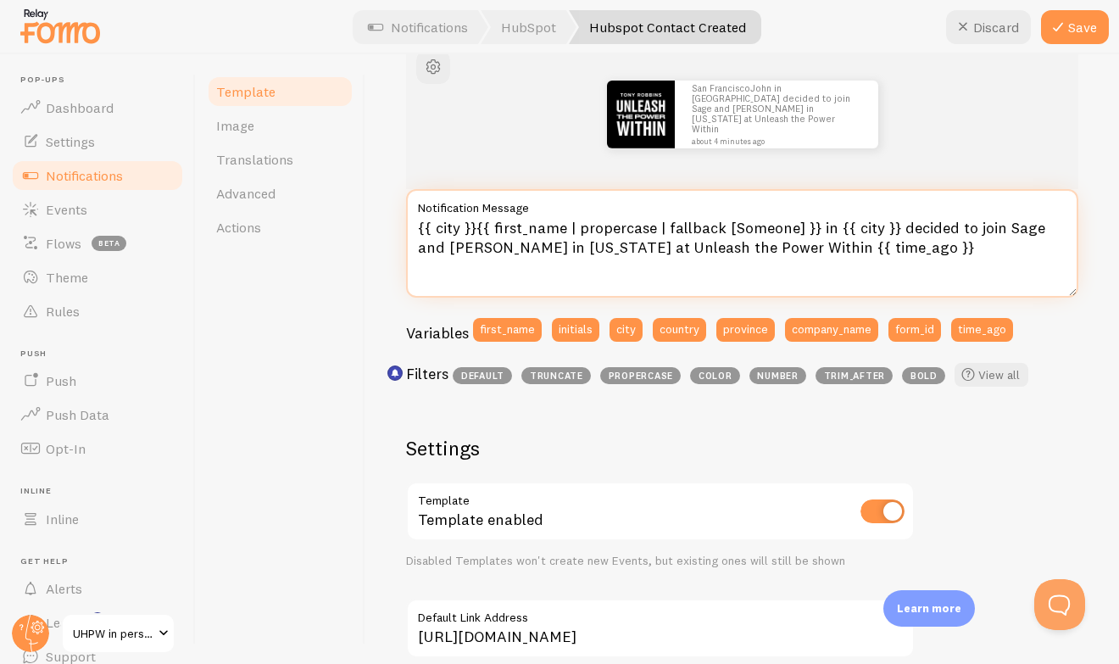
drag, startPoint x: 476, startPoint y: 227, endPoint x: 405, endPoint y: 225, distance: 71.3
click at [405, 225] on div "Hubspot Contact Created Compose your message using variables and filters, enclo…" at bounding box center [743, 359] width 754 height 610
type textarea "{{ first_name | propercase | fallback [Someone] }} in {{ city }} decided to joi…"
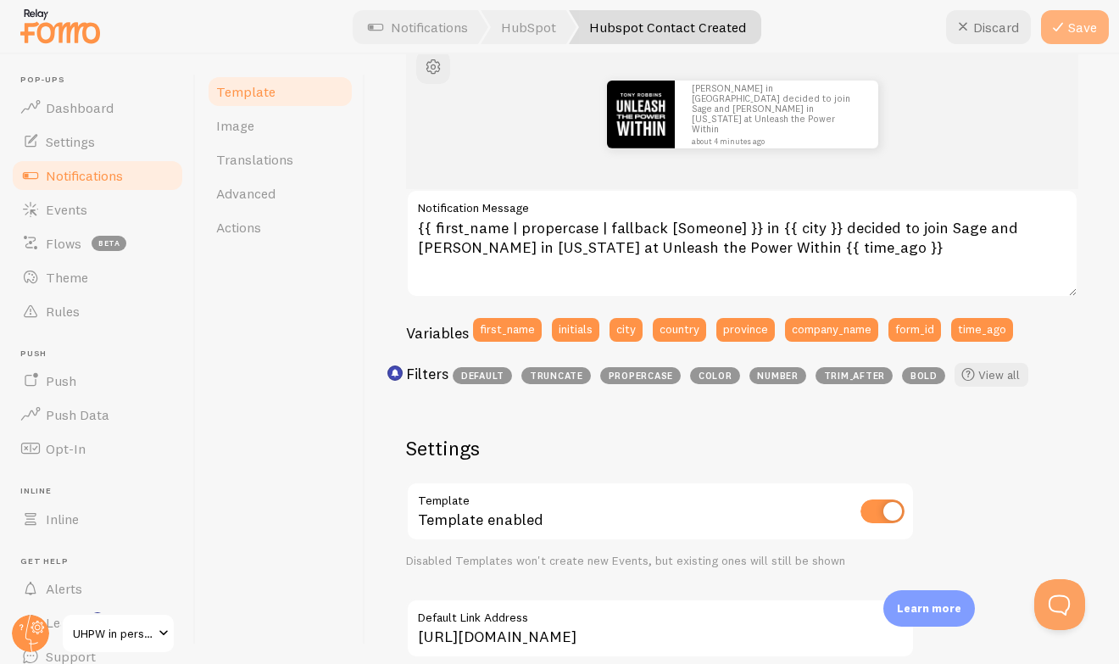
click at [1069, 32] on button "Save" at bounding box center [1075, 27] width 68 height 34
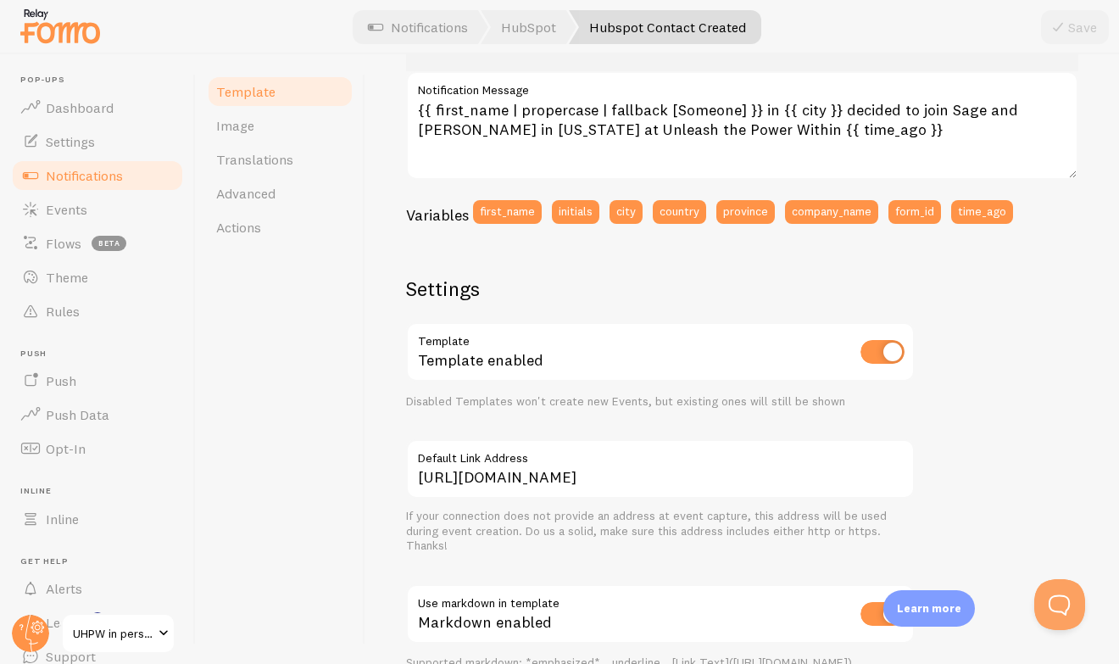
scroll to position [354, 0]
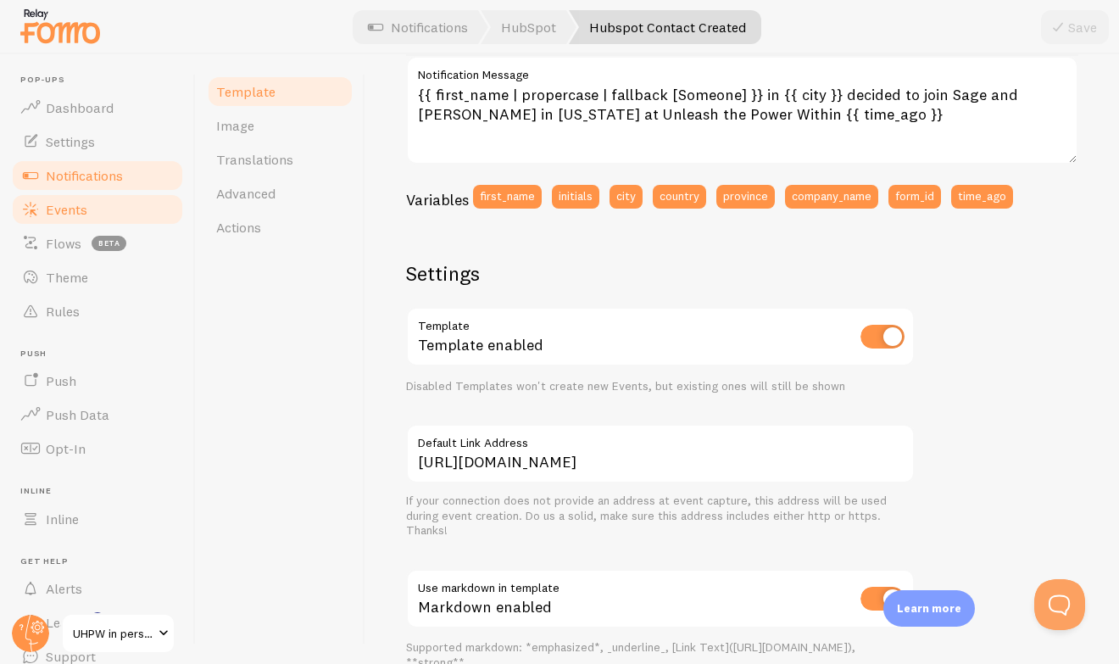
click at [130, 201] on link "Events" at bounding box center [97, 210] width 175 height 34
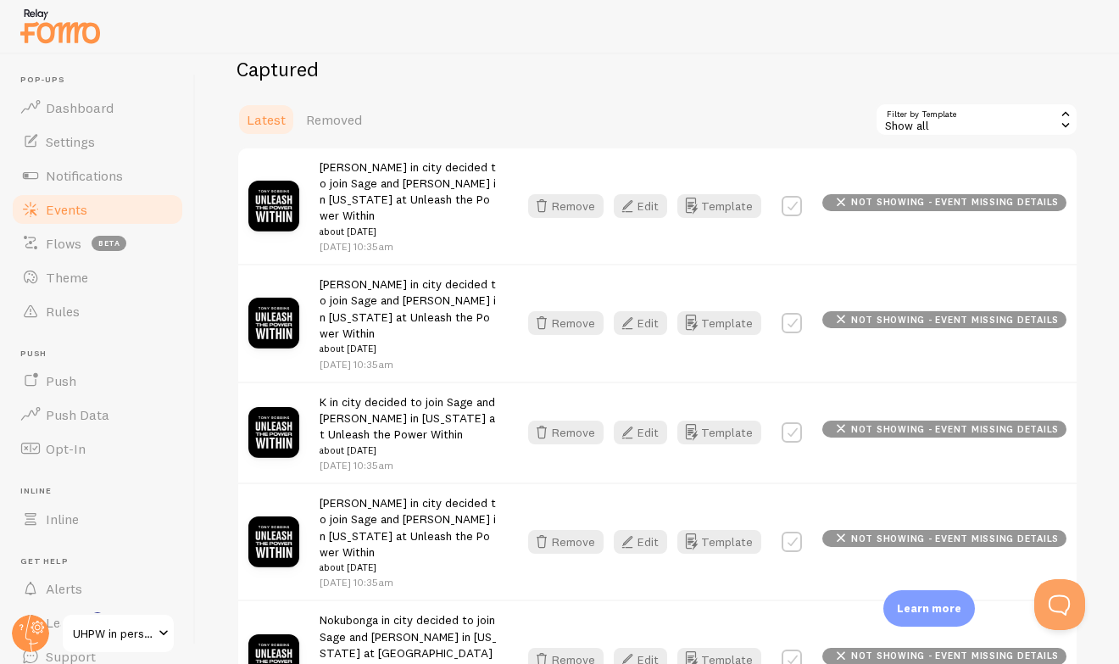
scroll to position [359, 0]
click at [99, 154] on link "Settings" at bounding box center [97, 142] width 175 height 34
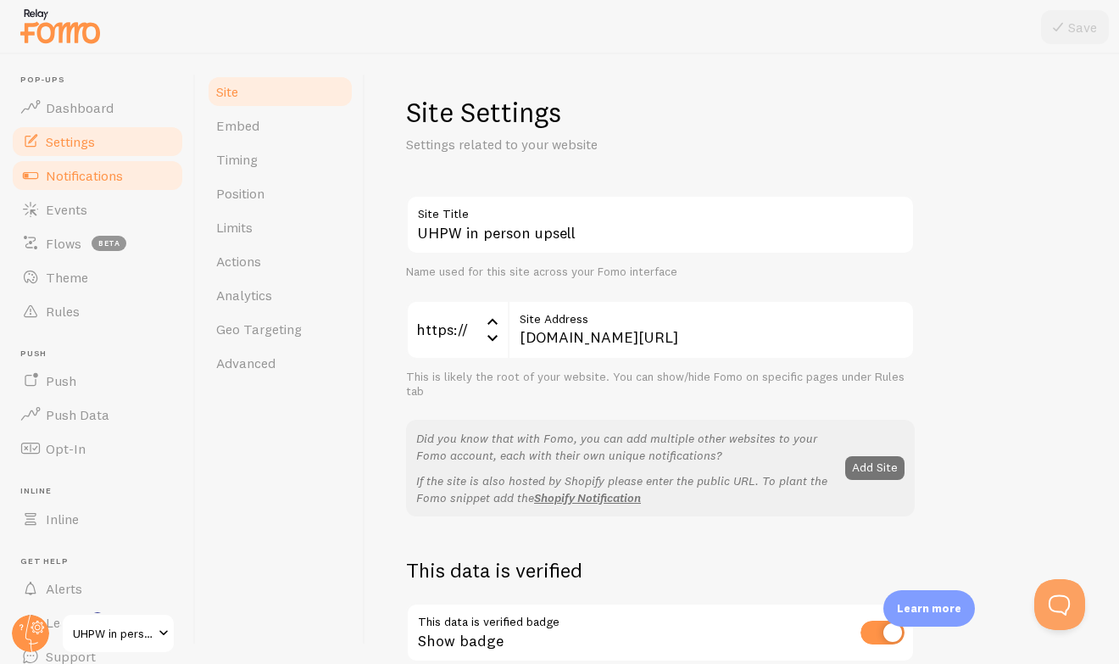
click at [90, 175] on span "Notifications" at bounding box center [84, 175] width 77 height 17
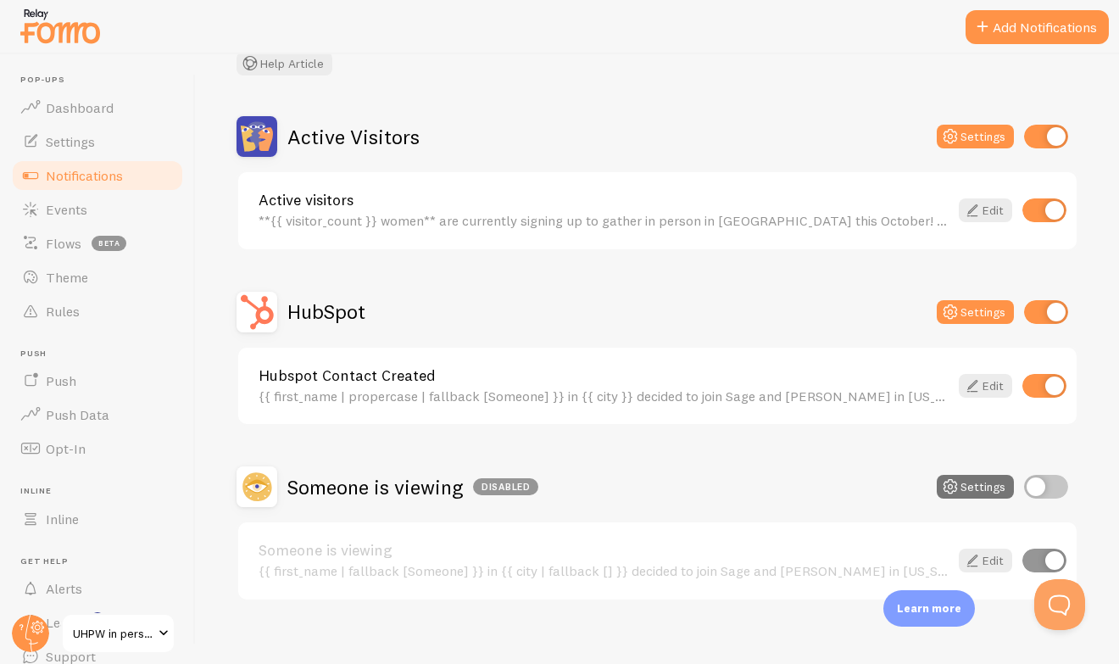
scroll to position [134, 0]
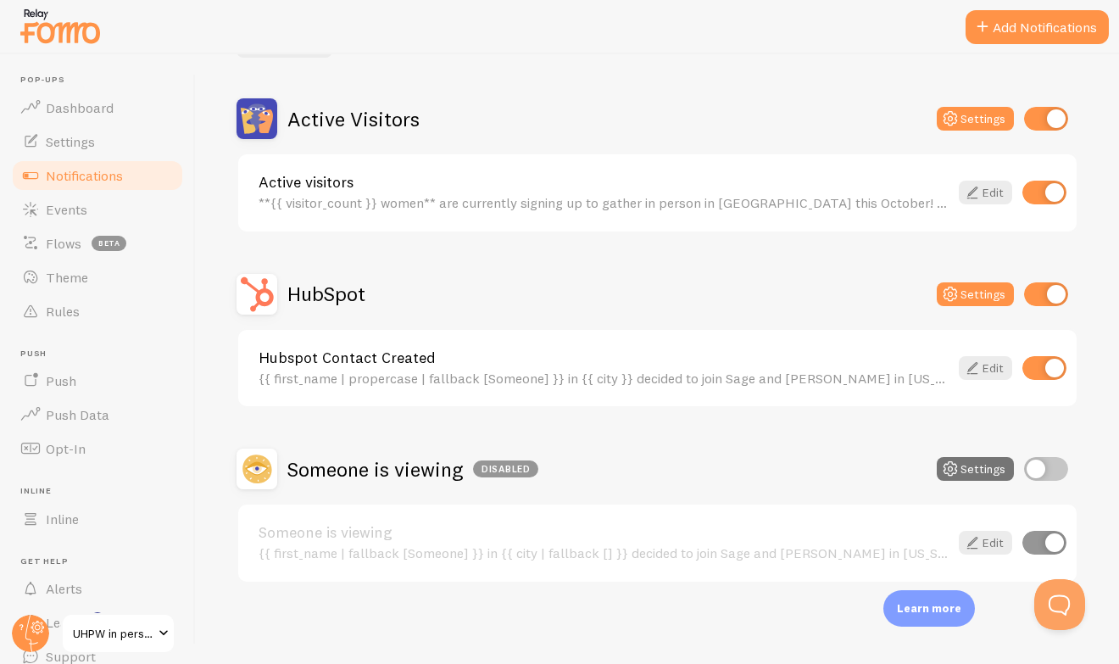
click at [460, 380] on div "{{ first_name | propercase | fallback [Someone] }} in {{ city }} decided to joi…" at bounding box center [604, 378] width 690 height 15
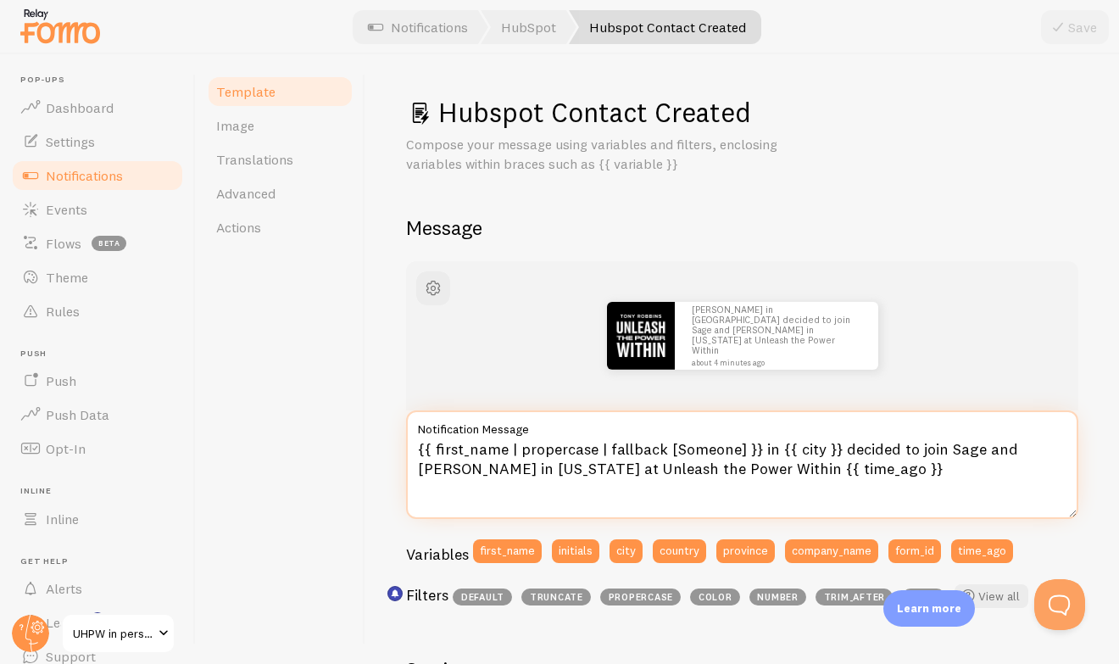
drag, startPoint x: 594, startPoint y: 448, endPoint x: 753, endPoint y: 445, distance: 159.5
click at [753, 445] on textarea "{{ first_name | propercase | fallback [Someone] }} in {{ city }} decided to joi…" at bounding box center [742, 464] width 673 height 109
drag, startPoint x: 818, startPoint y: 452, endPoint x: 829, endPoint y: 452, distance: 11.0
click at [829, 452] on textarea "{{ first_name | propercase | fallback [Someone] }} in {{ city }} decided to joi…" at bounding box center [742, 464] width 673 height 109
paste textarea "| fallback [Someone]"
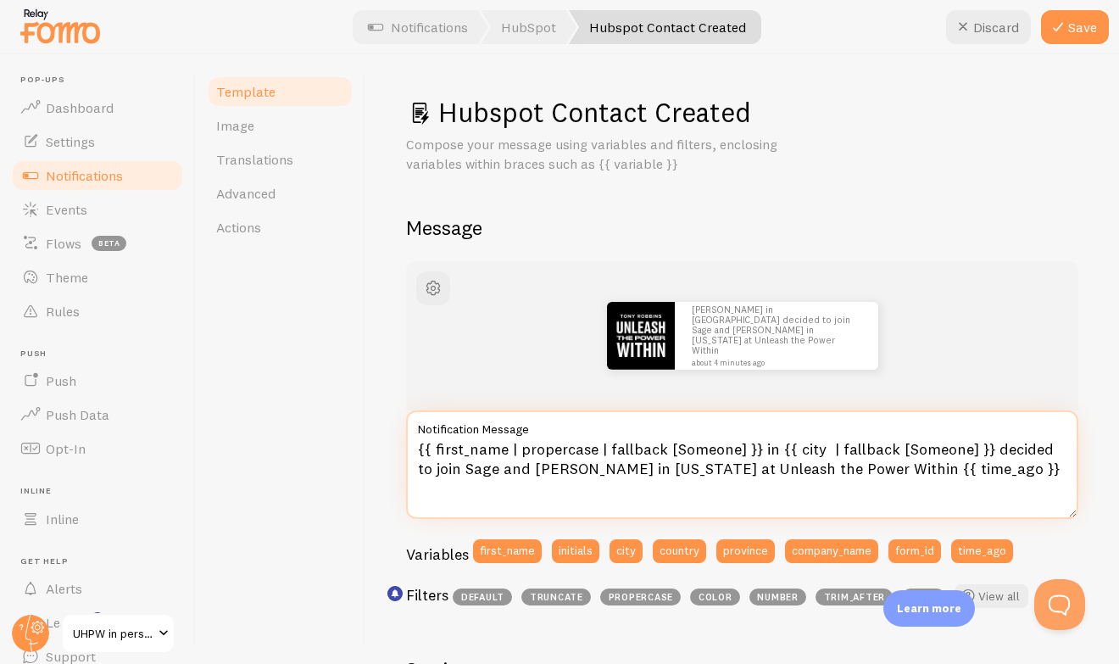
click at [817, 446] on textarea "{{ first_name | propercase | fallback [Someone] }} in {{ city | fallback [Someo…" at bounding box center [742, 464] width 673 height 109
drag, startPoint x: 890, startPoint y: 449, endPoint x: 949, endPoint y: 449, distance: 58.5
click at [949, 449] on textarea "{{ first_name | propercase | fallback [Someone] }} in {{ city | fallback [Someo…" at bounding box center [742, 464] width 673 height 109
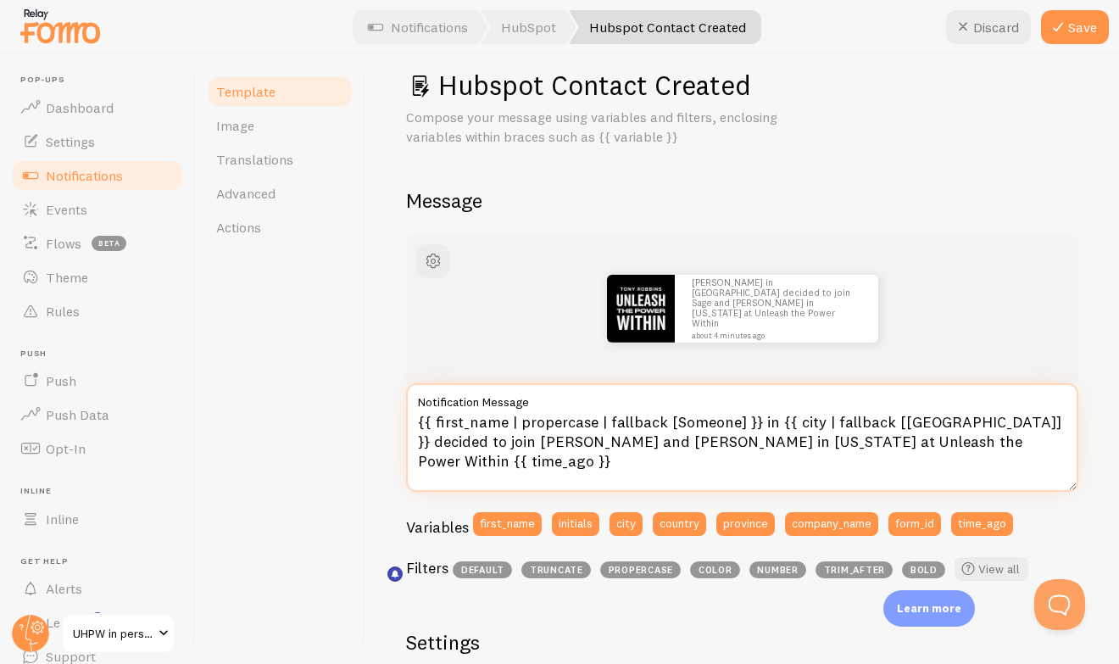
scroll to position [29, 0]
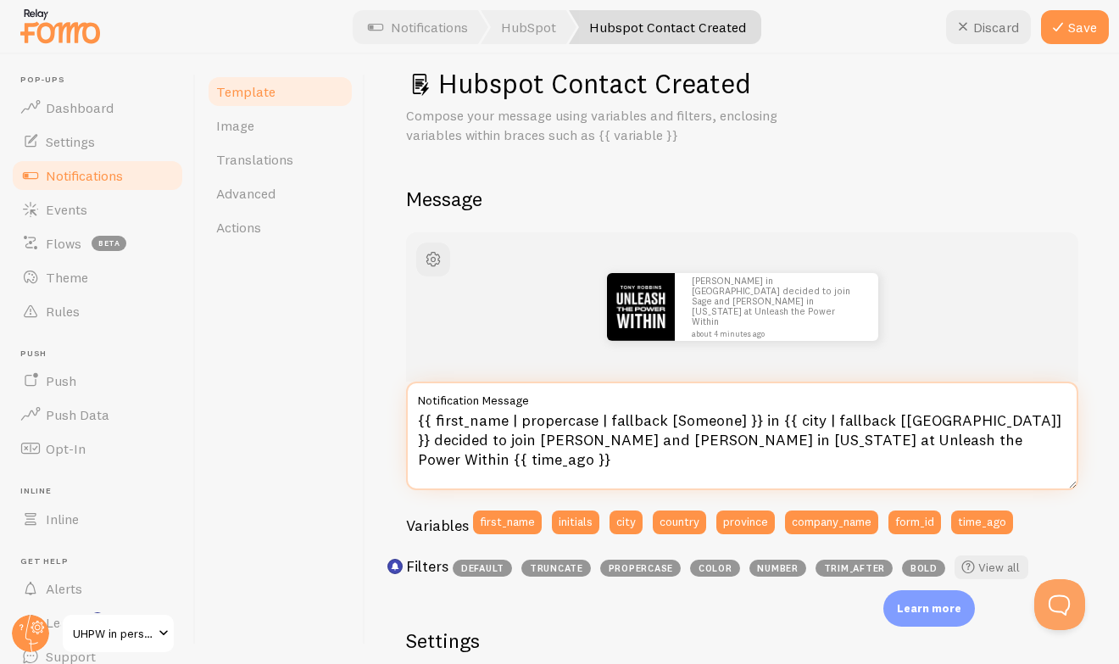
click at [1050, 424] on textarea "{{ first_name | propercase | fallback [Someone] }} in {{ city | fallback [[GEOG…" at bounding box center [742, 436] width 673 height 109
type textarea "{{ first_name | propercase | fallback [Someone] }} in {{ city | fallback [[GEOG…"
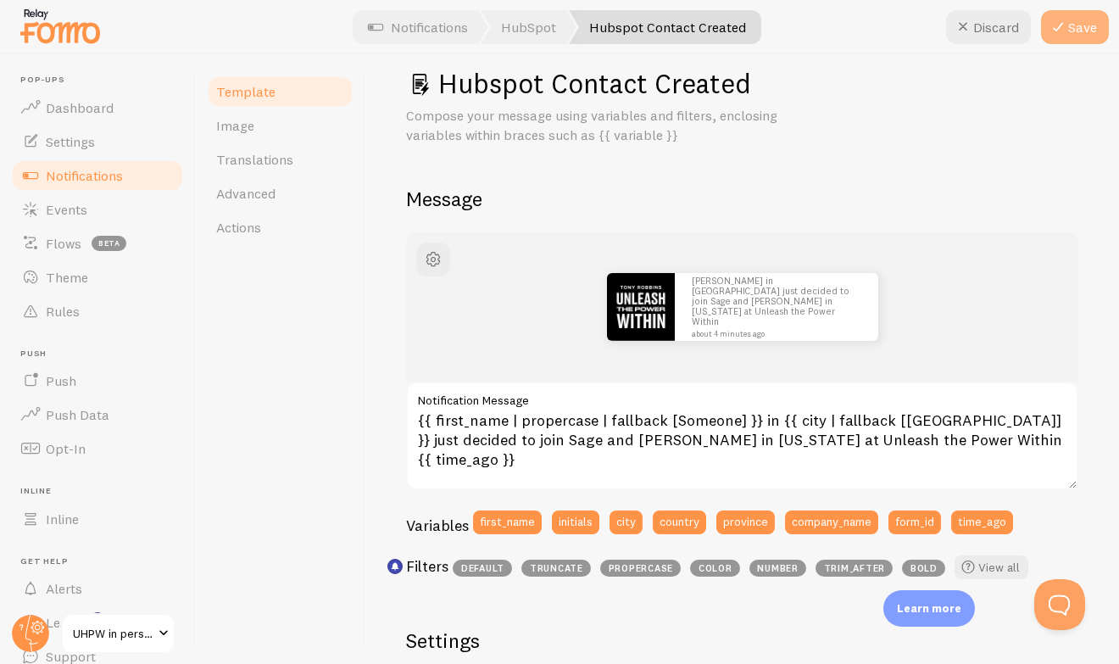
click at [1068, 23] on icon at bounding box center [1058, 27] width 20 height 20
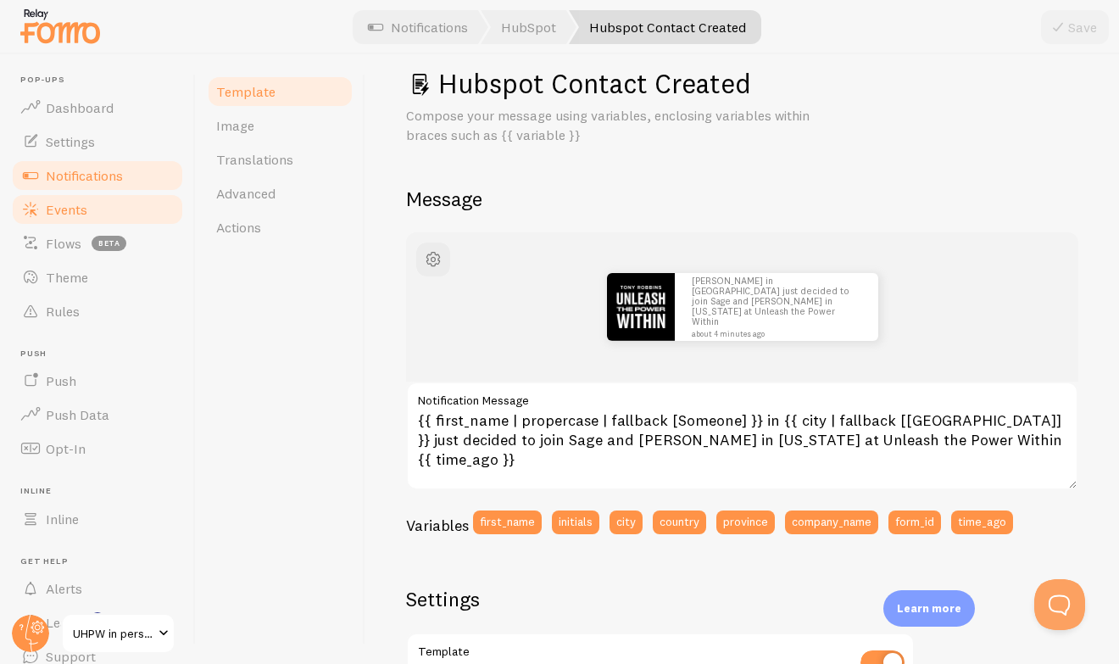
click at [85, 201] on span "Events" at bounding box center [67, 209] width 42 height 17
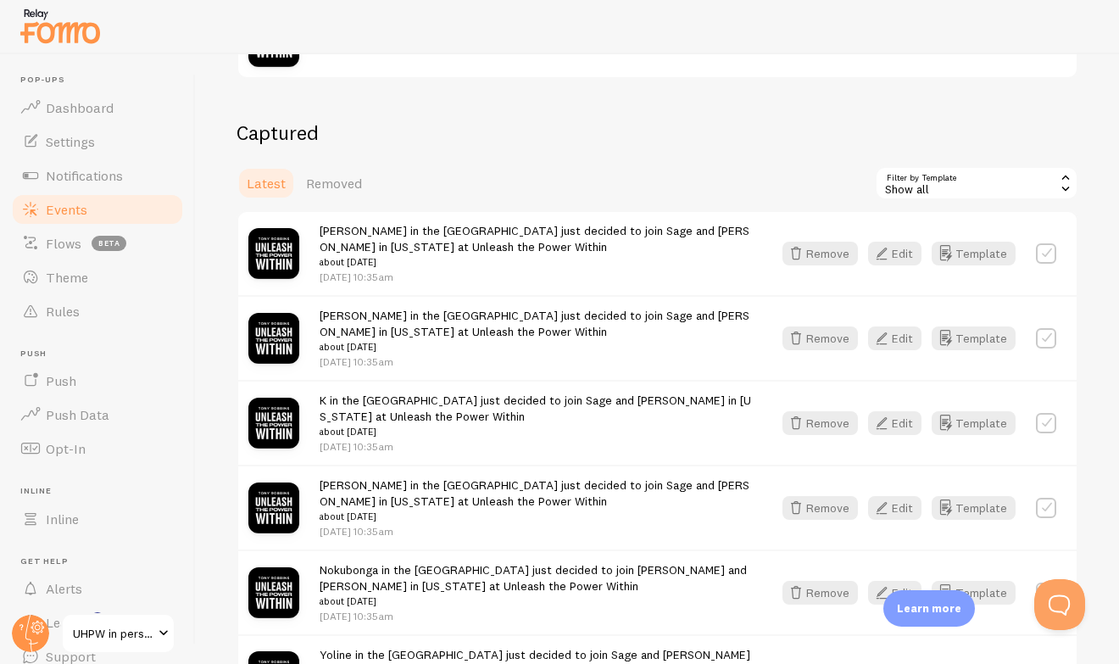
scroll to position [298, 0]
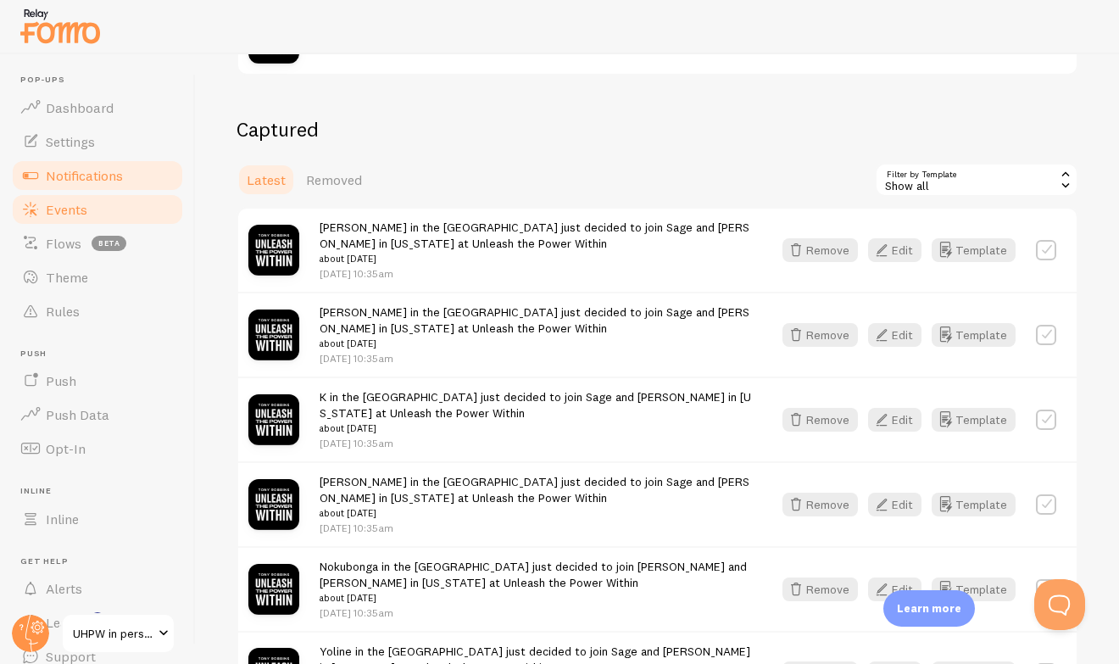
click at [103, 182] on span "Notifications" at bounding box center [84, 175] width 77 height 17
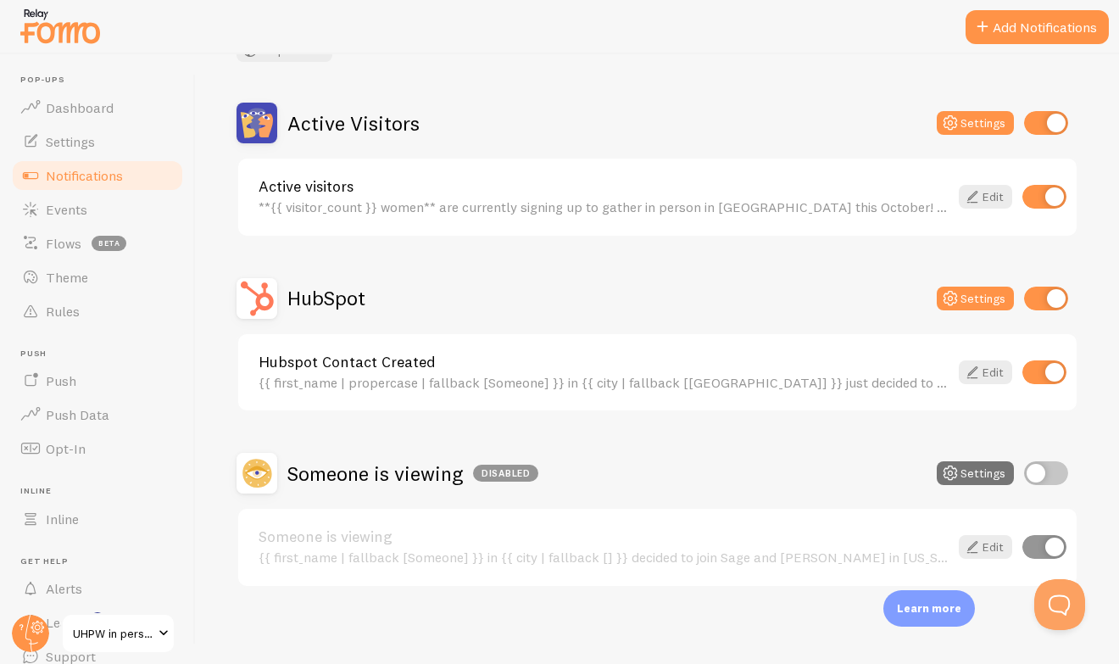
scroll to position [134, 0]
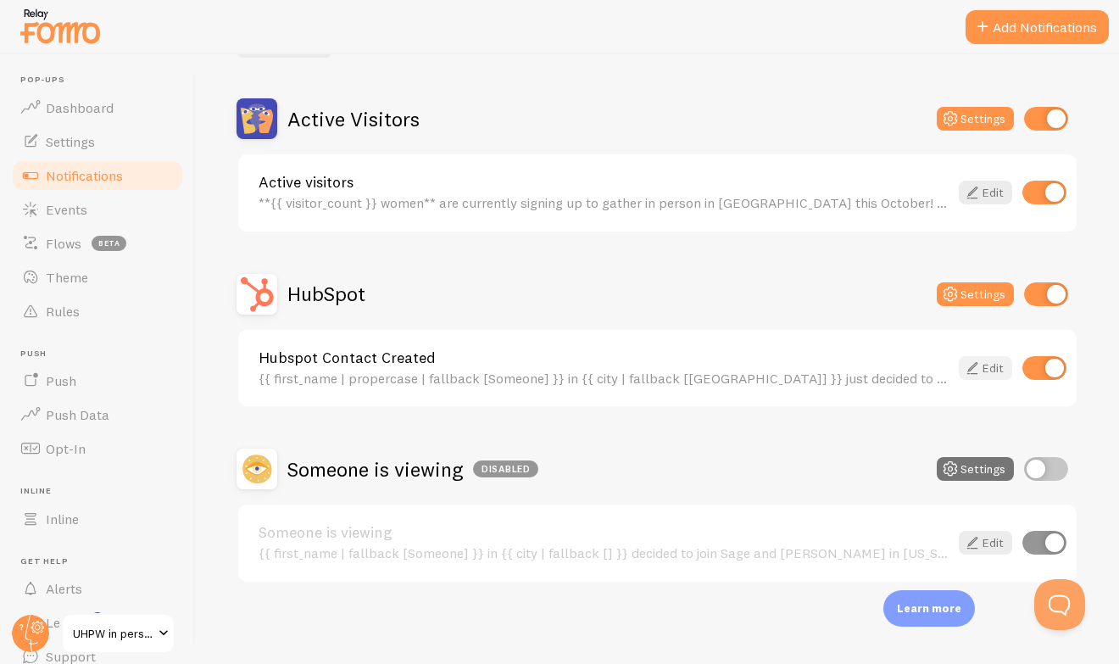
click at [981, 379] on link "Edit" at bounding box center [985, 368] width 53 height 24
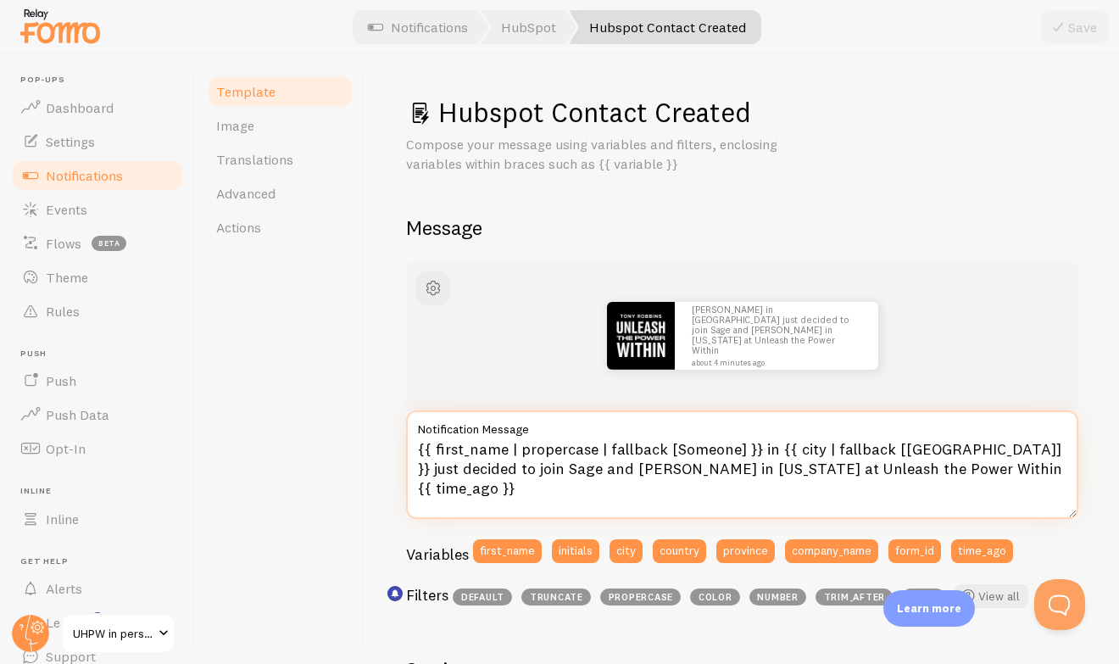
drag, startPoint x: 756, startPoint y: 449, endPoint x: 1029, endPoint y: 449, distance: 273.1
click at [1029, 449] on textarea "{{ first_name | propercase | fallback [Someone] }} in {{ city | fallback [[GEOG…" at bounding box center [742, 464] width 673 height 109
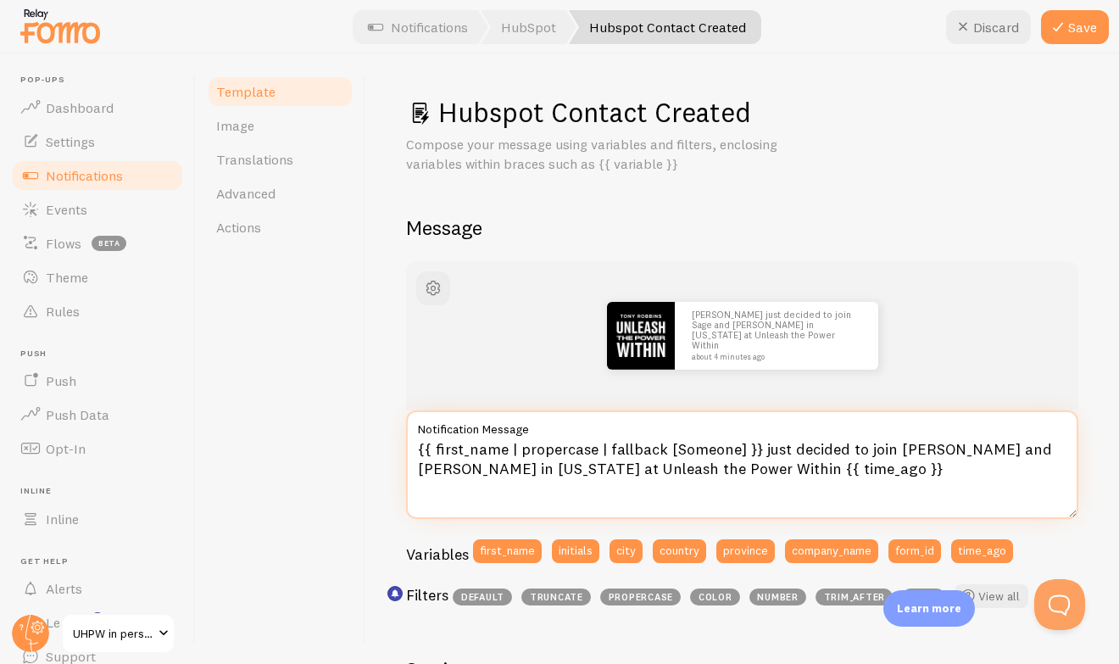
type textarea "{{ first_name | propercase | fallback [Someone] }} just decided to join [PERSON…"
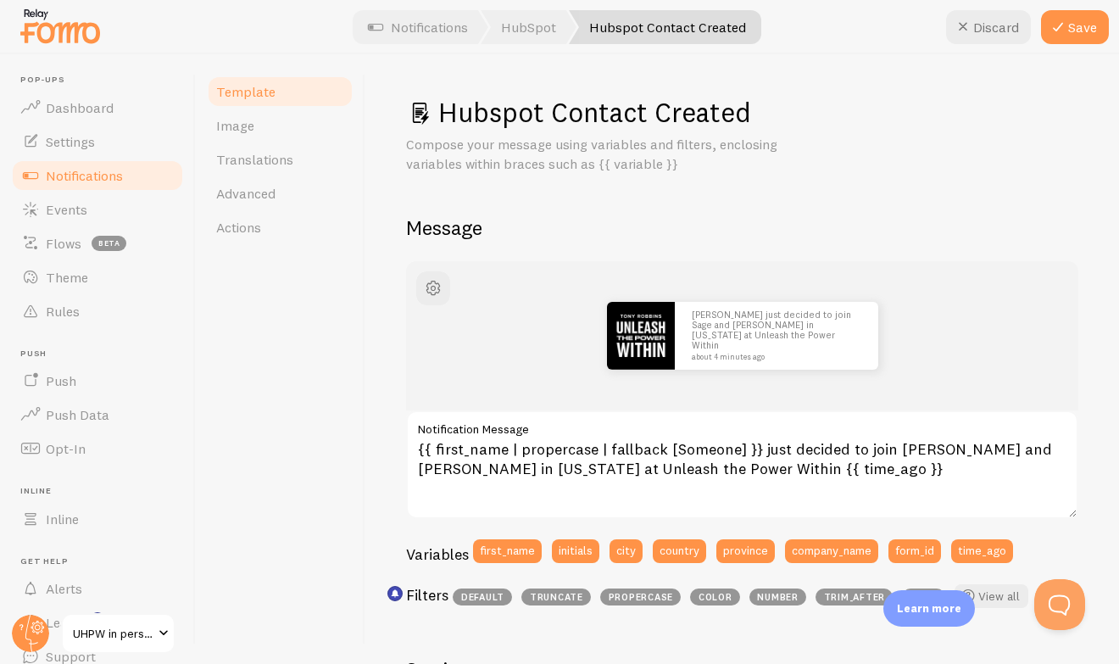
click at [1079, 8] on div at bounding box center [559, 27] width 1119 height 54
click at [1073, 21] on button "Save" at bounding box center [1075, 27] width 68 height 34
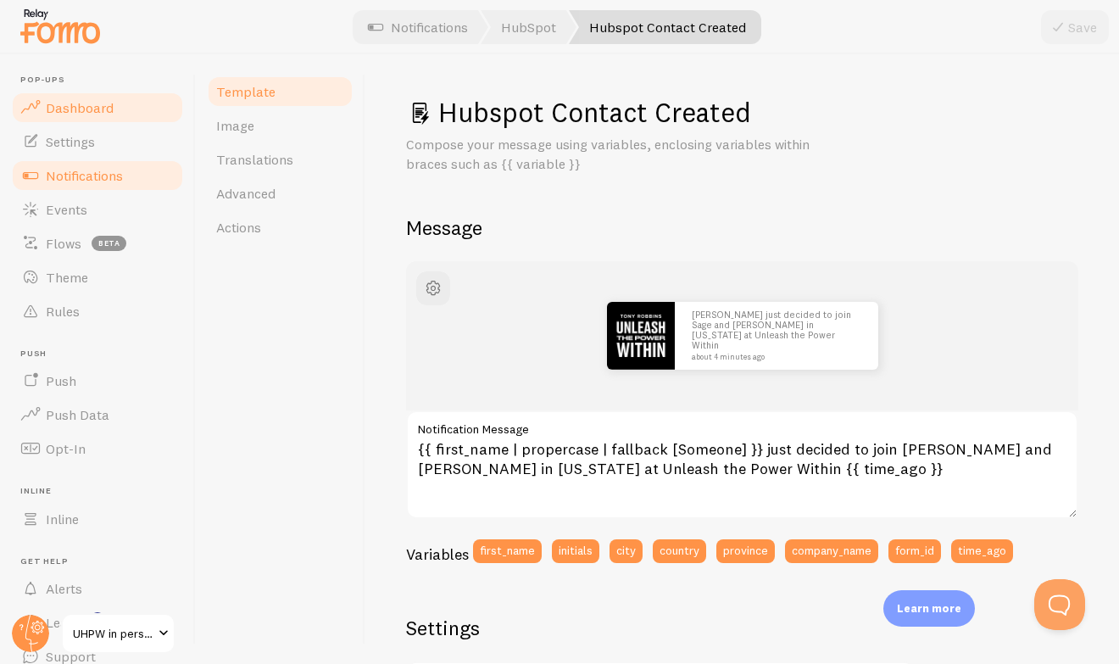
click at [91, 110] on span "Dashboard" at bounding box center [80, 107] width 68 height 17
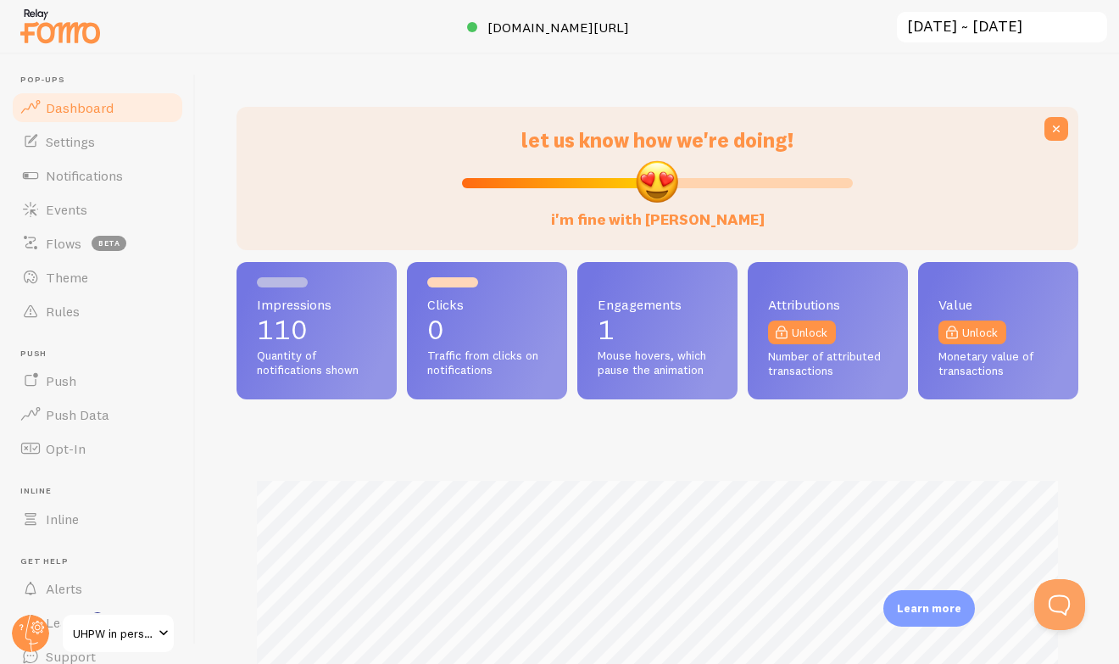
scroll to position [445, 842]
click at [89, 618] on link "UHPW in person upsell" at bounding box center [118, 633] width 114 height 41
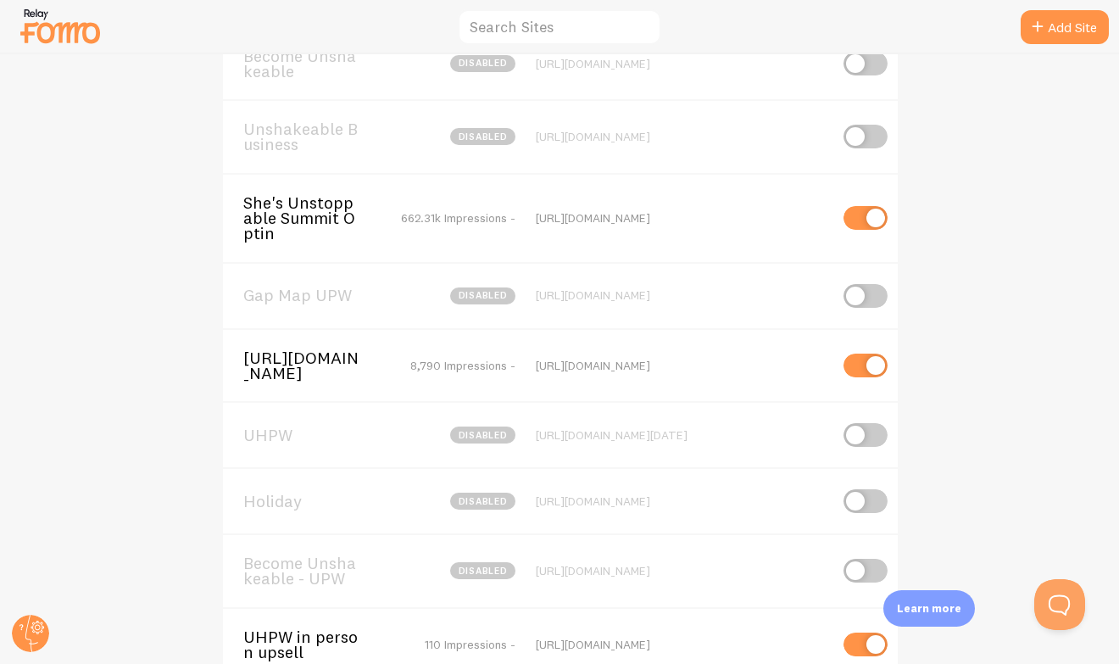
scroll to position [182, 0]
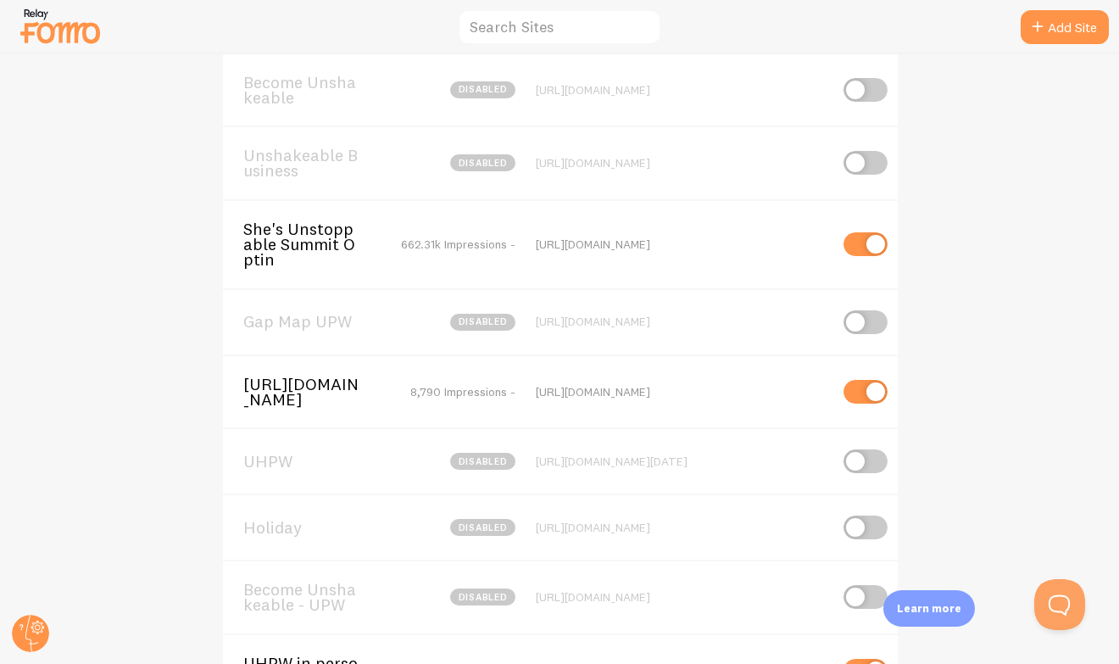
click at [322, 238] on span "She's Unstoppable Summit Optin" at bounding box center [311, 244] width 137 height 47
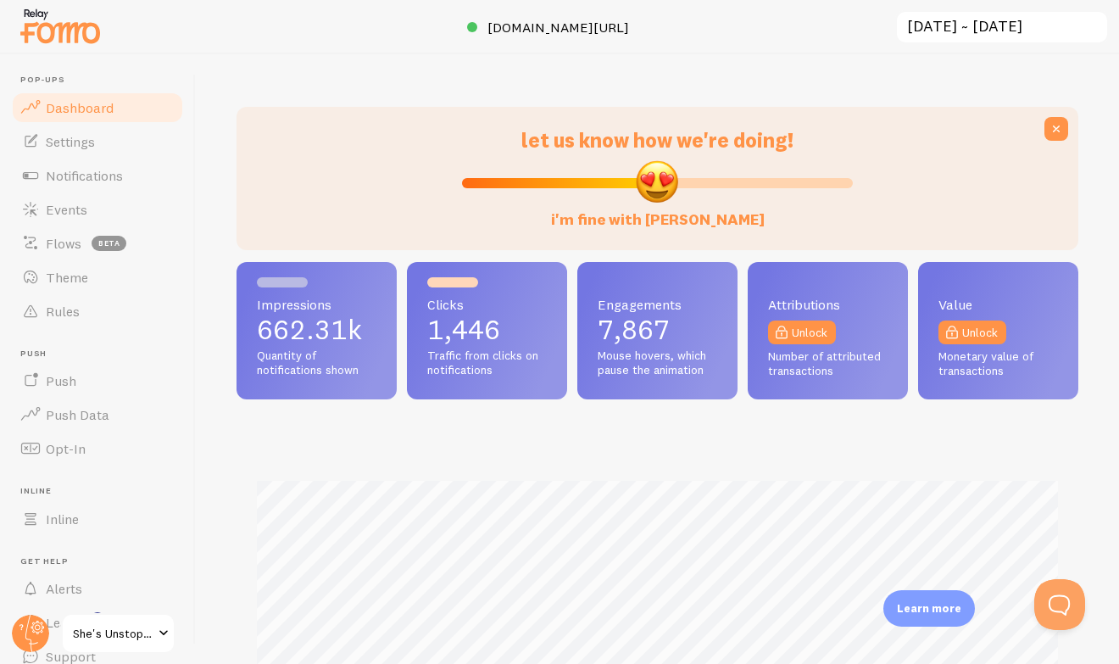
scroll to position [445, 842]
click at [130, 165] on link "Notifications" at bounding box center [97, 176] width 175 height 34
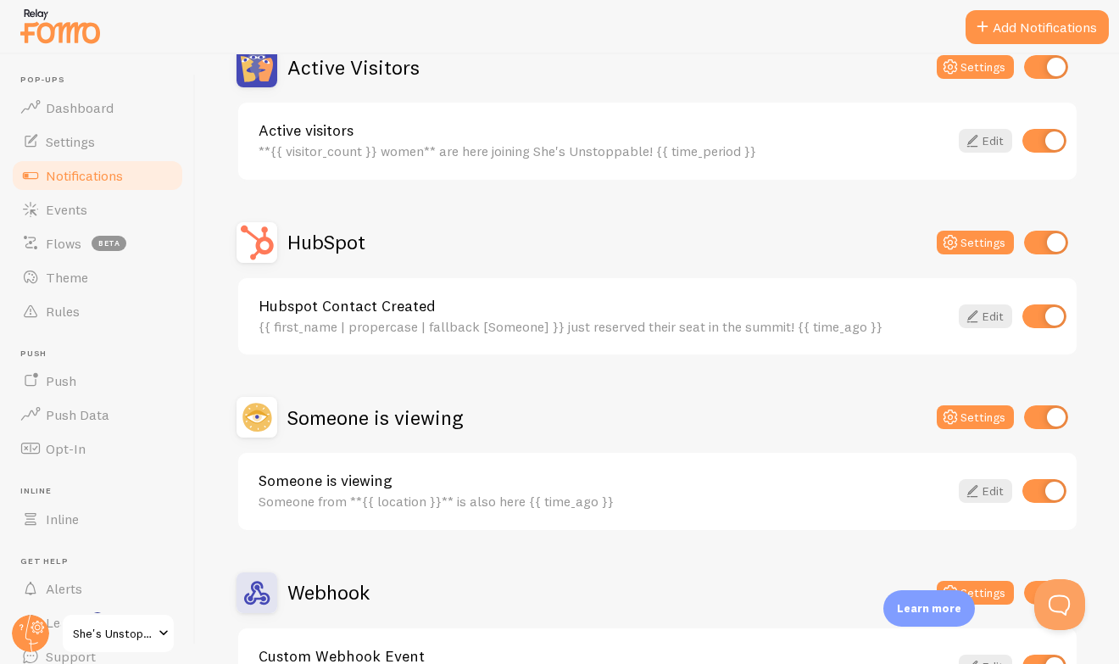
scroll to position [198, 0]
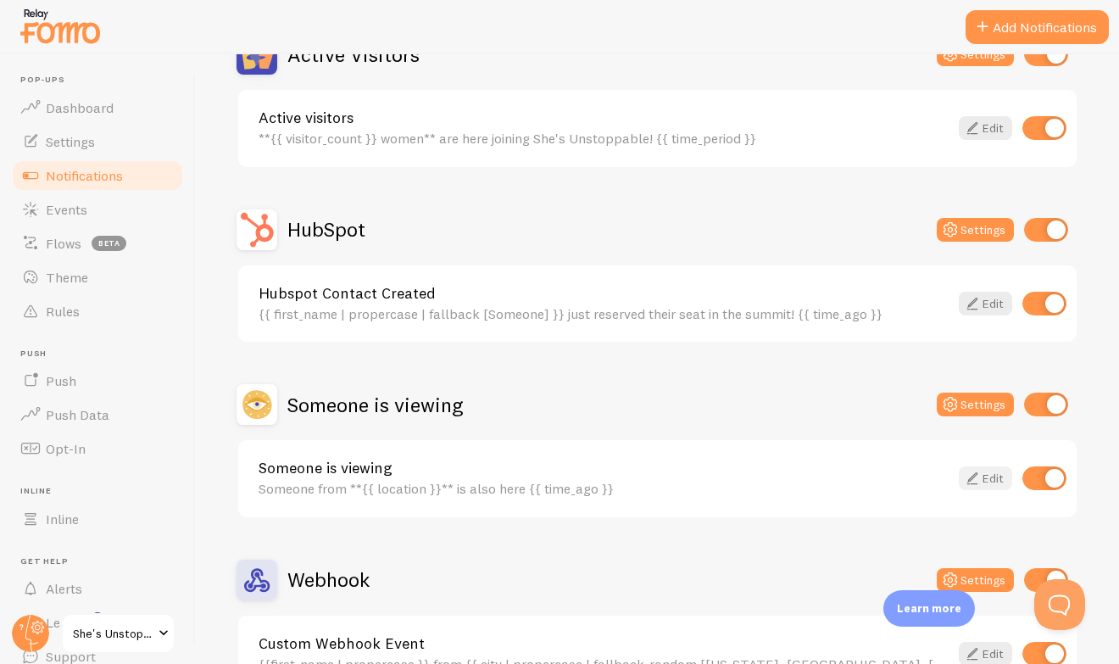
click at [987, 482] on link "Edit" at bounding box center [985, 478] width 53 height 24
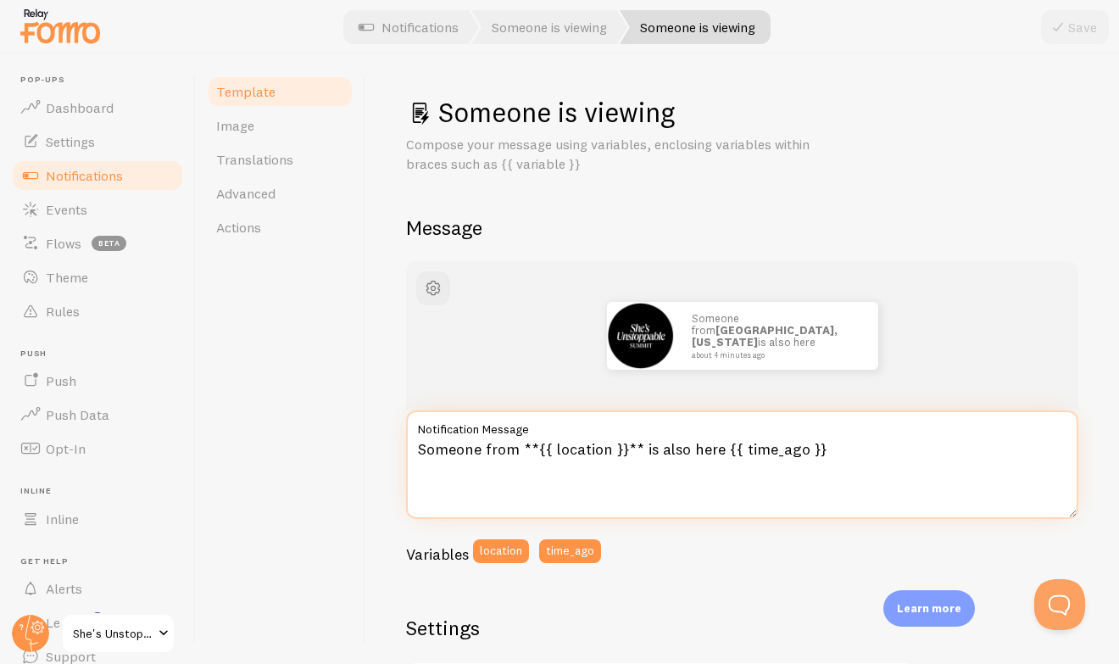
click at [572, 446] on textarea "Someone from **{{ location }}** is also here {{ time_ago }}" at bounding box center [742, 464] width 673 height 109
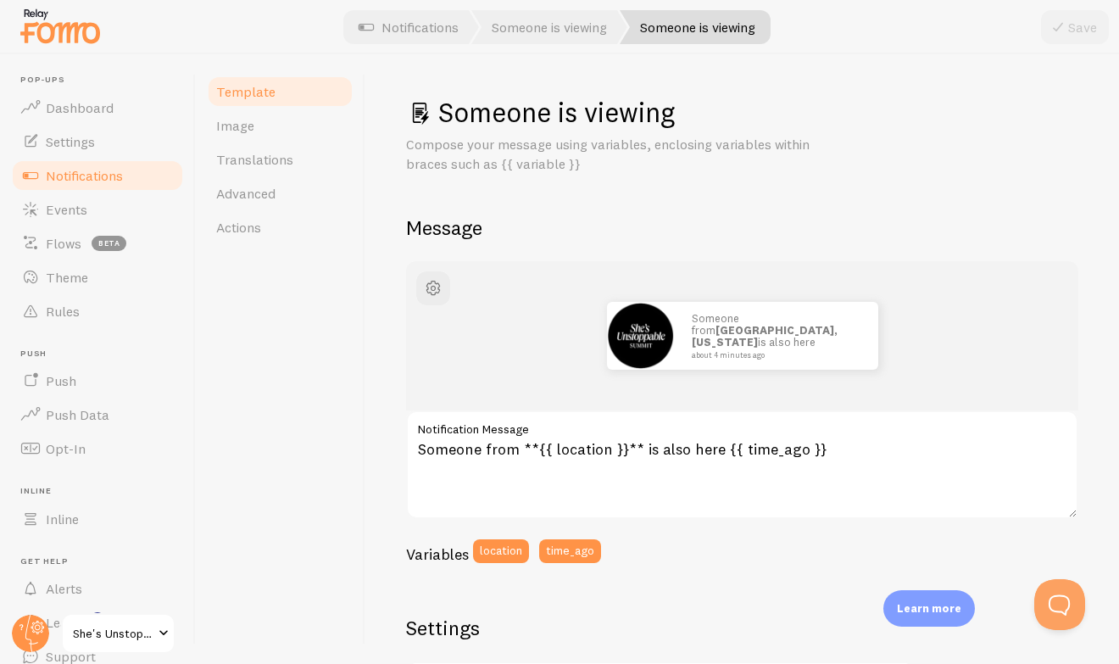
click at [92, 639] on span "She's Unstoppable Summit Optin" at bounding box center [113, 633] width 81 height 20
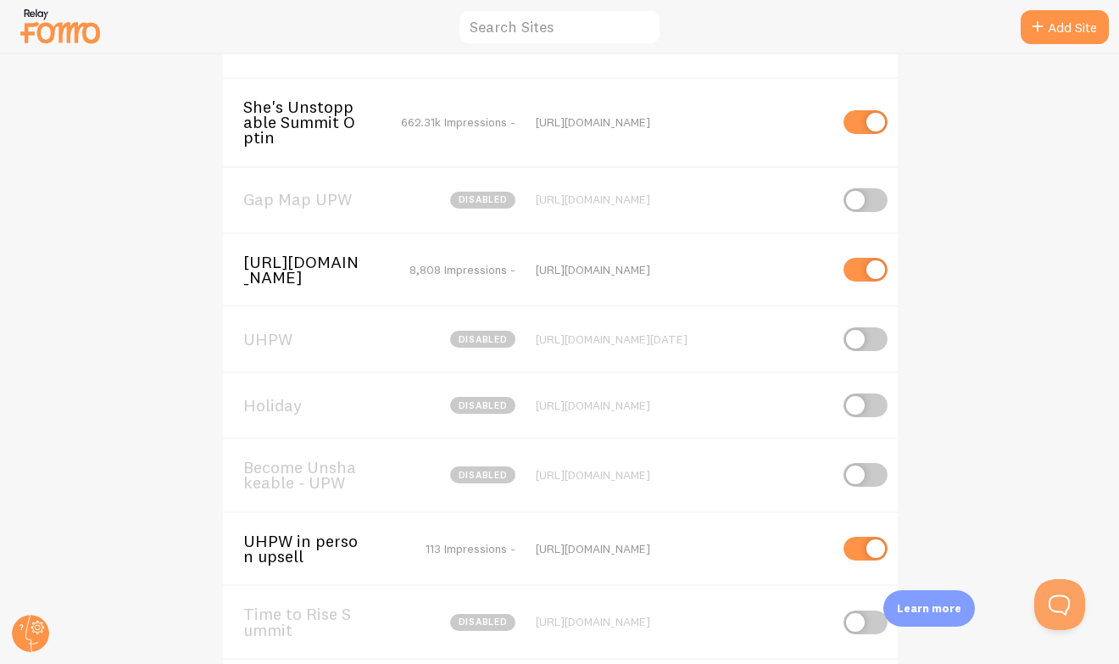
scroll to position [311, 0]
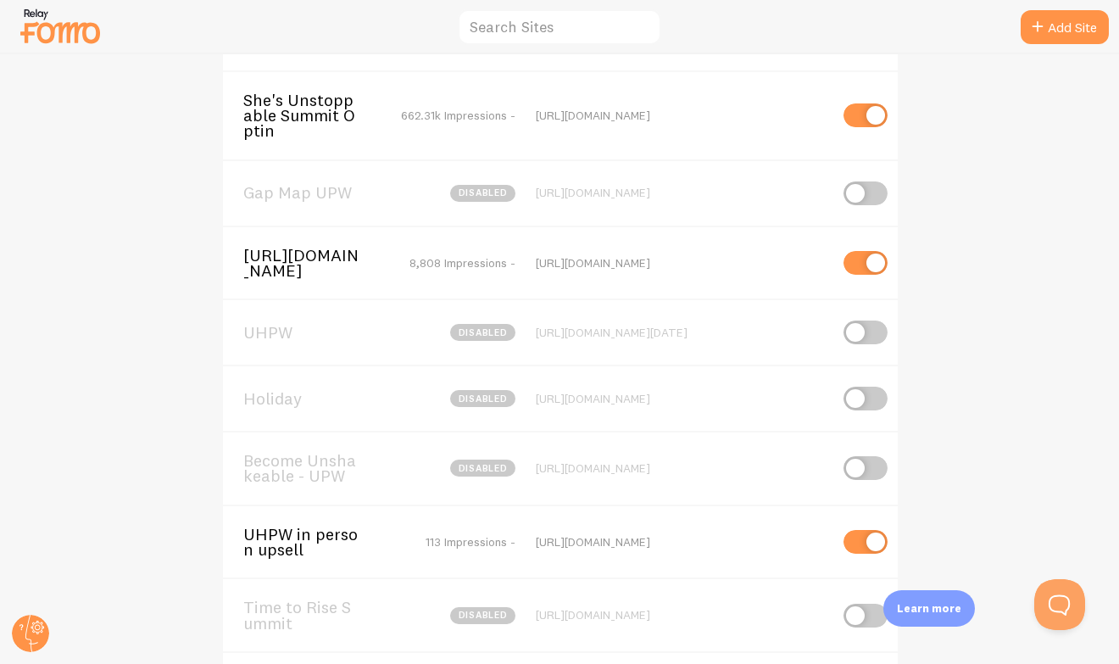
click at [315, 258] on span "[URL][DOMAIN_NAME]" at bounding box center [311, 263] width 137 height 31
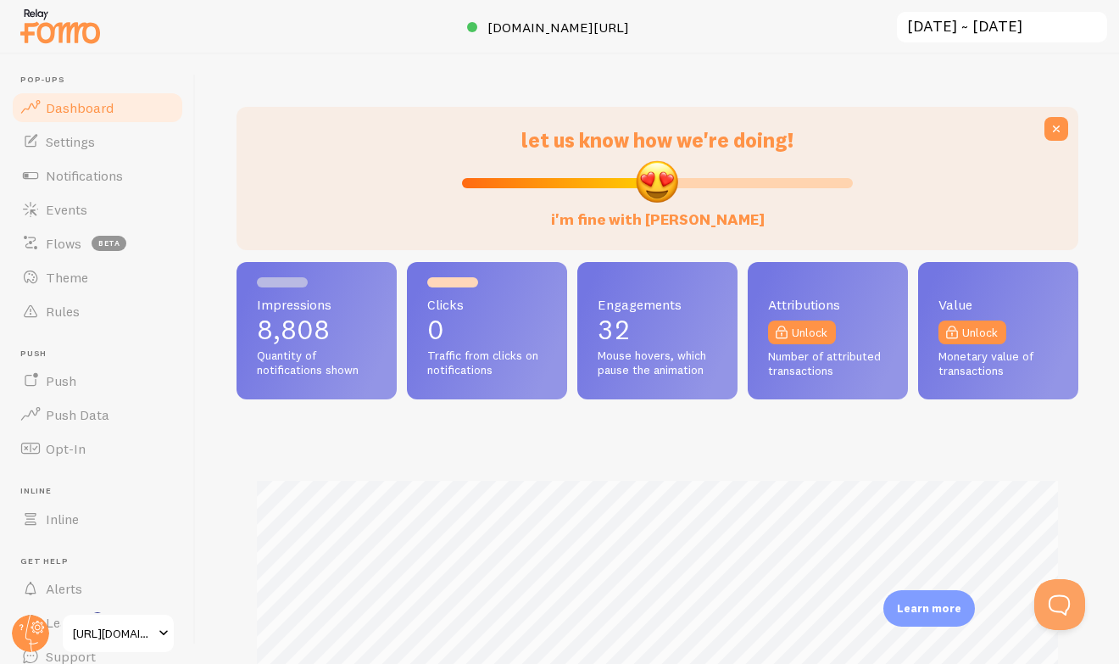
scroll to position [445, 842]
click at [122, 185] on link "Notifications" at bounding box center [97, 176] width 175 height 34
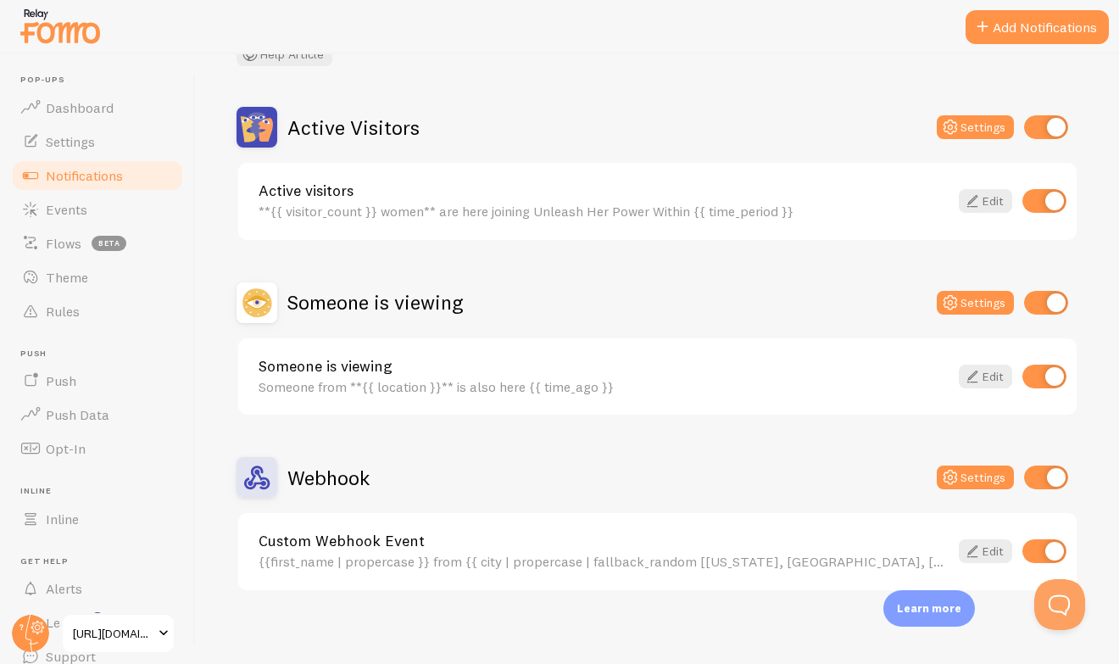
scroll to position [134, 0]
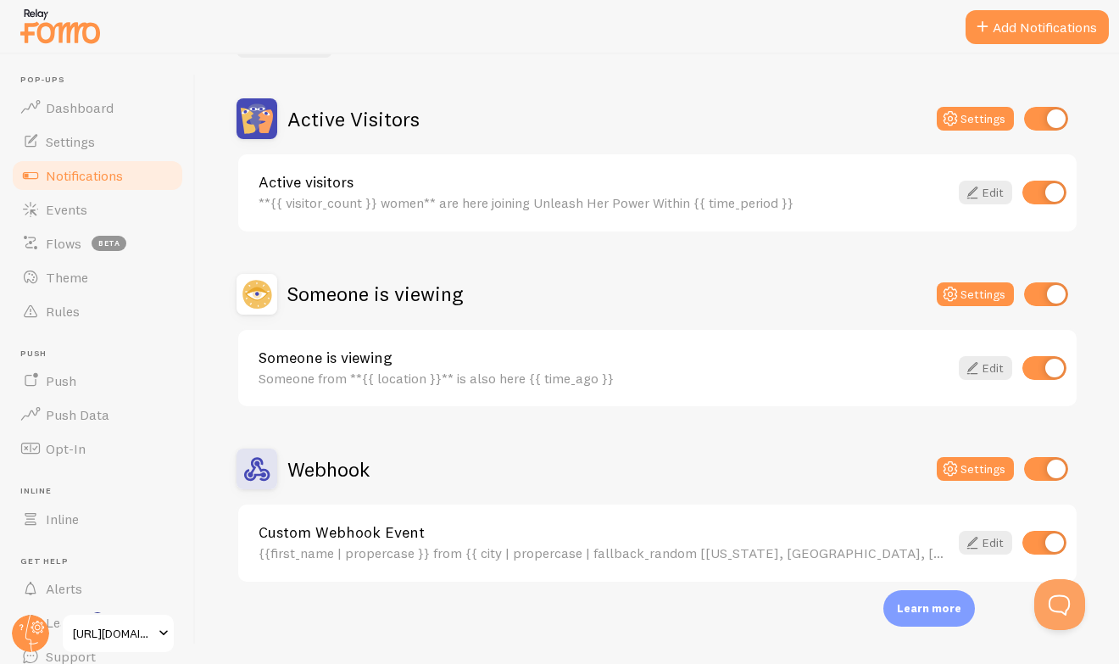
click at [80, 626] on span "[URL][DOMAIN_NAME]" at bounding box center [113, 633] width 81 height 20
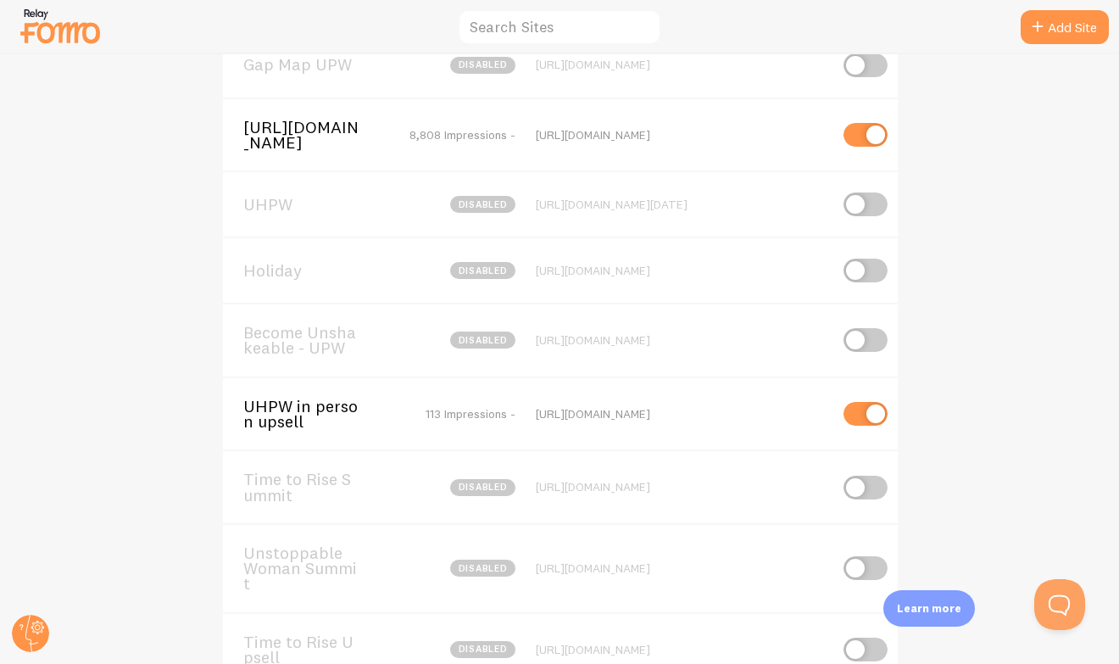
scroll to position [440, 0]
click at [277, 429] on span "UHPW in person upsell" at bounding box center [311, 413] width 137 height 31
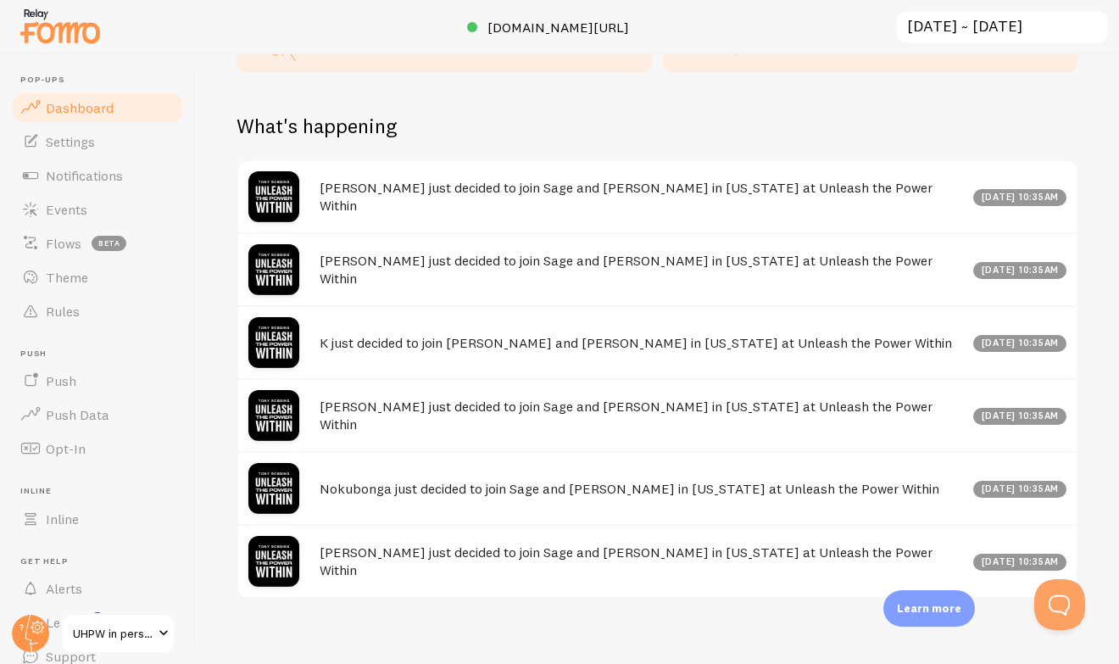
scroll to position [958, 0]
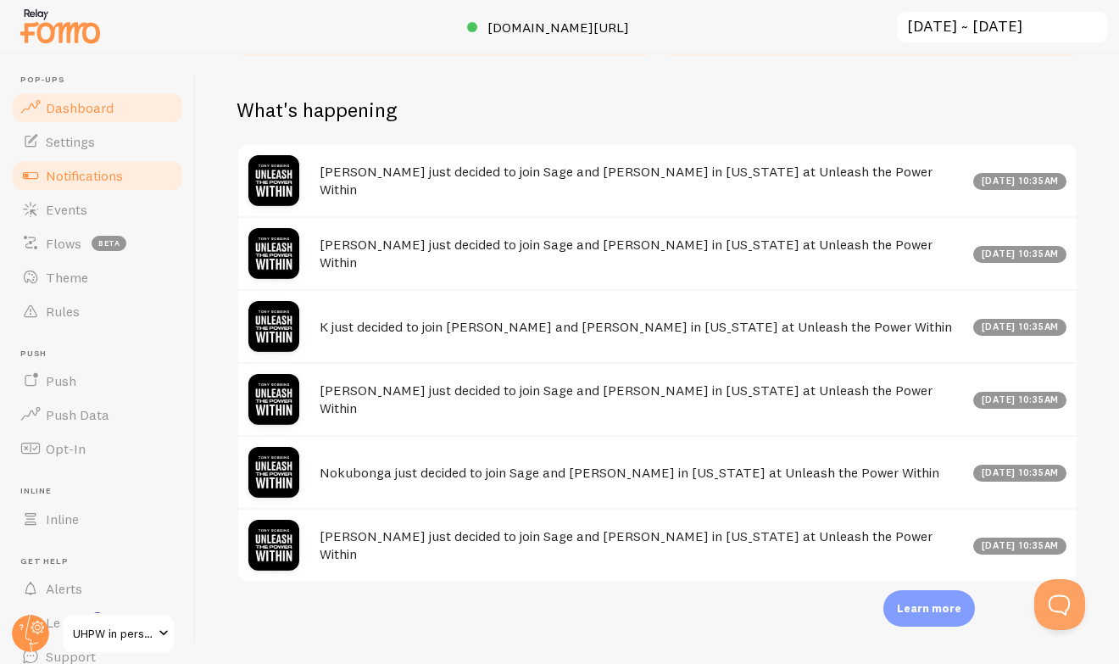
click at [70, 179] on span "Notifications" at bounding box center [84, 175] width 77 height 17
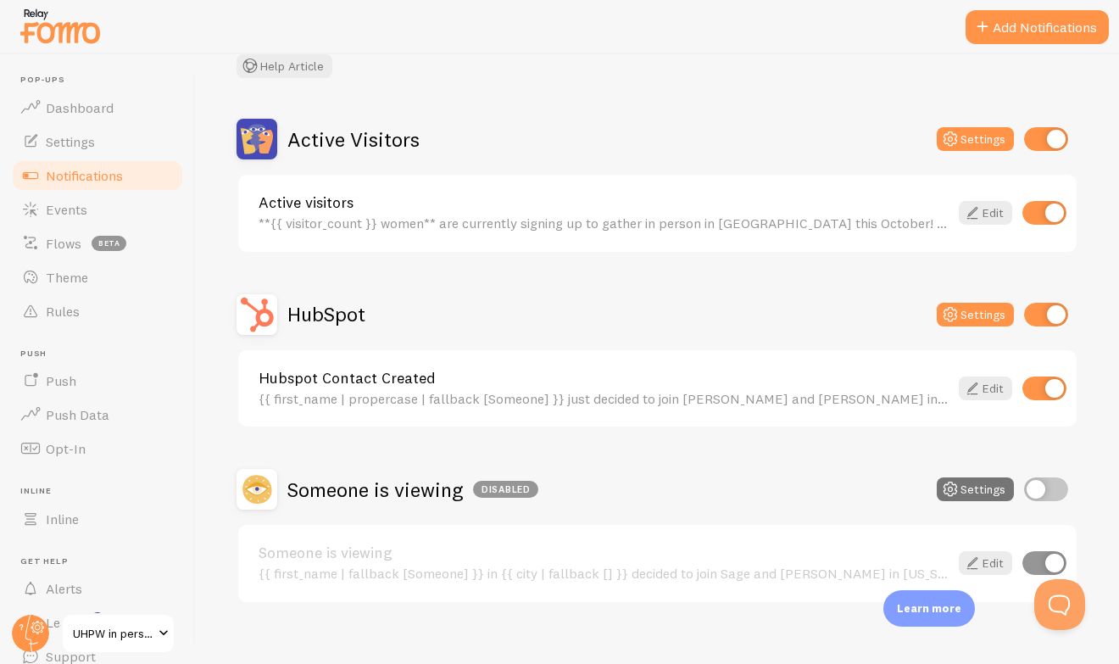
scroll to position [115, 0]
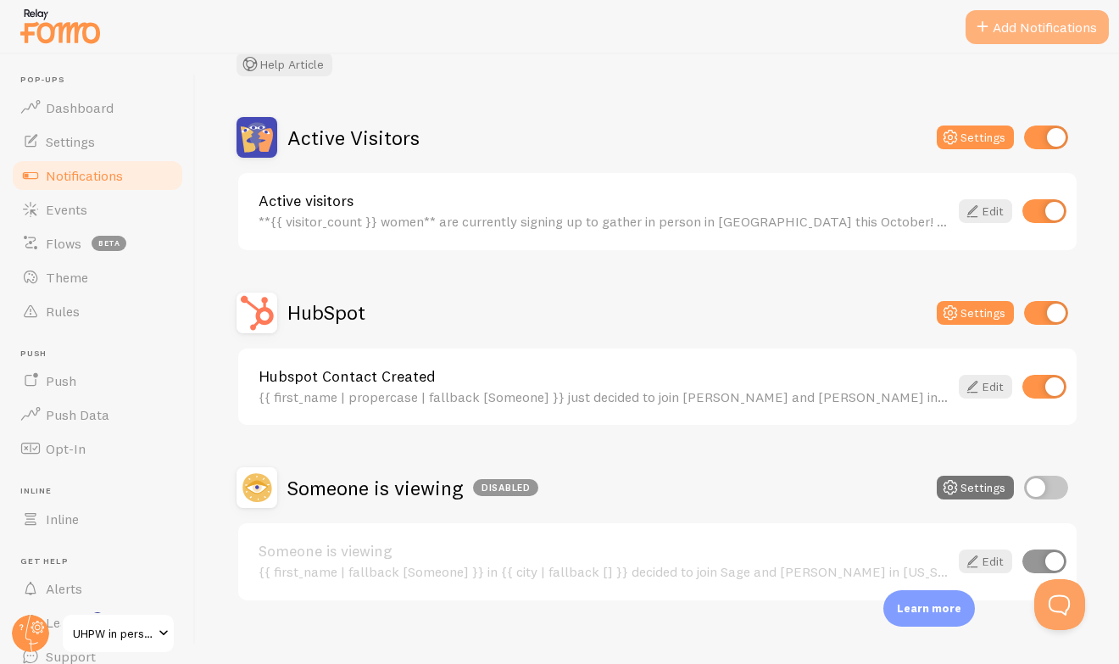
click at [1026, 25] on button "Add Notifications" at bounding box center [1037, 27] width 143 height 34
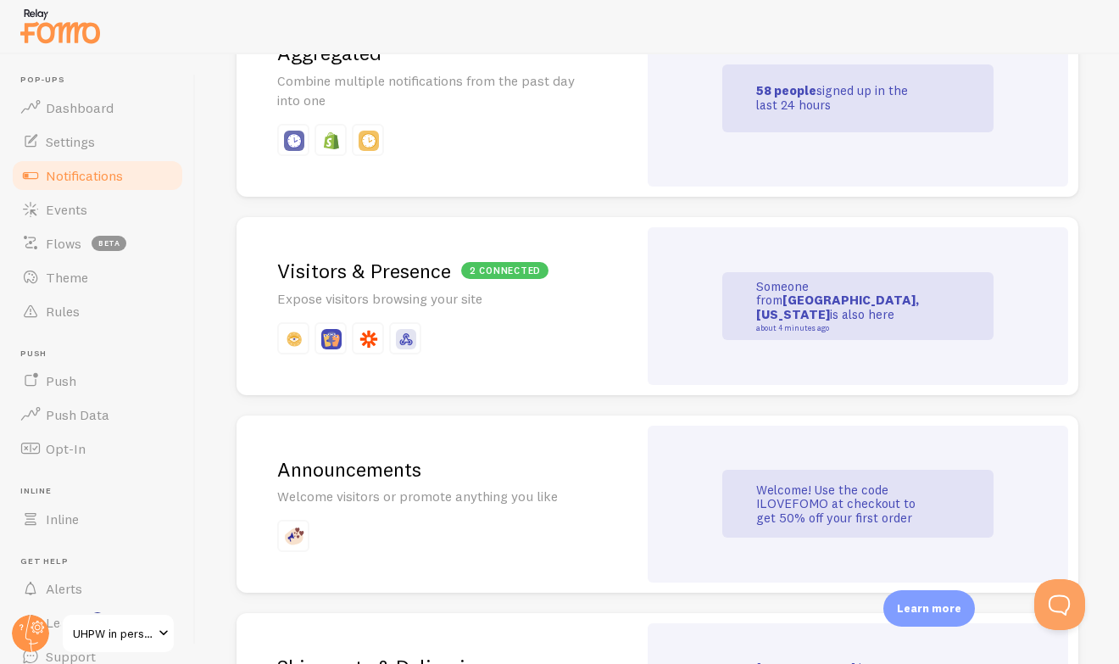
scroll to position [904, 0]
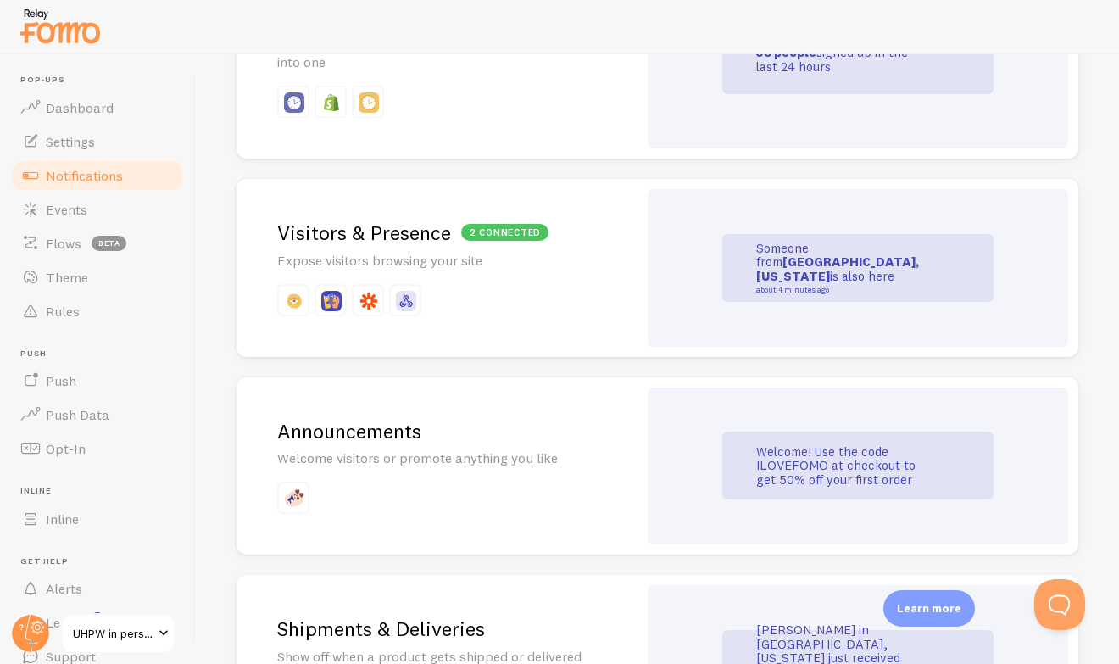
click at [727, 256] on div "Someone from [GEOGRAPHIC_DATA], [US_STATE] is also here about 4 minutes ago" at bounding box center [858, 268] width 271 height 68
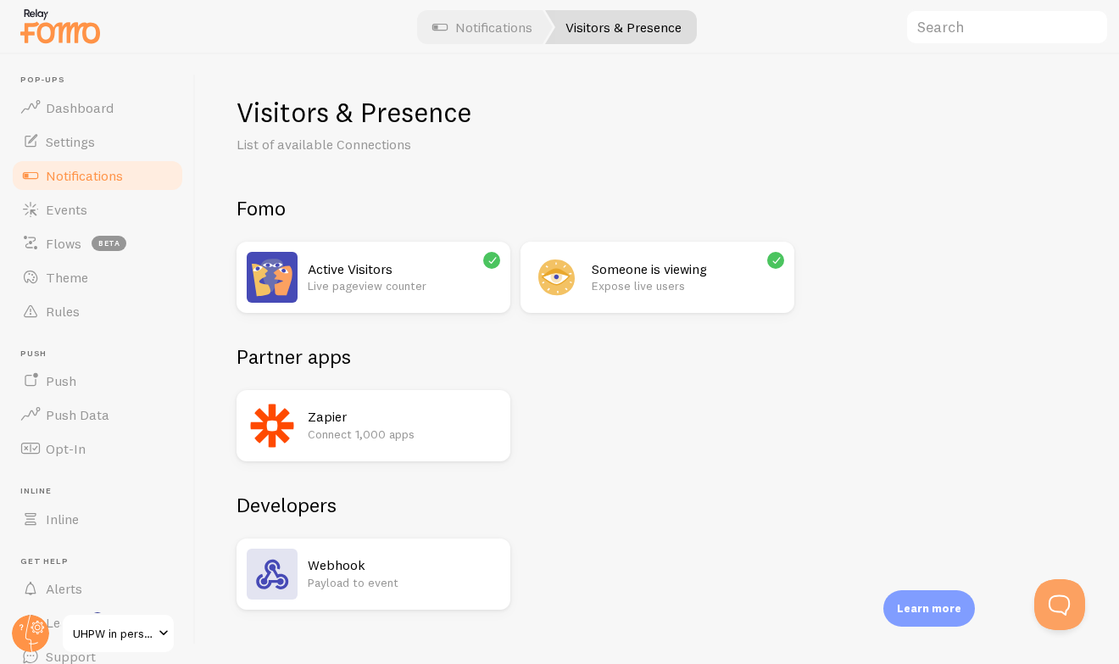
click at [402, 292] on p "Live pageview counter" at bounding box center [404, 285] width 193 height 17
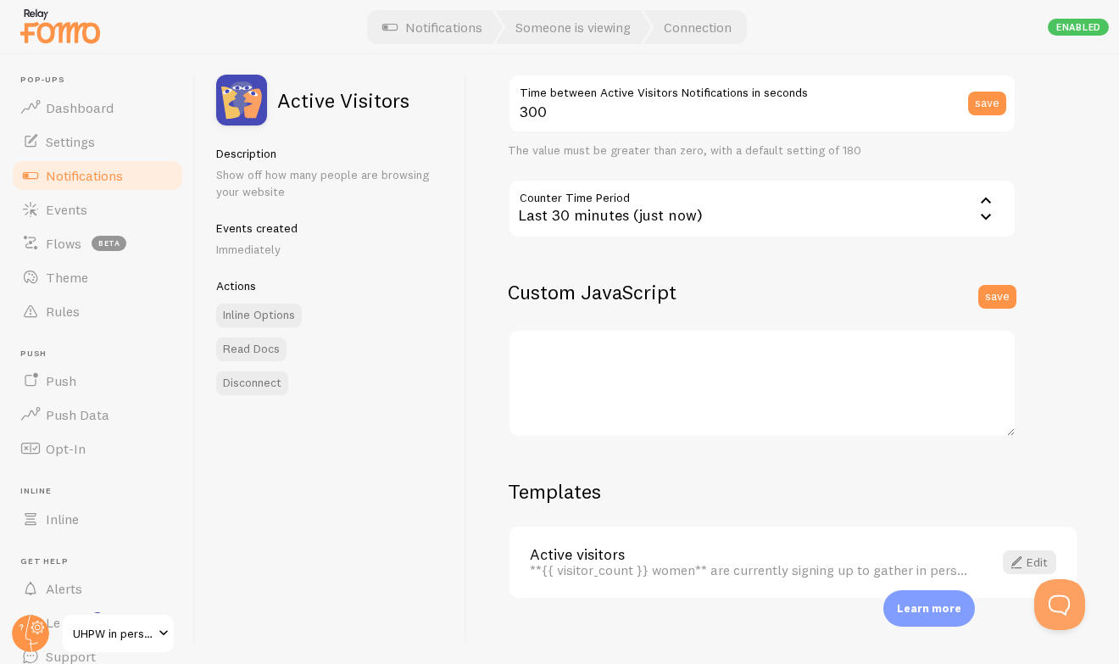
scroll to position [403, 0]
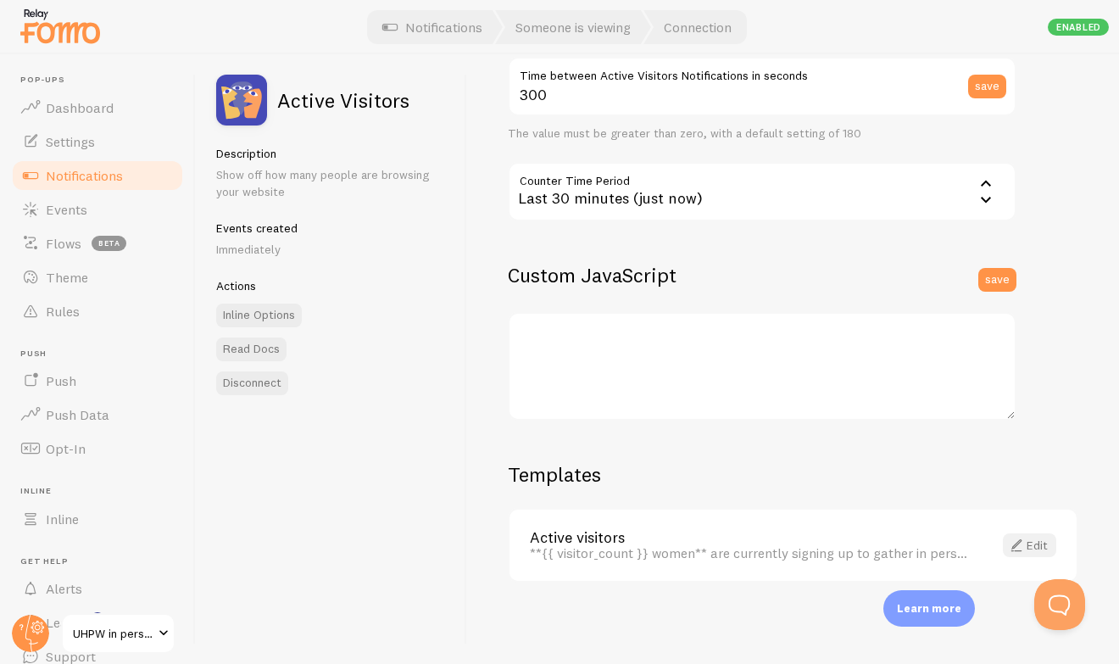
click at [1041, 544] on link "Edit" at bounding box center [1029, 545] width 53 height 24
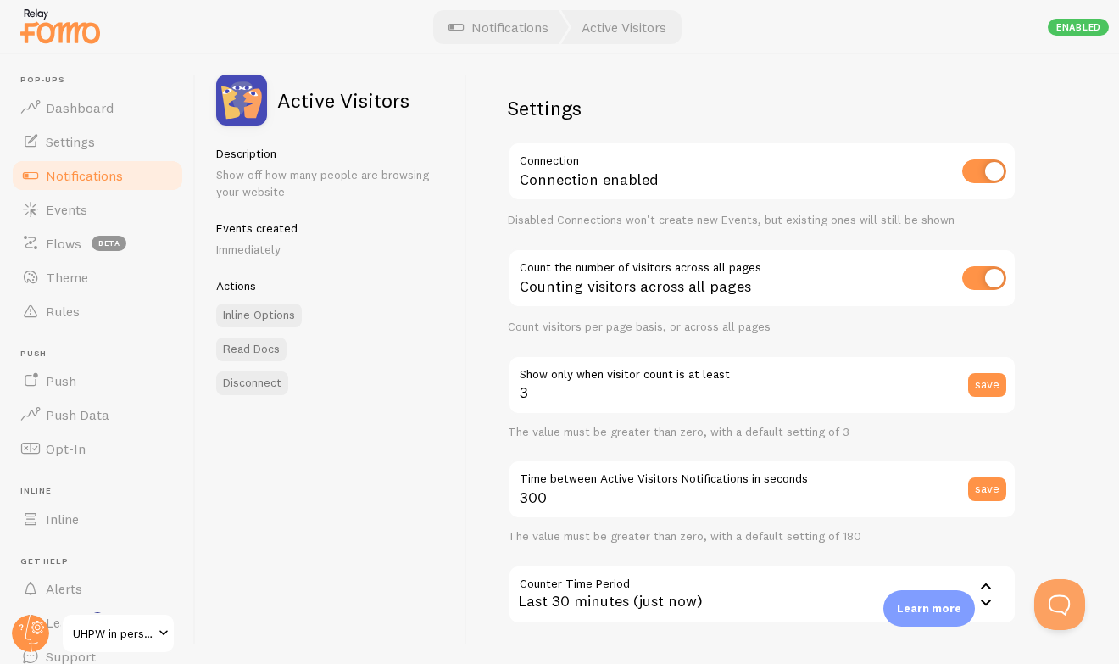
click at [117, 176] on span "Notifications" at bounding box center [84, 175] width 77 height 17
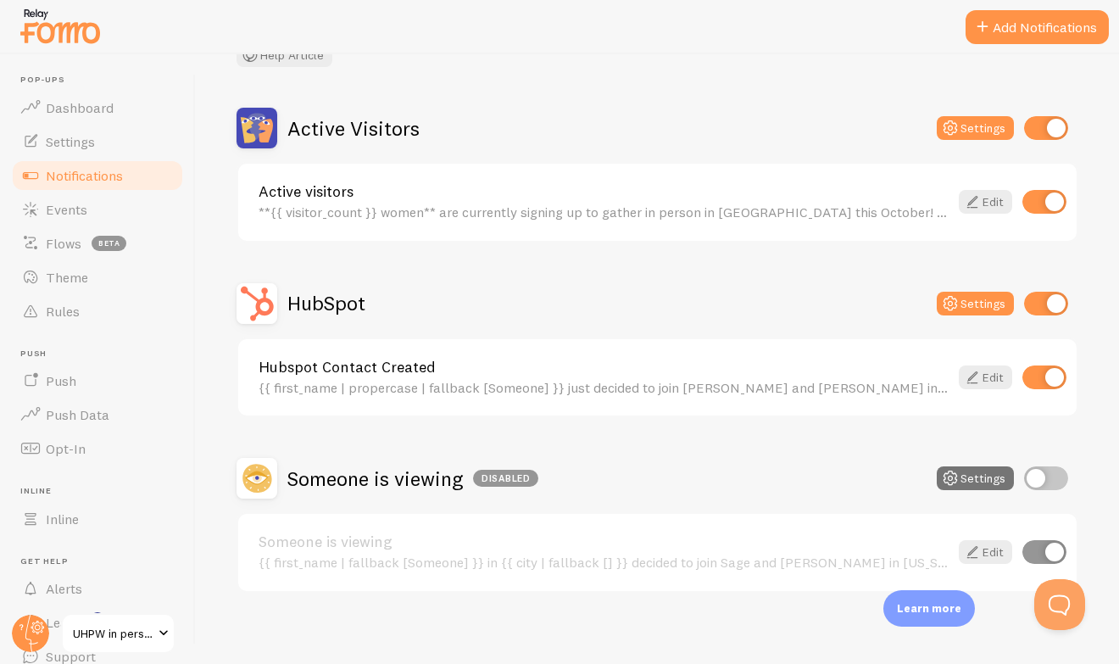
scroll to position [134, 0]
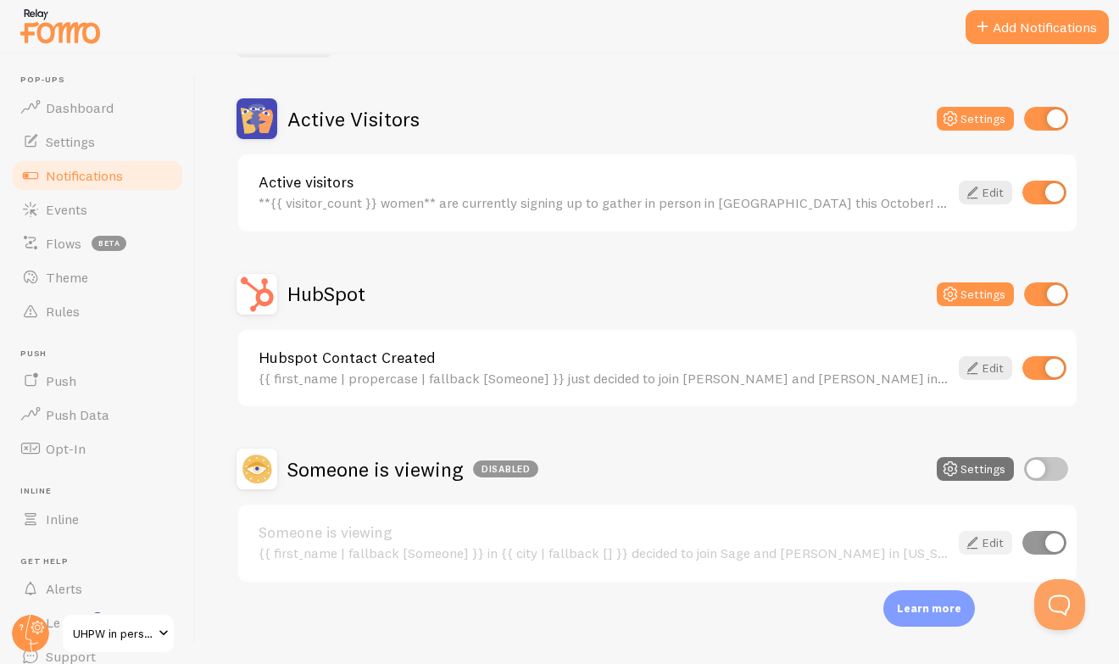
click at [991, 540] on link "Edit" at bounding box center [985, 543] width 53 height 24
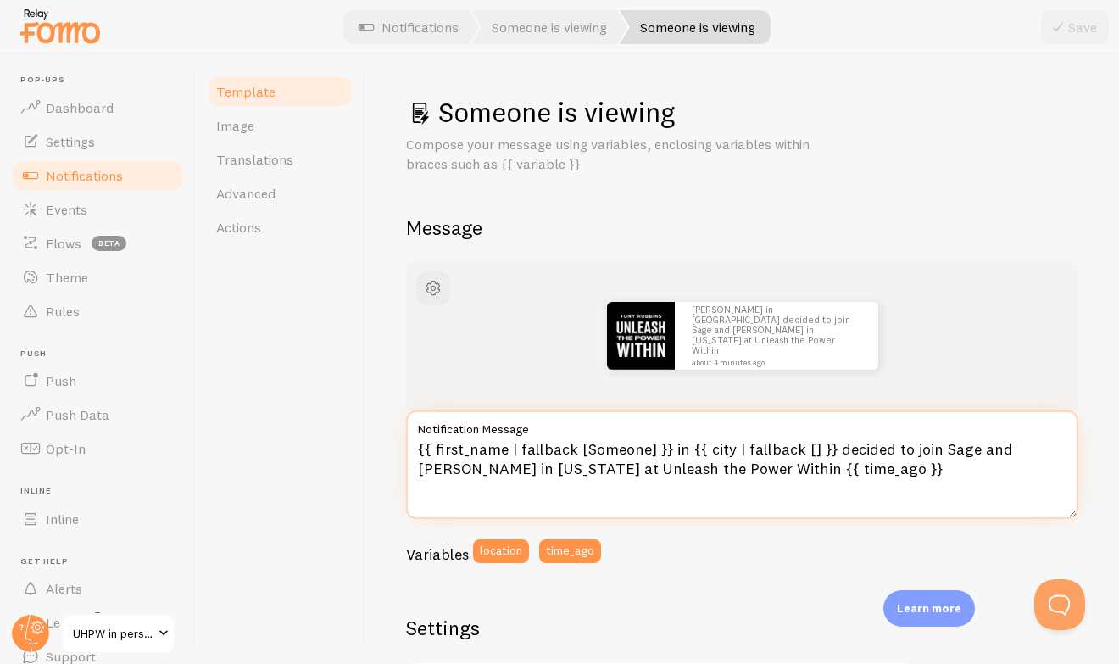
drag, startPoint x: 669, startPoint y: 446, endPoint x: 678, endPoint y: 465, distance: 20.9
click at [678, 465] on textarea "{{ first_name | fallback [Someone] }} in {{ city | fallback [] }} decided to jo…" at bounding box center [742, 464] width 673 height 109
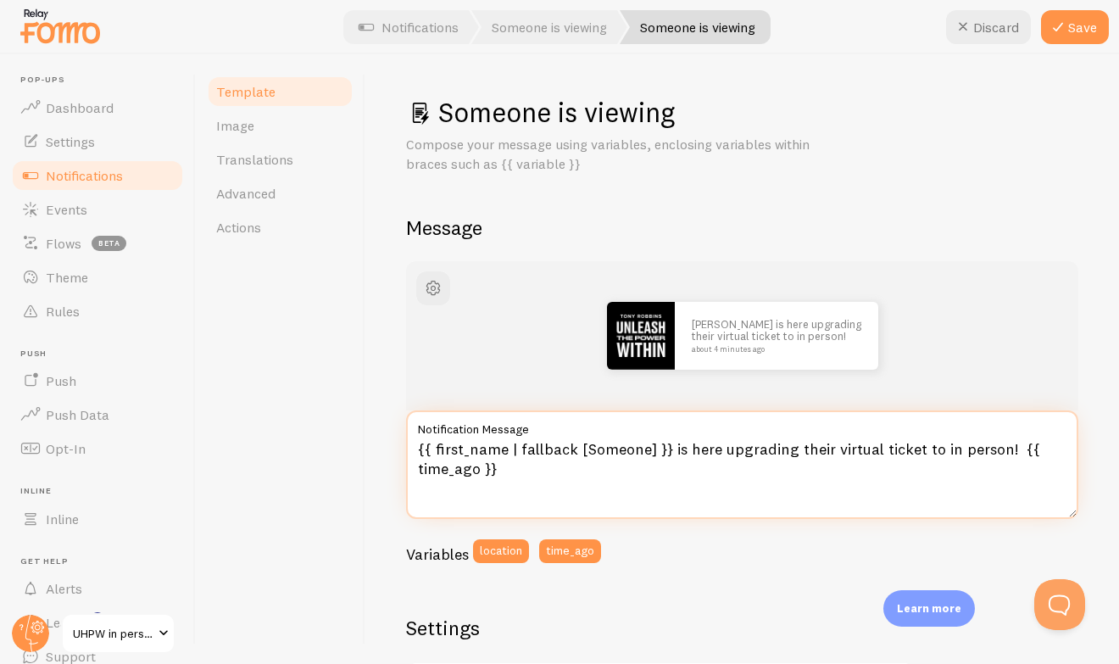
click at [719, 449] on textarea "{{ first_name | fallback [Someone] }} is here upgrading their virtual ticket to…" at bounding box center [742, 464] width 673 height 109
drag, startPoint x: 537, startPoint y: 473, endPoint x: 1035, endPoint y: 450, distance: 498.3
click at [1035, 450] on textarea "{{ first_name | fallback [Someone] }} is here now upgrading their virtual ticke…" at bounding box center [742, 464] width 673 height 109
type textarea "{{ first_name | fallback [Someone] }} is here now upgrading their virtual ticke…"
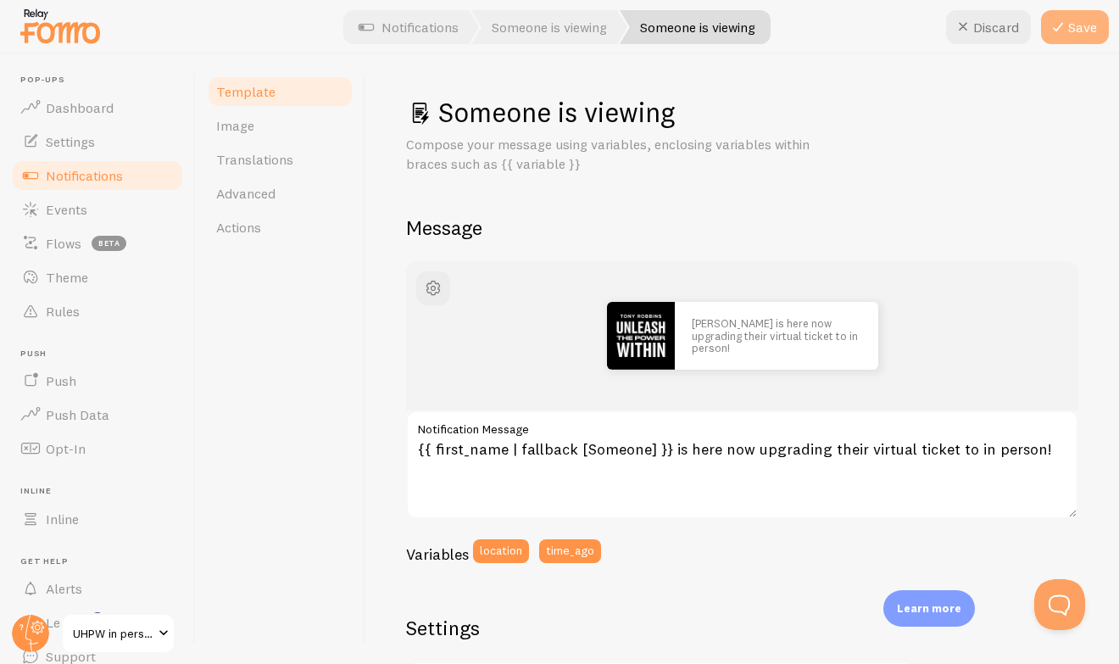
click at [1061, 32] on icon at bounding box center [1058, 27] width 20 height 20
click at [100, 221] on link "Events" at bounding box center [97, 210] width 175 height 34
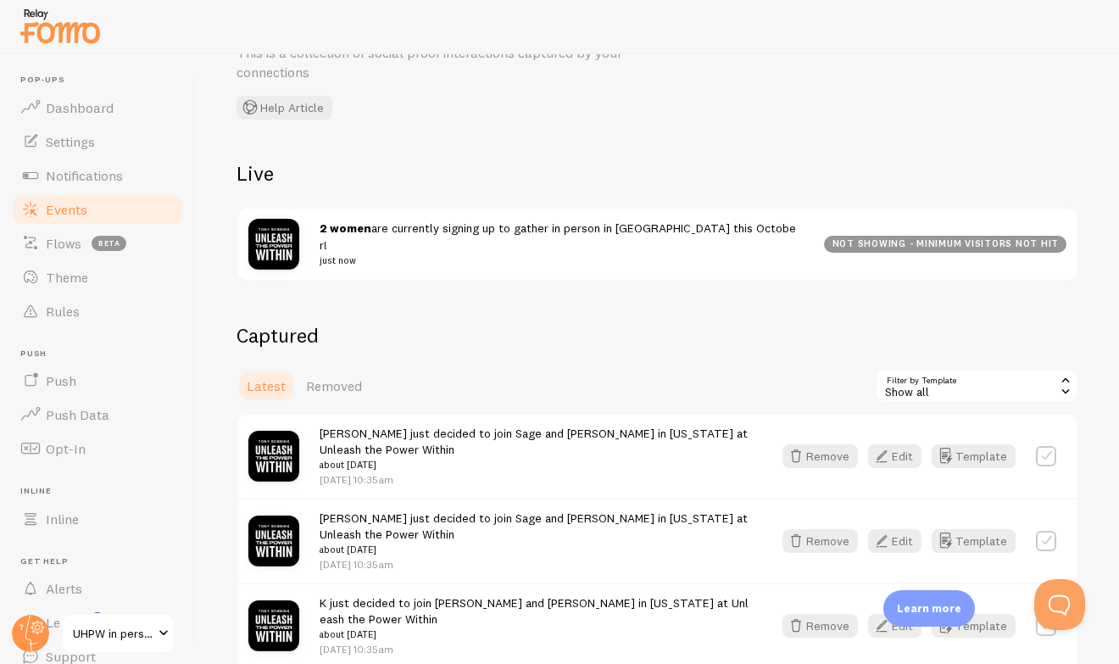
scroll to position [86, 0]
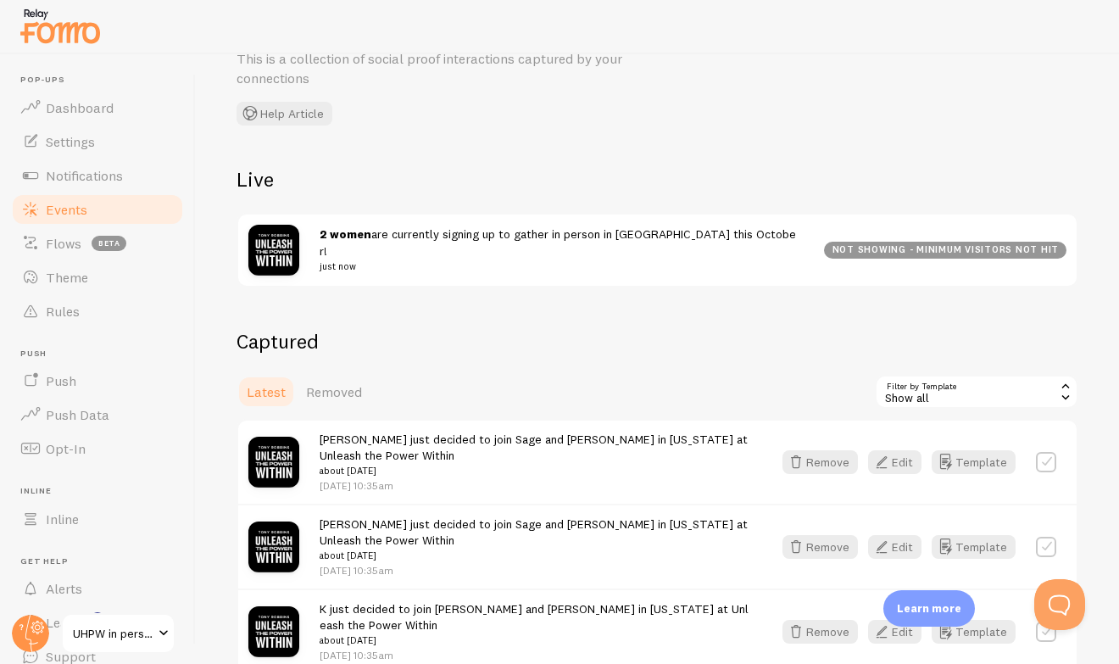
click at [962, 393] on div "Show all" at bounding box center [977, 392] width 204 height 34
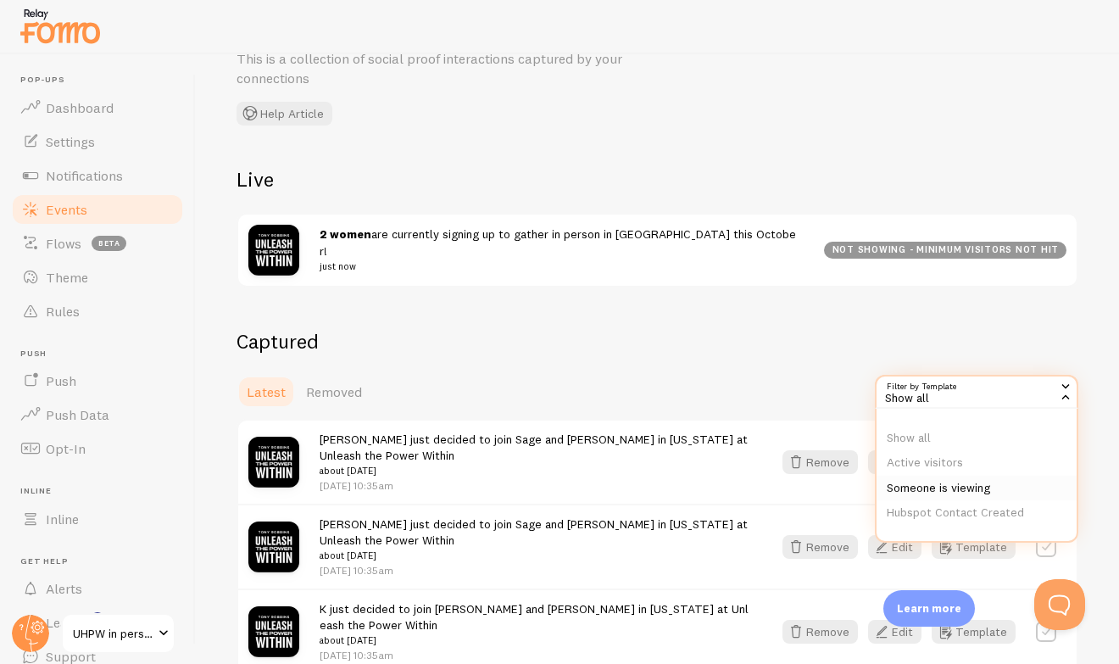
click at [953, 489] on li "Someone is viewing" at bounding box center [977, 488] width 200 height 25
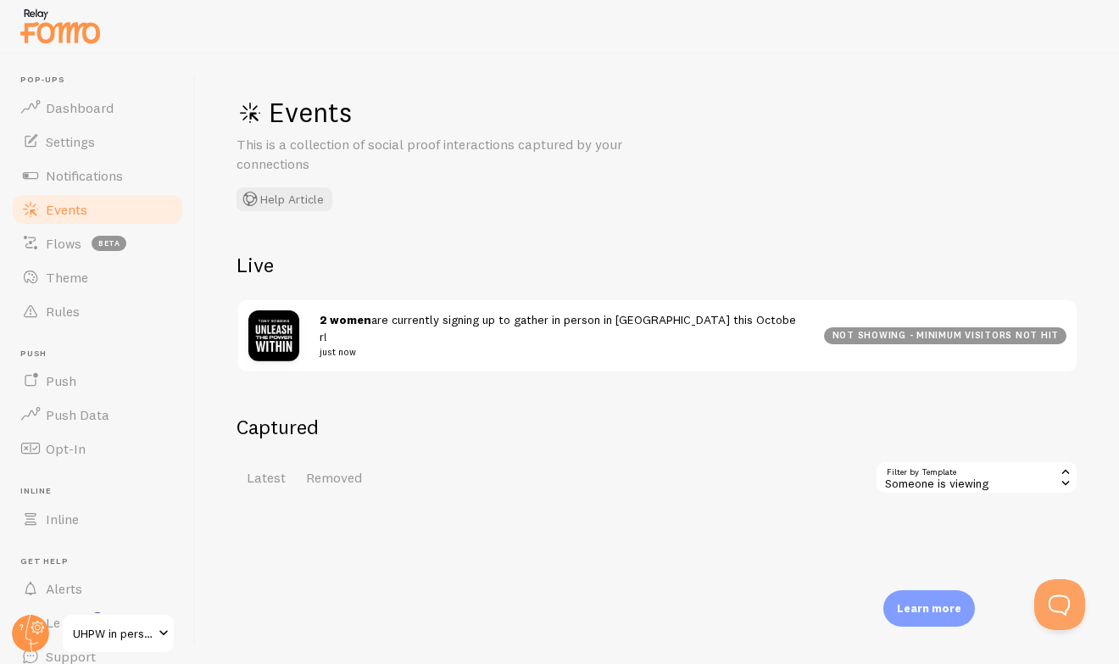
click at [939, 471] on div "Someone is viewing" at bounding box center [977, 477] width 204 height 34
click at [907, 548] on li "Active visitors" at bounding box center [977, 548] width 200 height 25
